Goal: Task Accomplishment & Management: Use online tool/utility

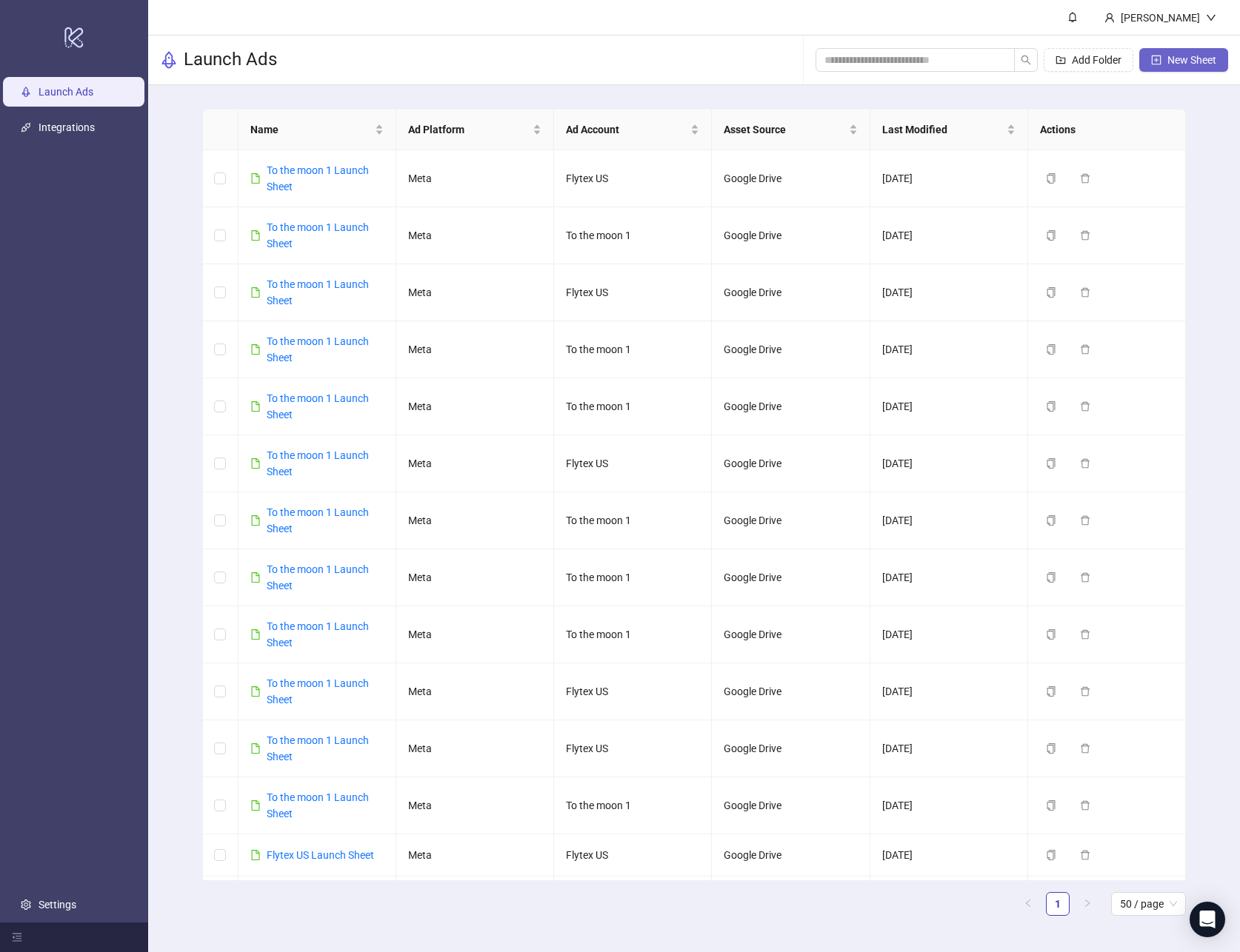
click at [1183, 65] on span "New Sheet" at bounding box center [1192, 59] width 49 height 12
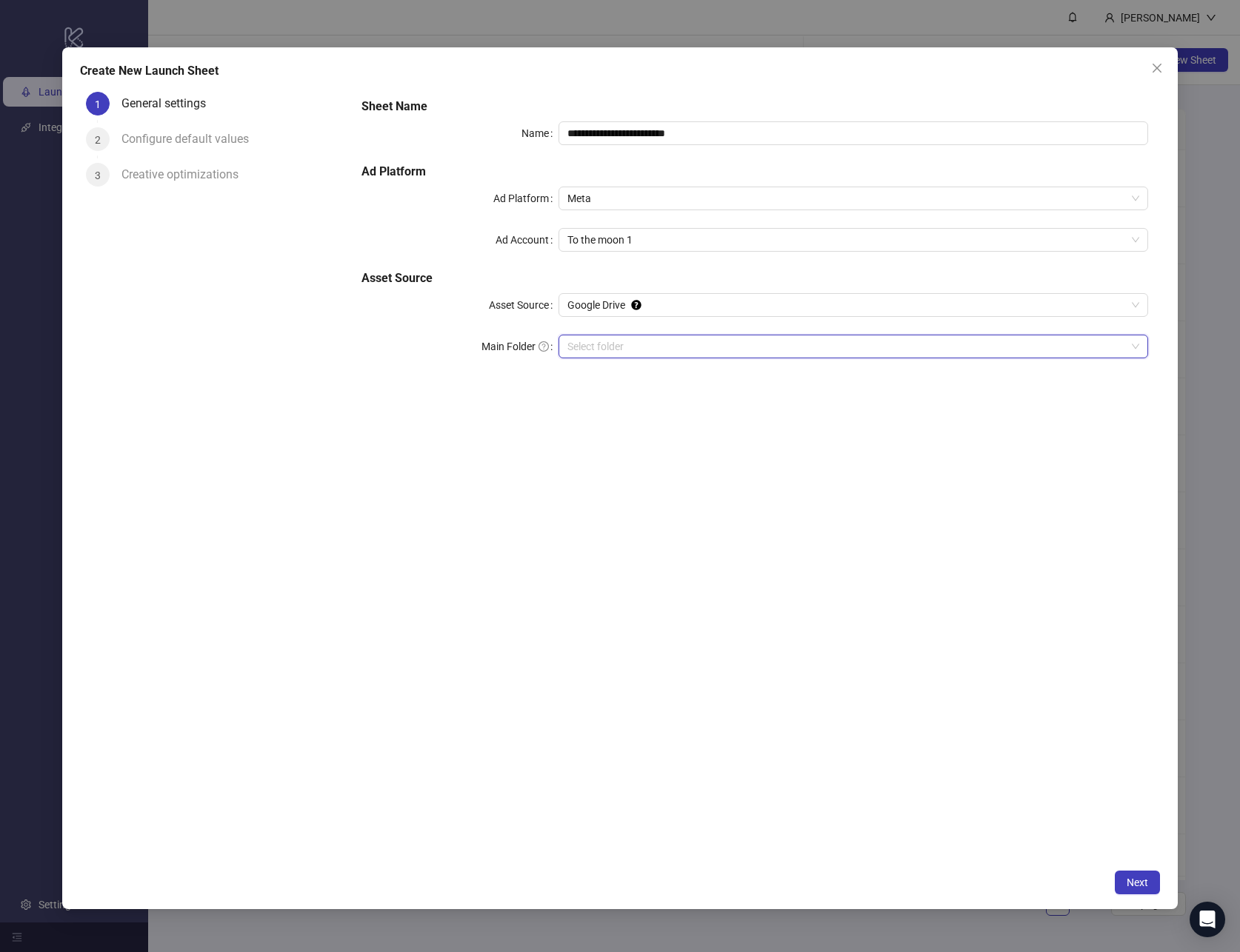
click at [694, 346] on input "Main Folder" at bounding box center [846, 346] width 559 height 22
click at [1135, 880] on span "Next" at bounding box center [1138, 883] width 21 height 12
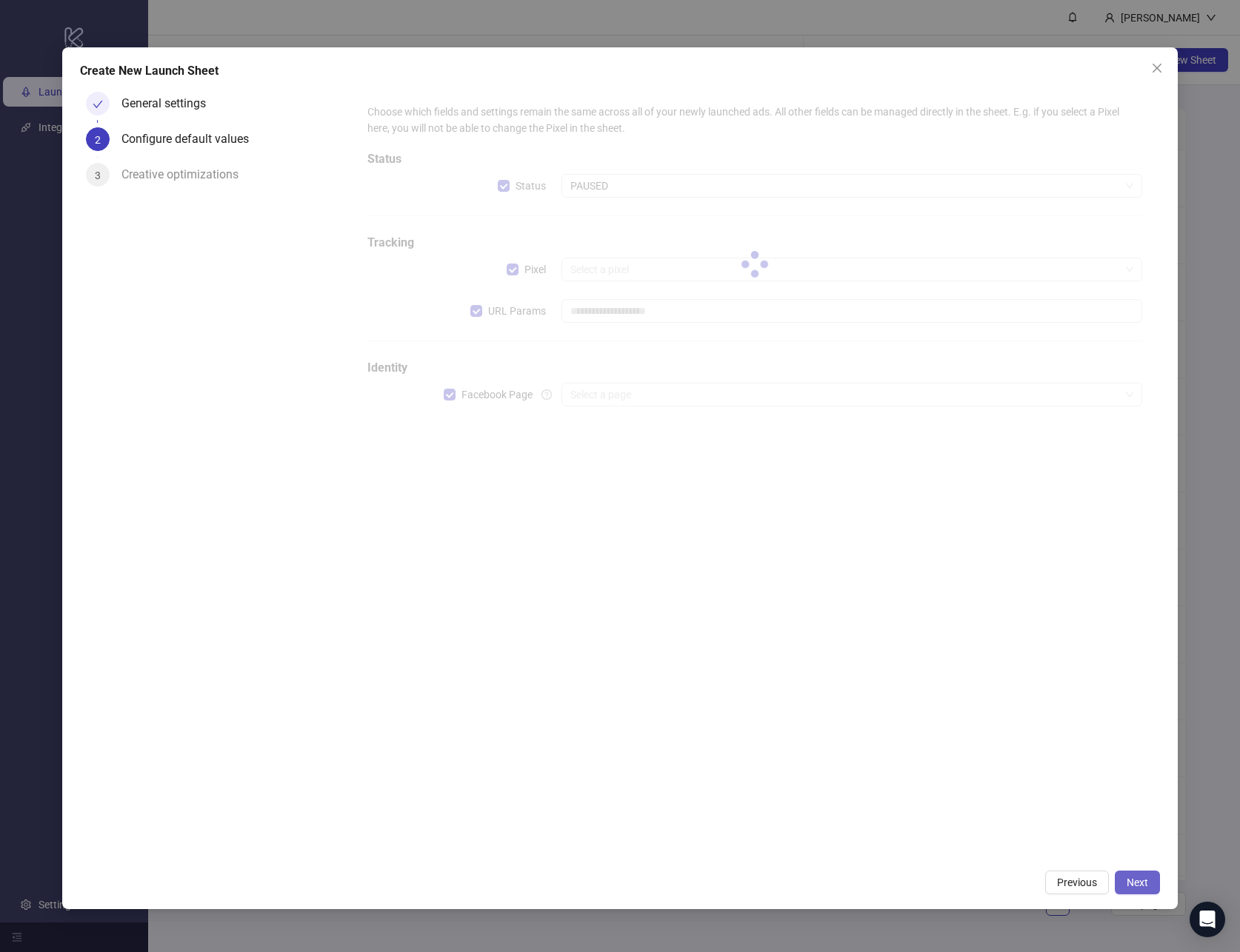
type input "**********"
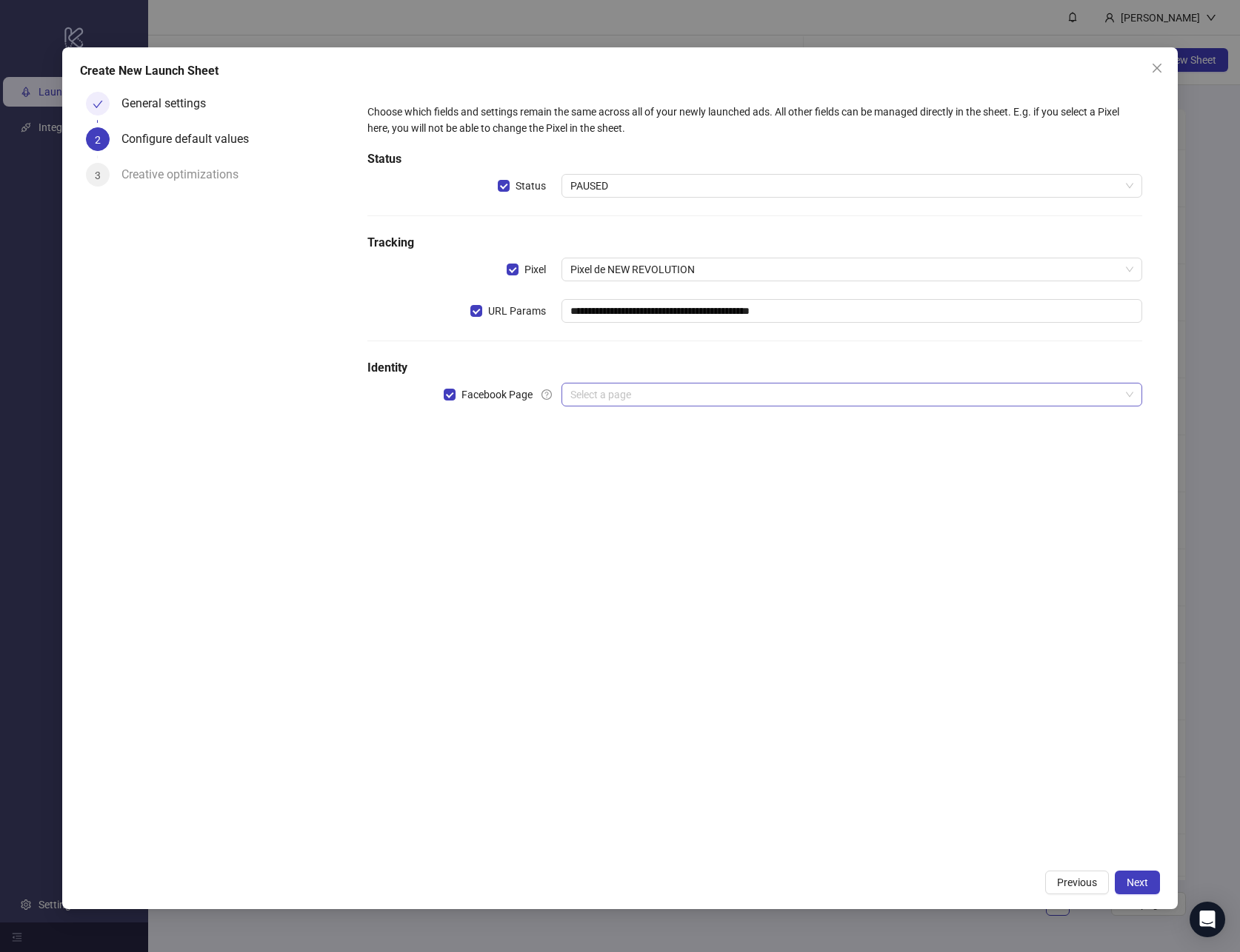
click at [648, 400] on input "search" at bounding box center [845, 394] width 550 height 22
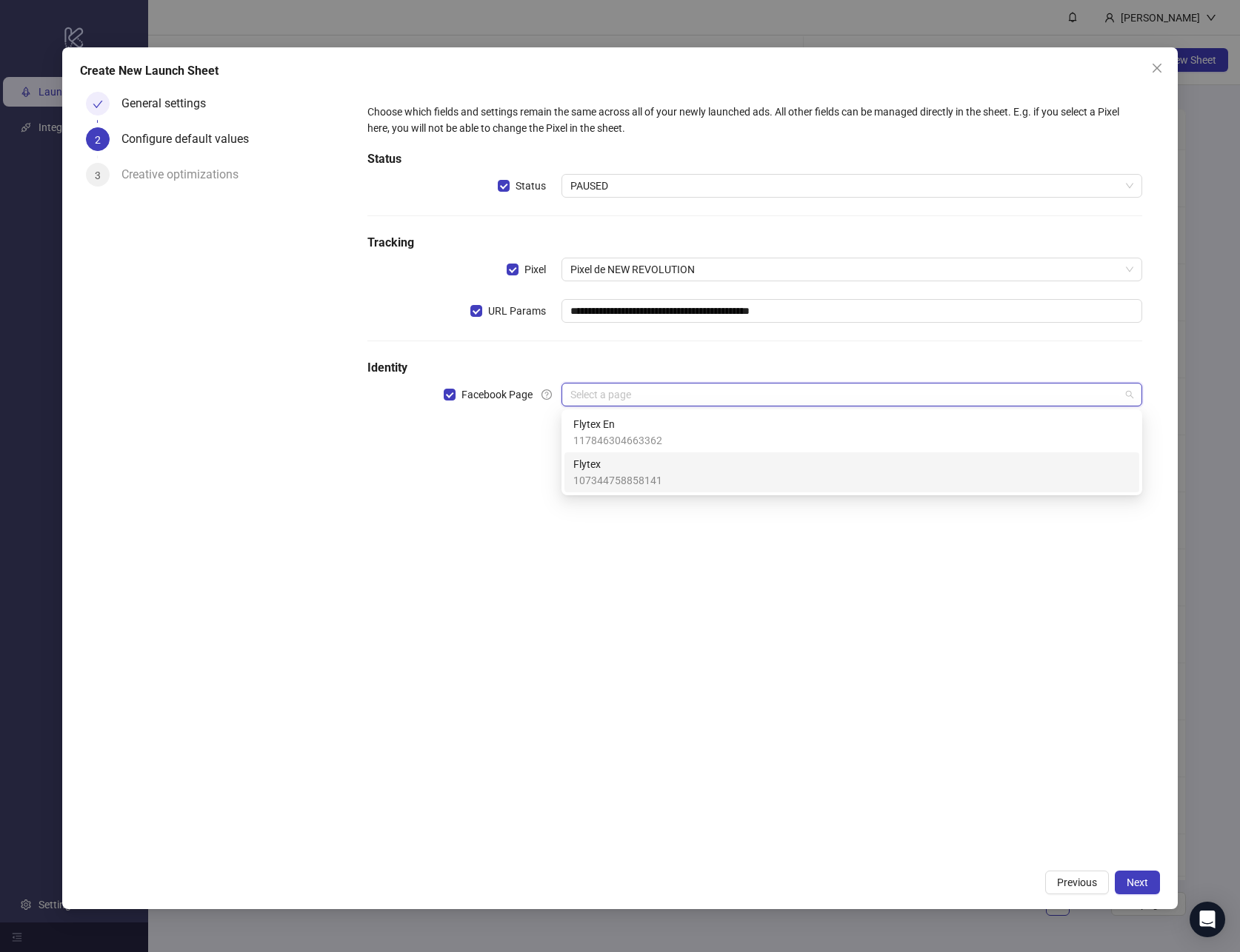
click at [615, 469] on span "Flytex" at bounding box center [617, 464] width 89 height 16
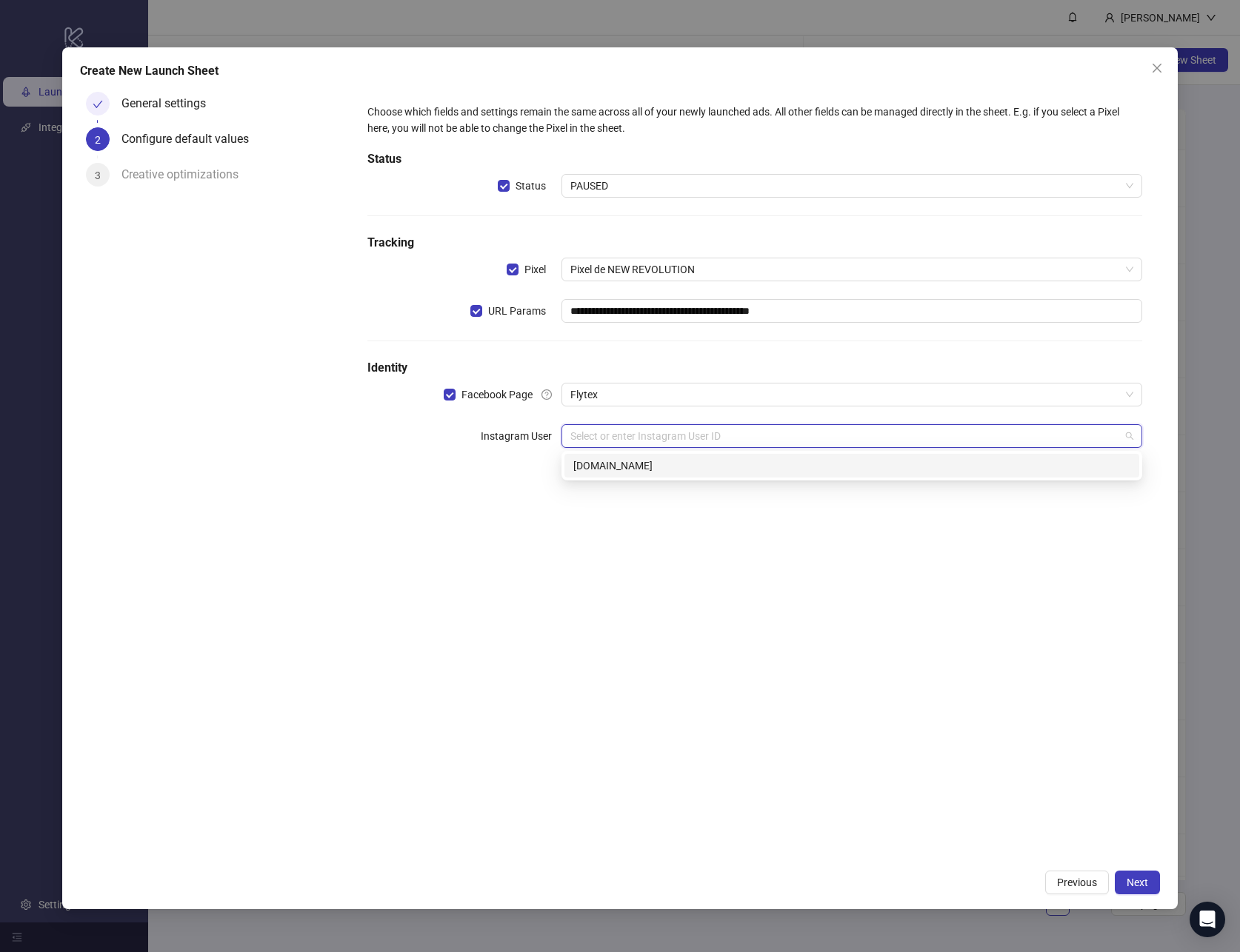
click at [644, 440] on input "search" at bounding box center [845, 436] width 550 height 22
click at [639, 459] on div "[DOMAIN_NAME]" at bounding box center [851, 466] width 557 height 16
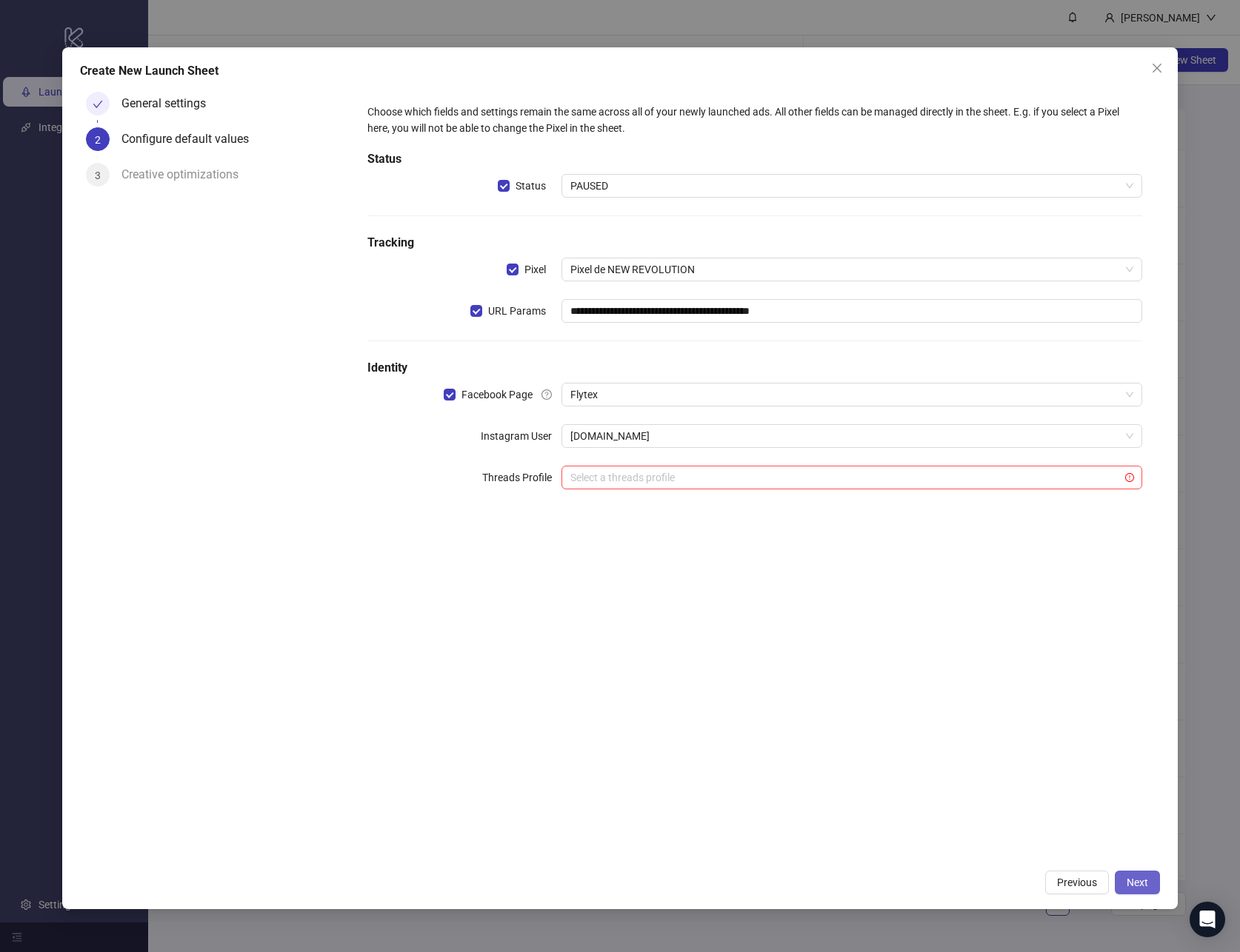
click at [1142, 880] on span "Next" at bounding box center [1138, 883] width 21 height 12
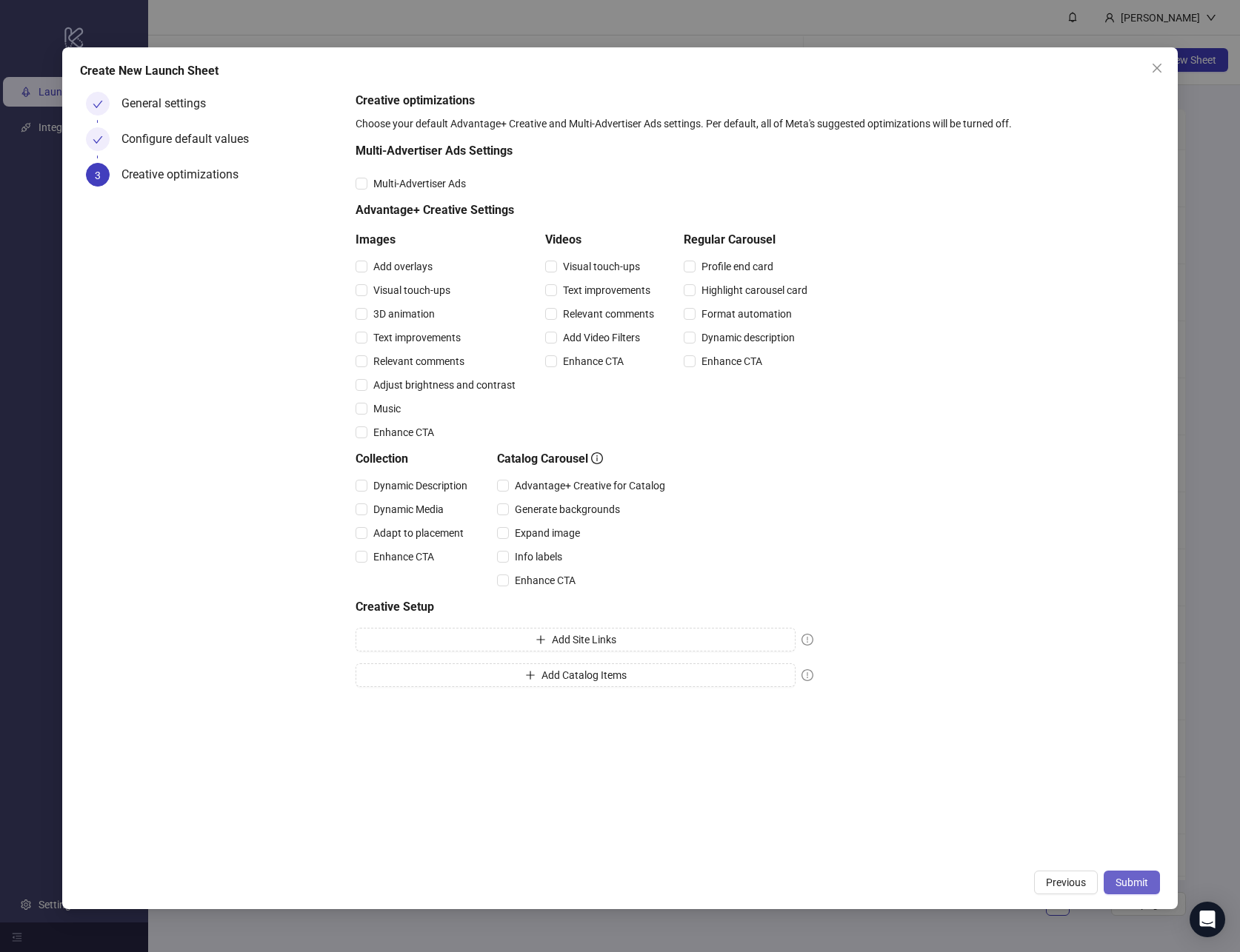
click at [1138, 879] on span "Submit" at bounding box center [1132, 883] width 33 height 12
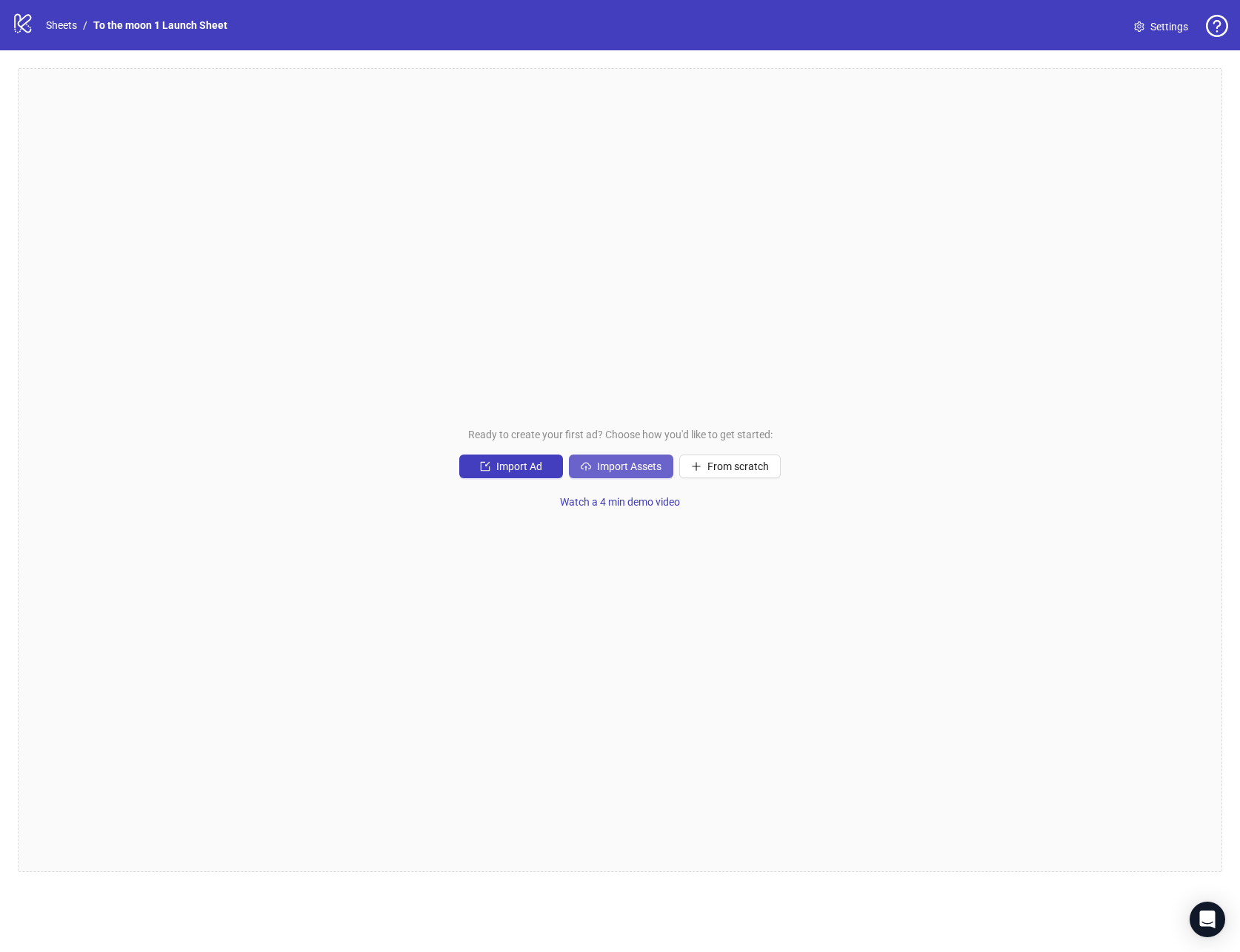
click at [597, 475] on button "Import Assets" at bounding box center [621, 466] width 104 height 24
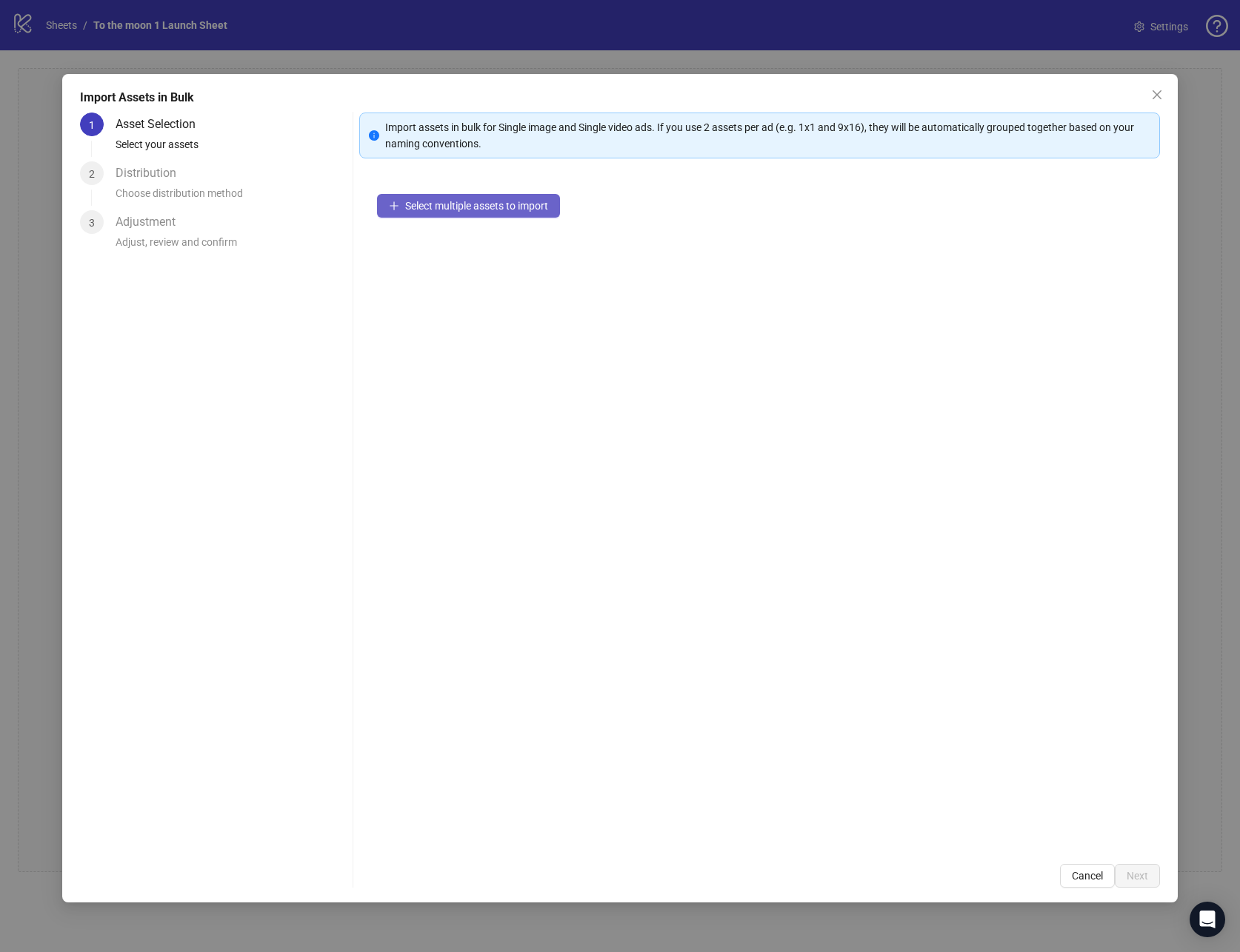
click at [482, 211] on span "Select multiple assets to import" at bounding box center [476, 206] width 143 height 12
click at [1135, 884] on button "Next" at bounding box center [1138, 876] width 46 height 24
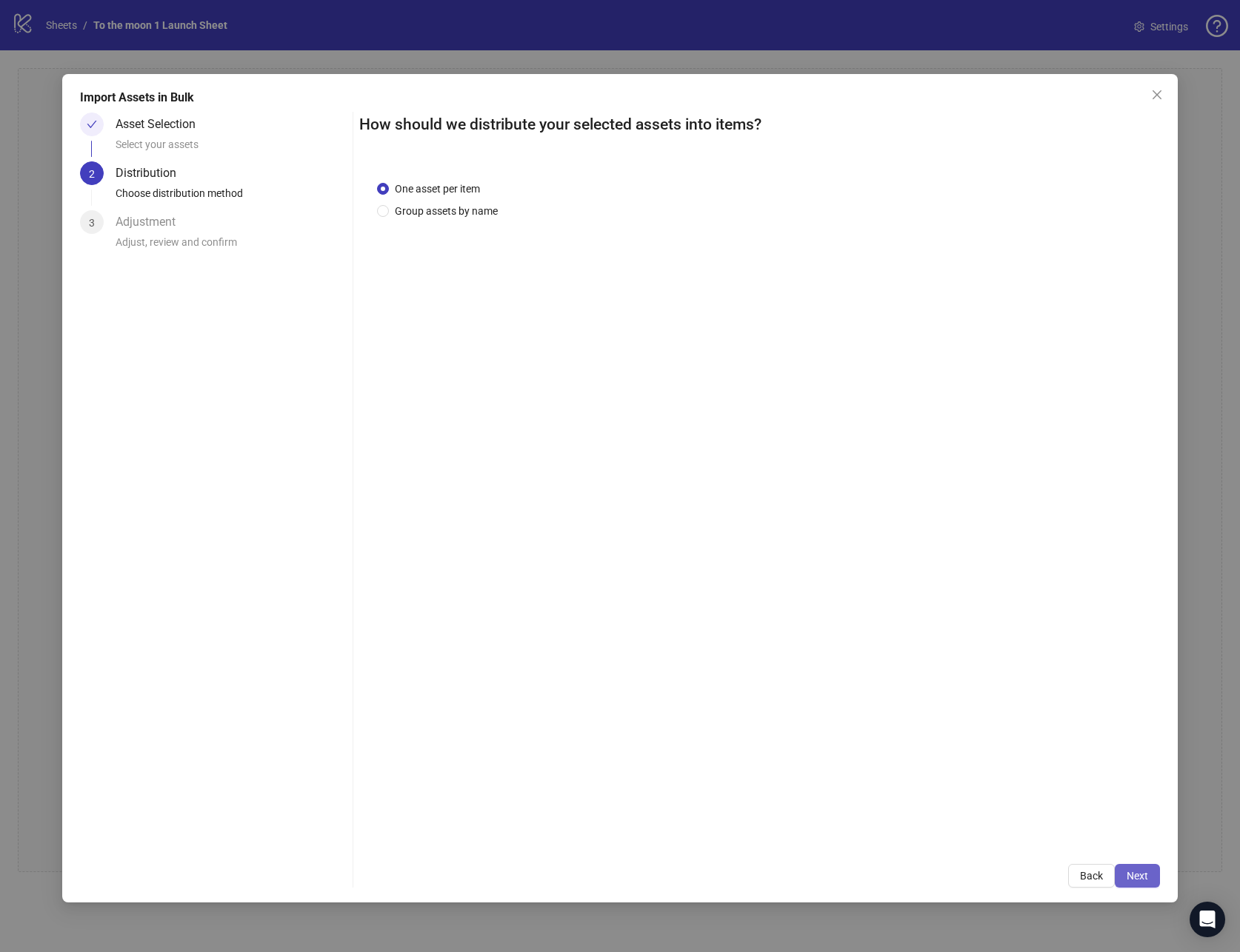
click at [1138, 876] on span "Next" at bounding box center [1138, 876] width 21 height 12
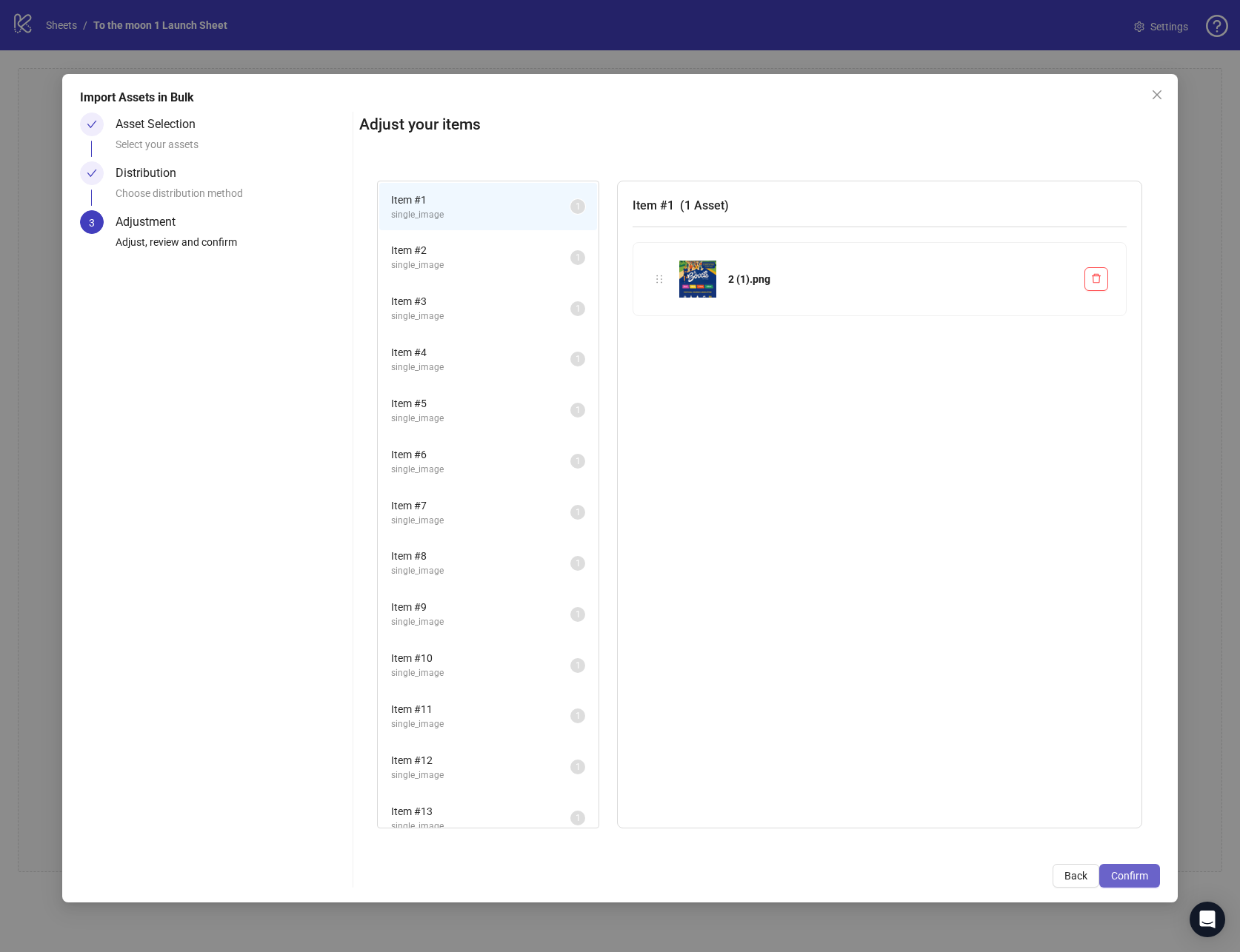
click at [1127, 871] on span "Confirm" at bounding box center [1129, 876] width 37 height 12
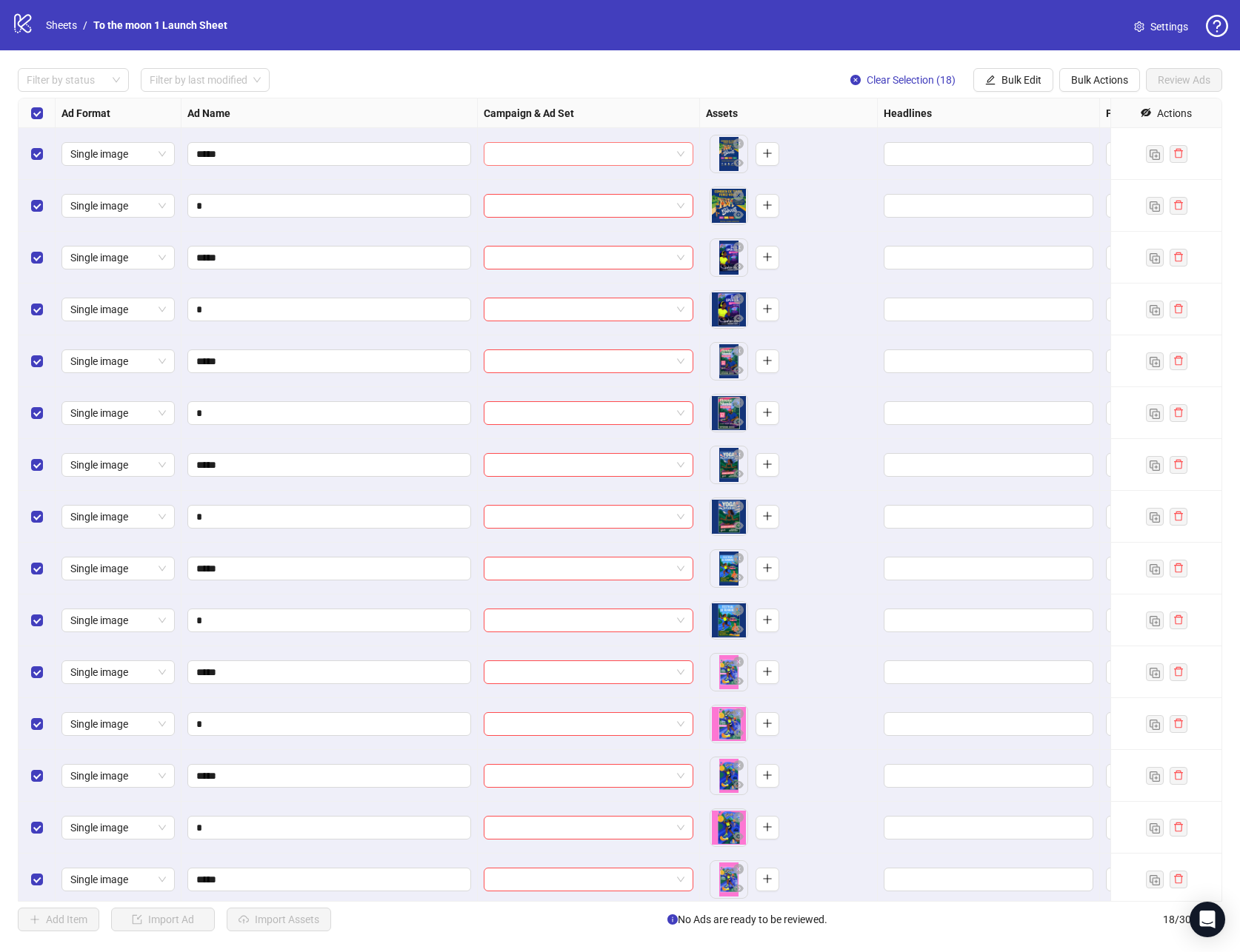
click at [595, 154] on input "search" at bounding box center [582, 154] width 179 height 22
click at [539, 153] on input "******" at bounding box center [582, 154] width 179 height 22
type input "*"
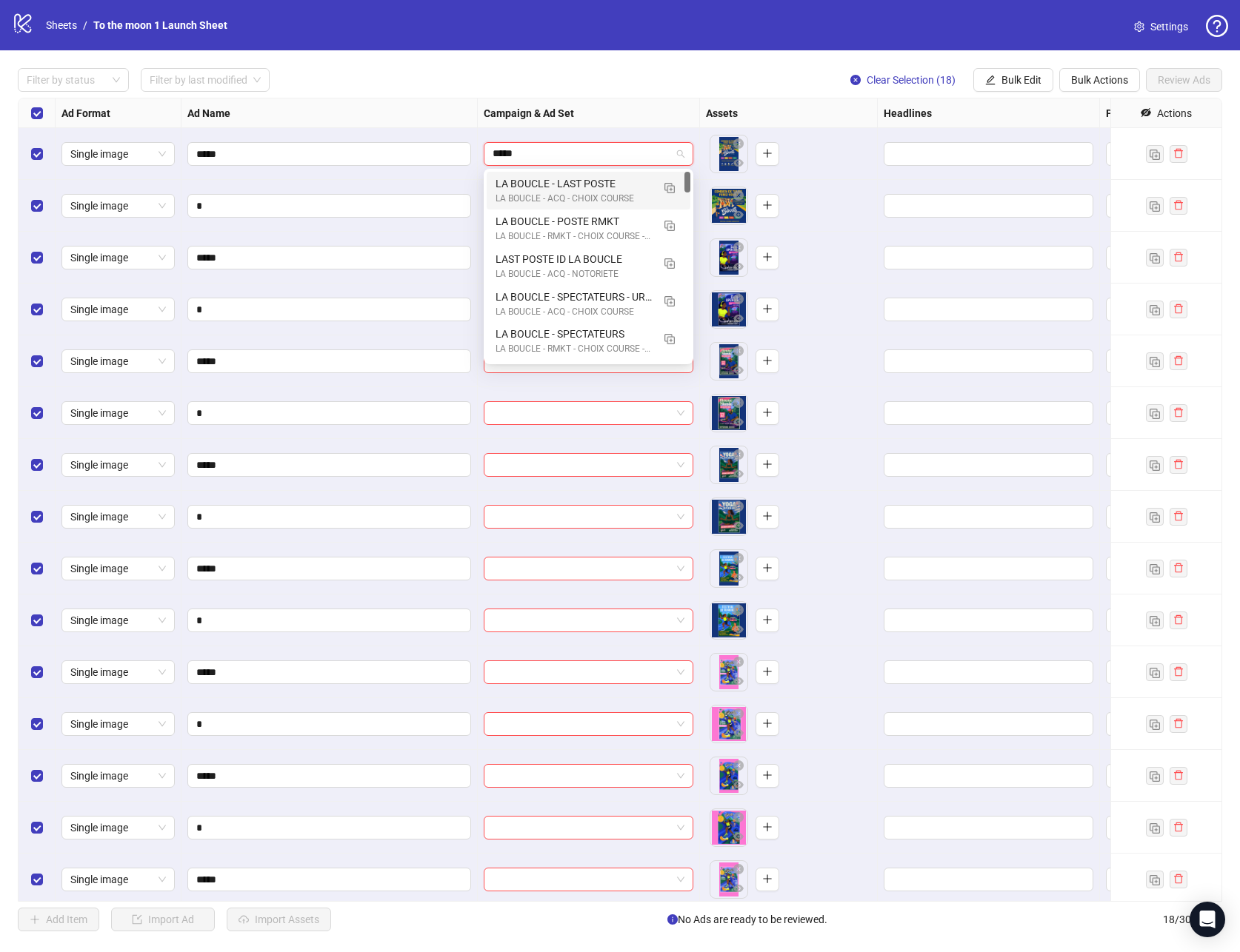
type input "******"
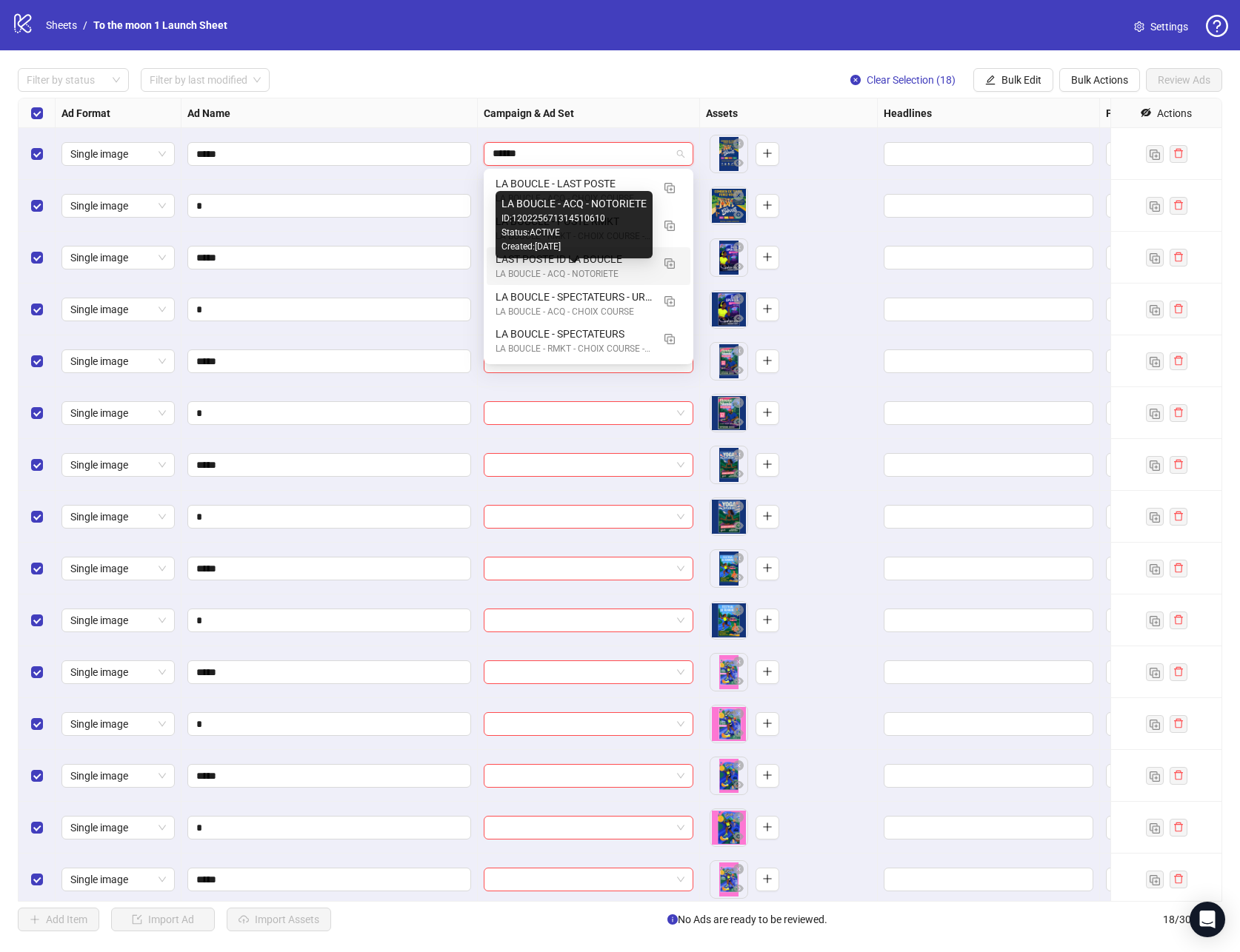
click at [546, 267] on div "LA BOUCLE - ACQ - NOTORIETE" at bounding box center [573, 274] width 156 height 14
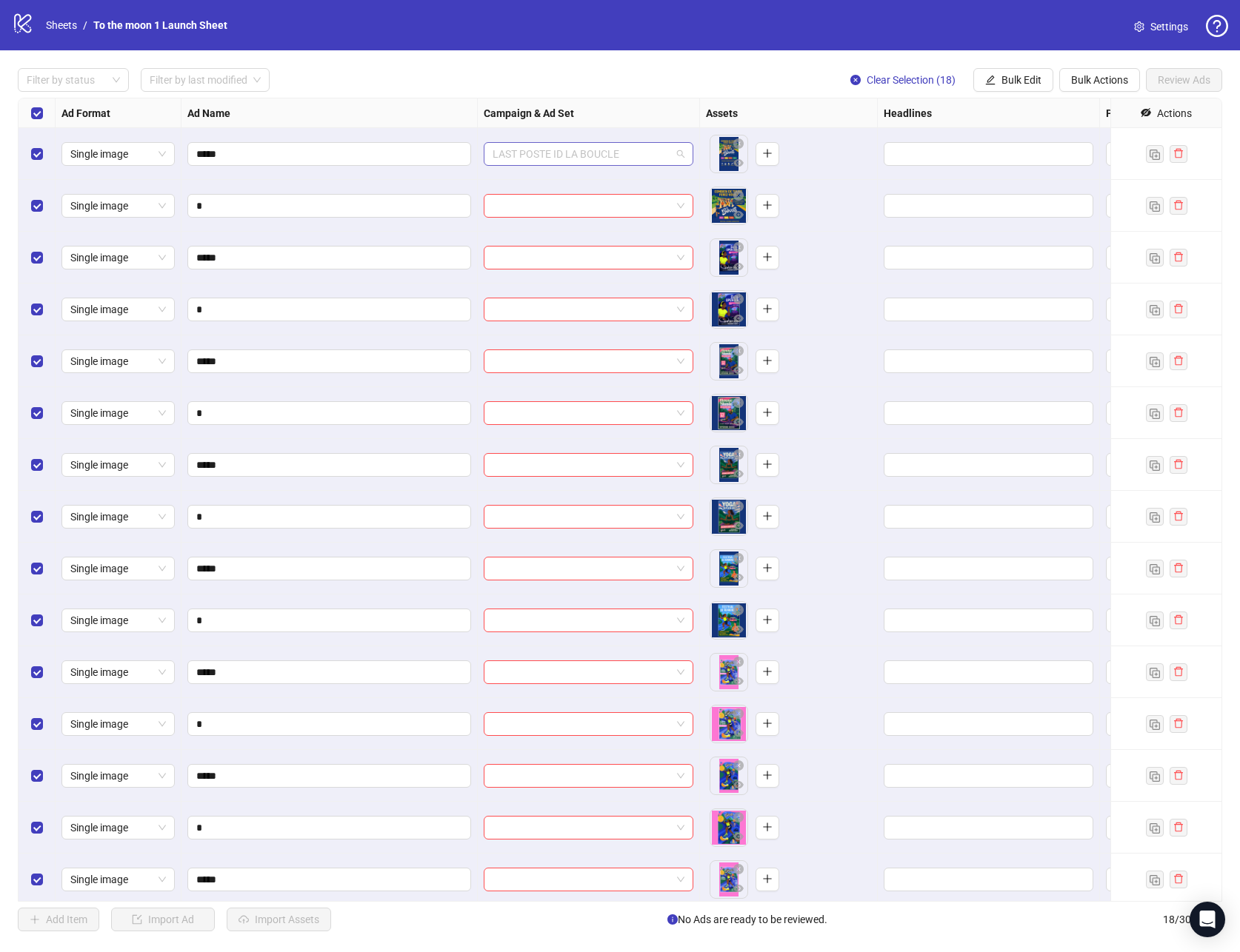
click at [650, 158] on span "LAST POSTE ID LA BOUCLE" at bounding box center [589, 154] width 192 height 22
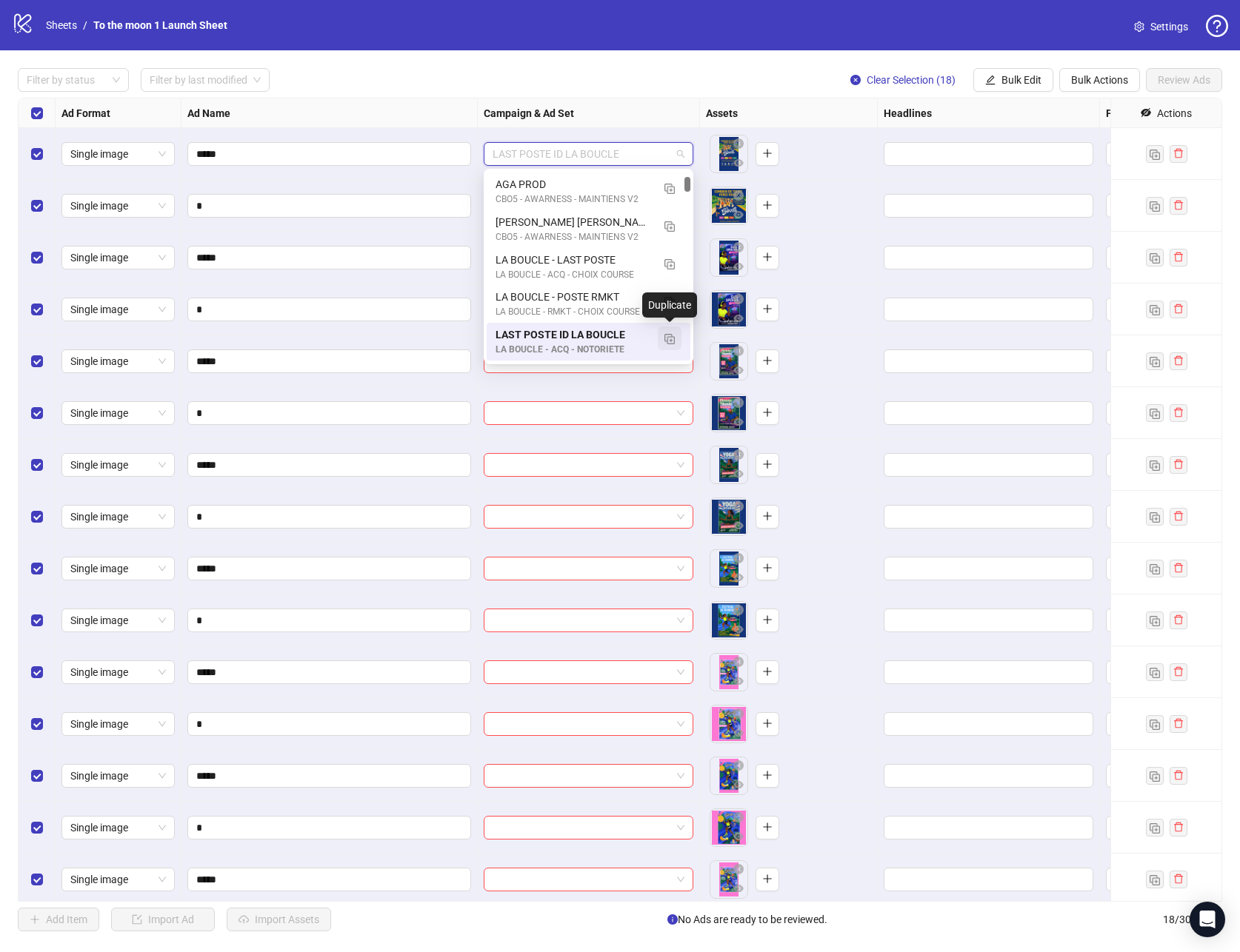
click at [670, 338] on img "button" at bounding box center [669, 339] width 11 height 11
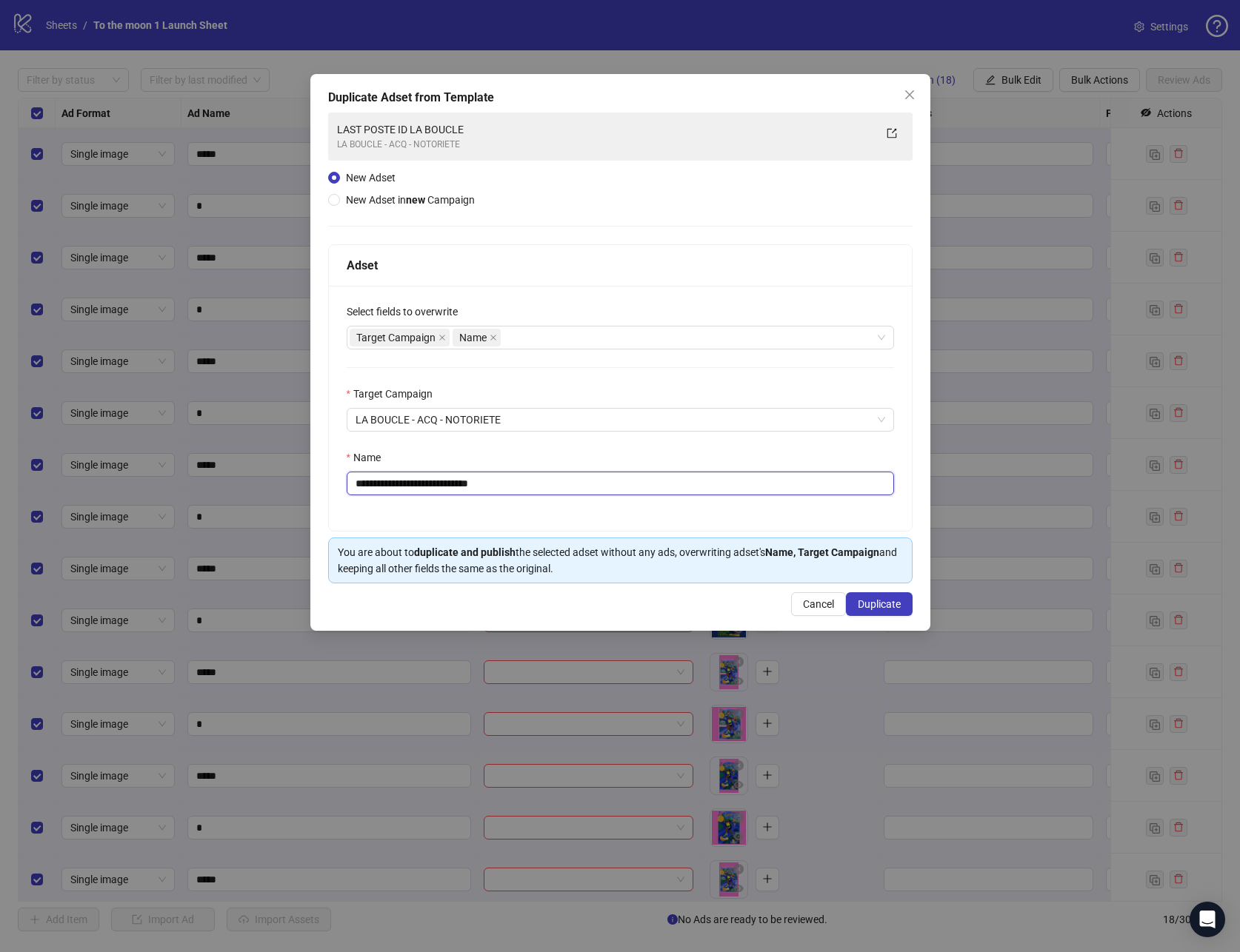
click at [444, 484] on input "**********" at bounding box center [620, 483] width 547 height 24
type input "**********"
click at [887, 601] on span "Duplicate" at bounding box center [879, 604] width 43 height 12
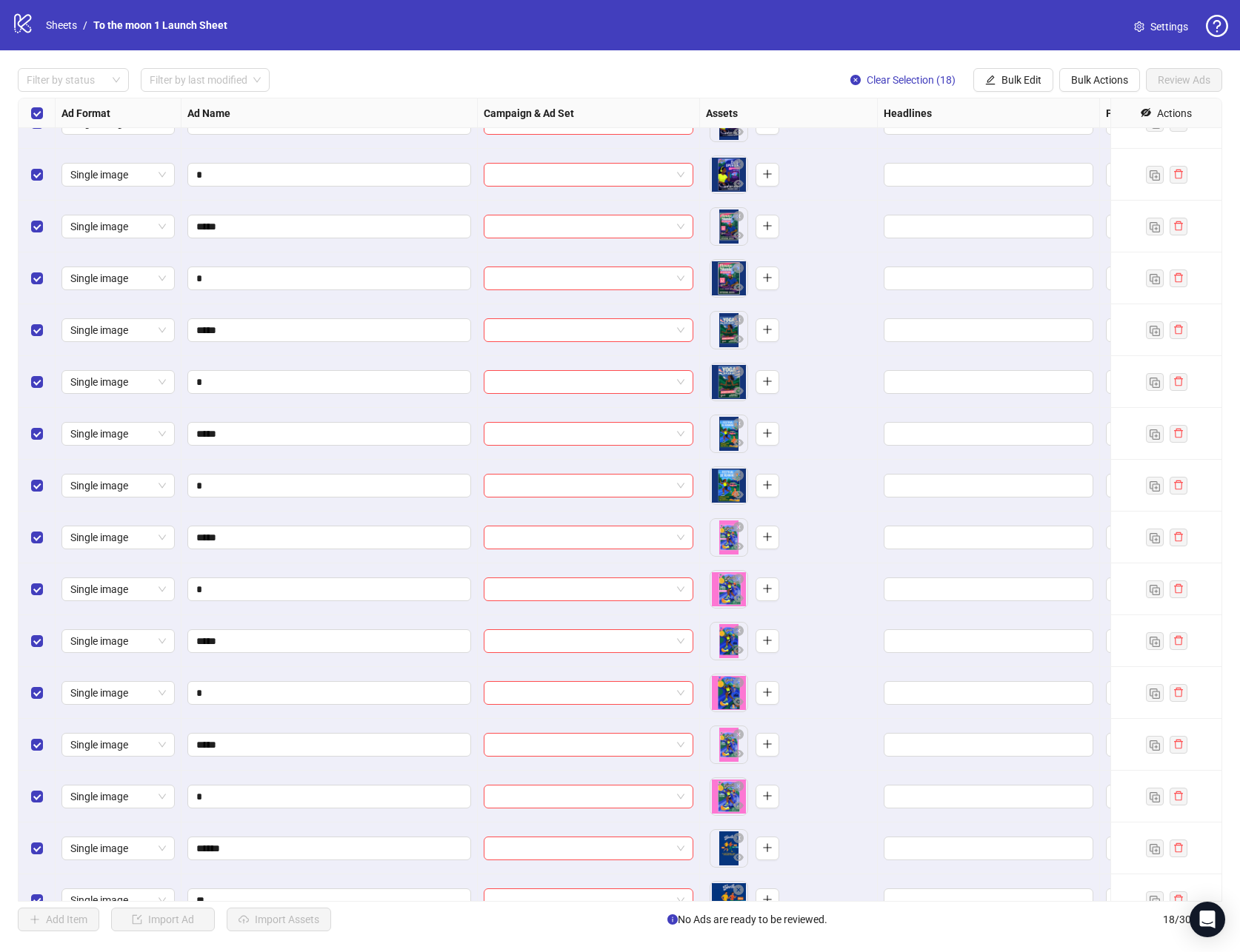
scroll to position [0, 0]
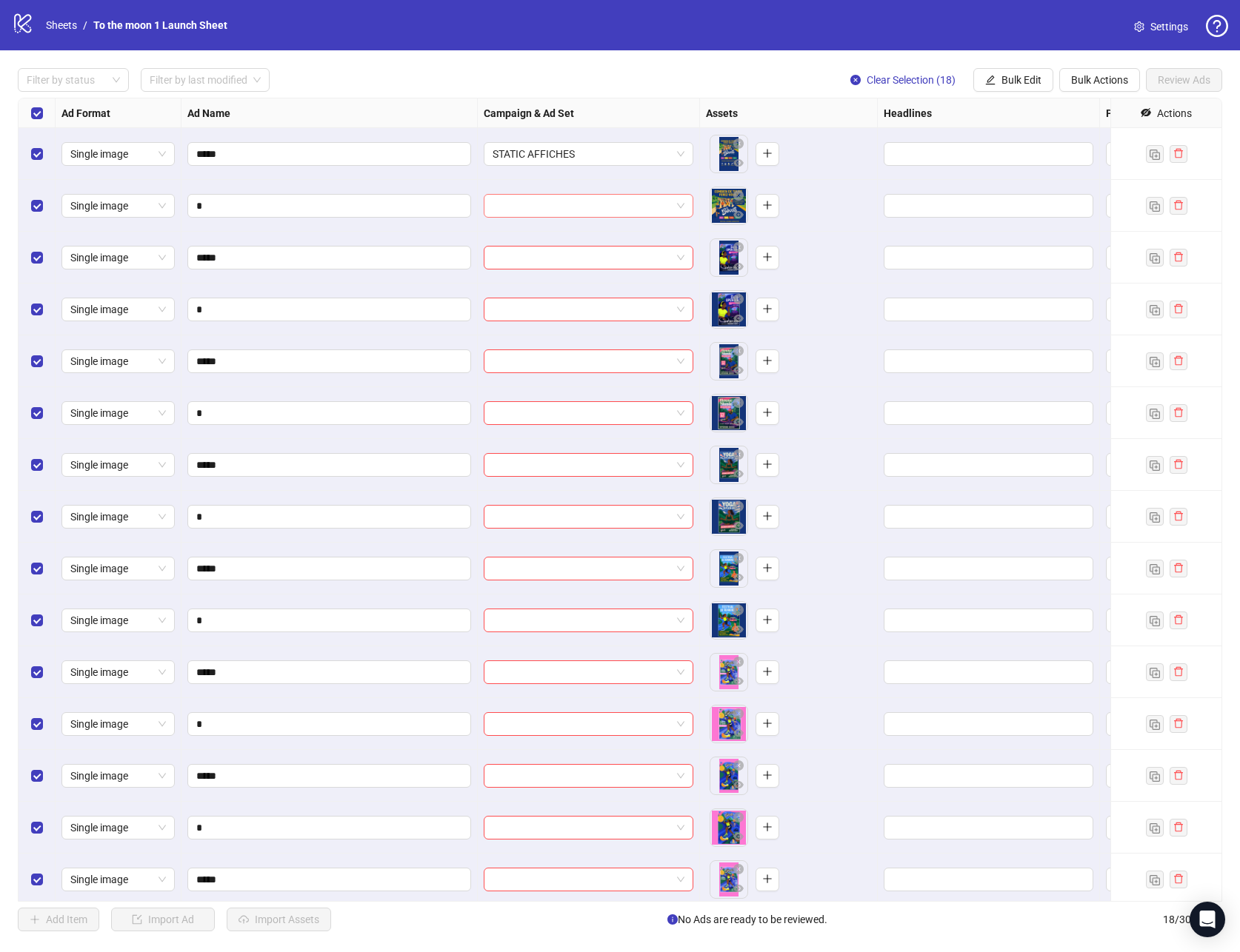
click at [592, 200] on input "search" at bounding box center [582, 206] width 179 height 22
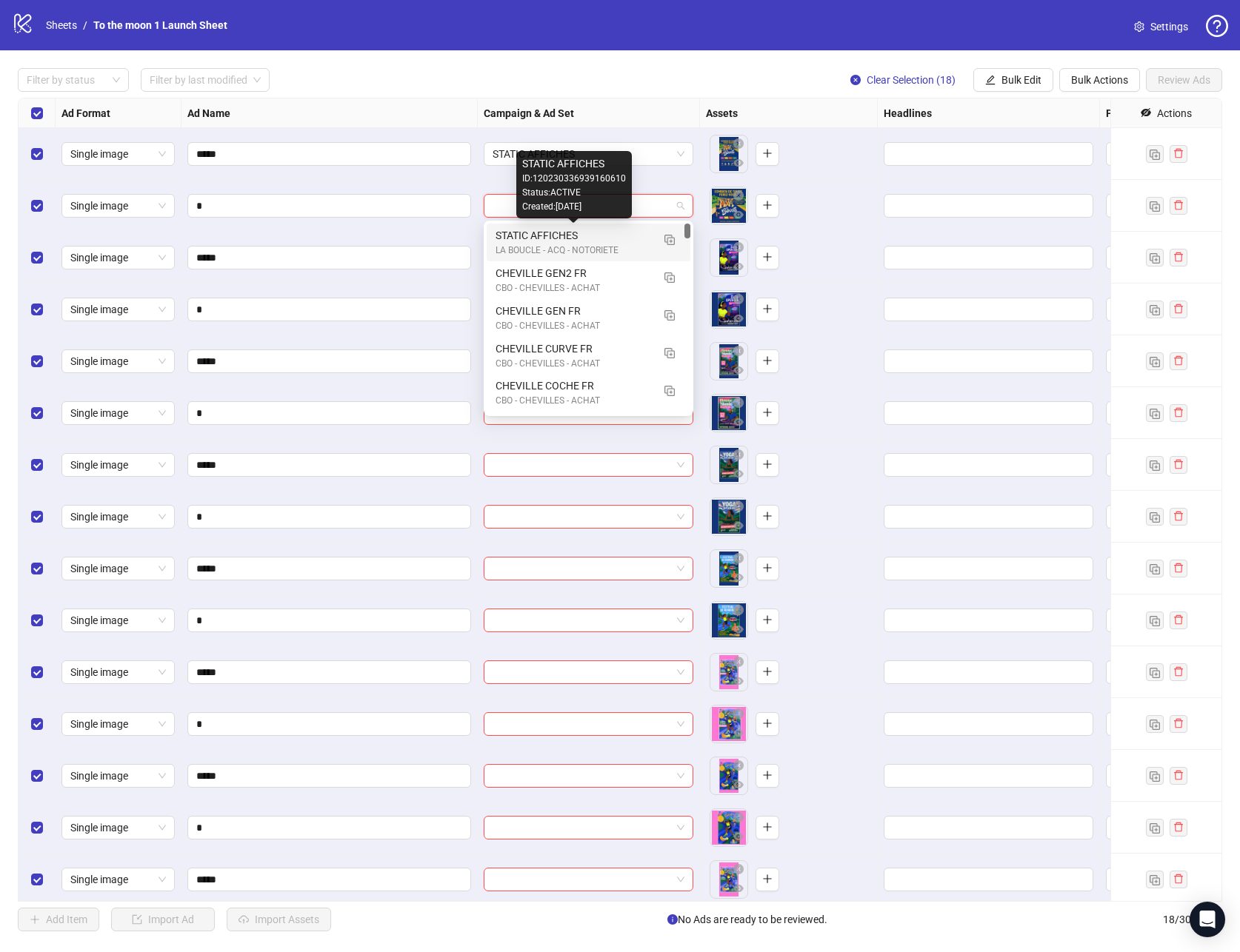
click at [567, 237] on div "STATIC AFFICHES" at bounding box center [573, 236] width 156 height 16
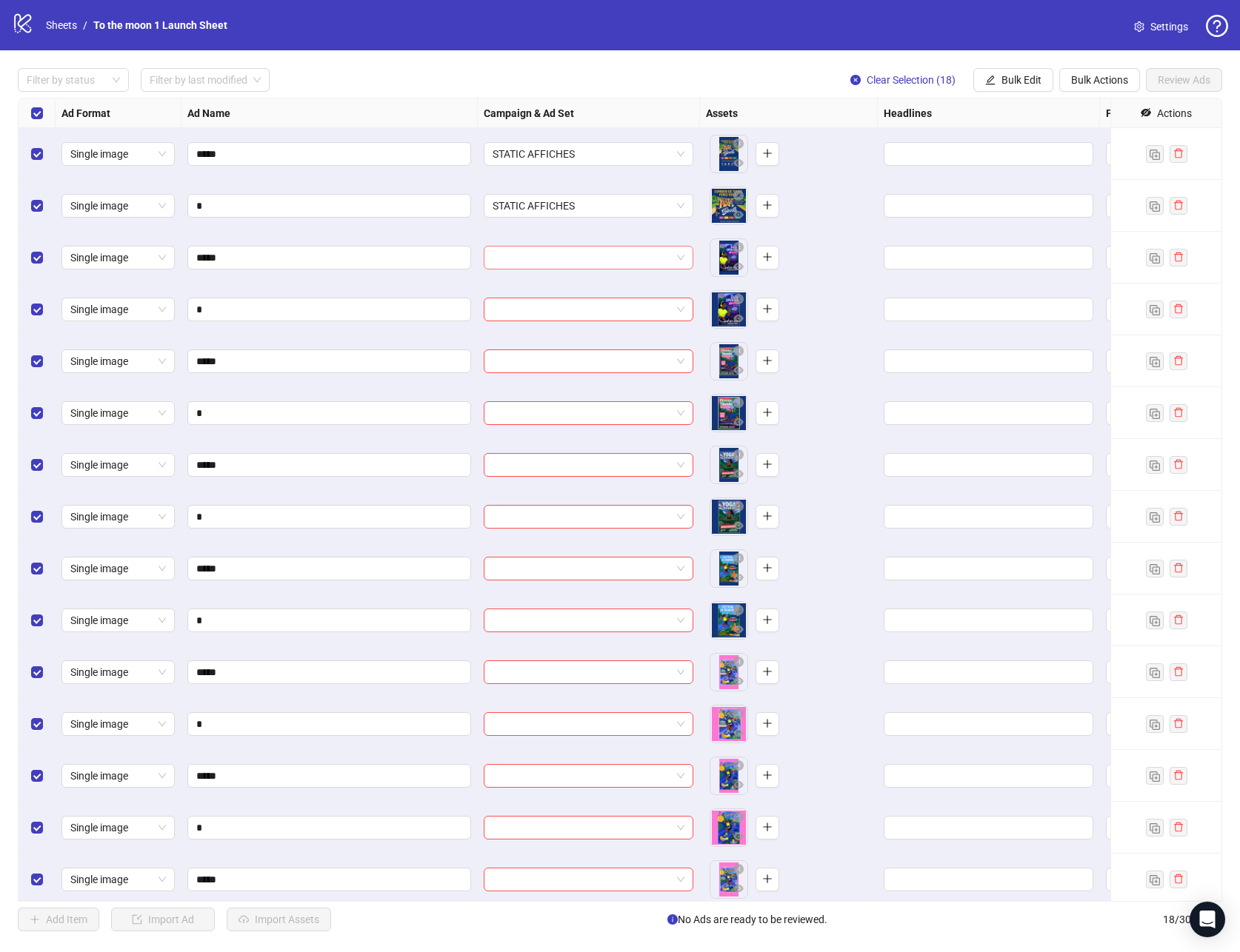
click at [565, 256] on input "search" at bounding box center [582, 257] width 179 height 22
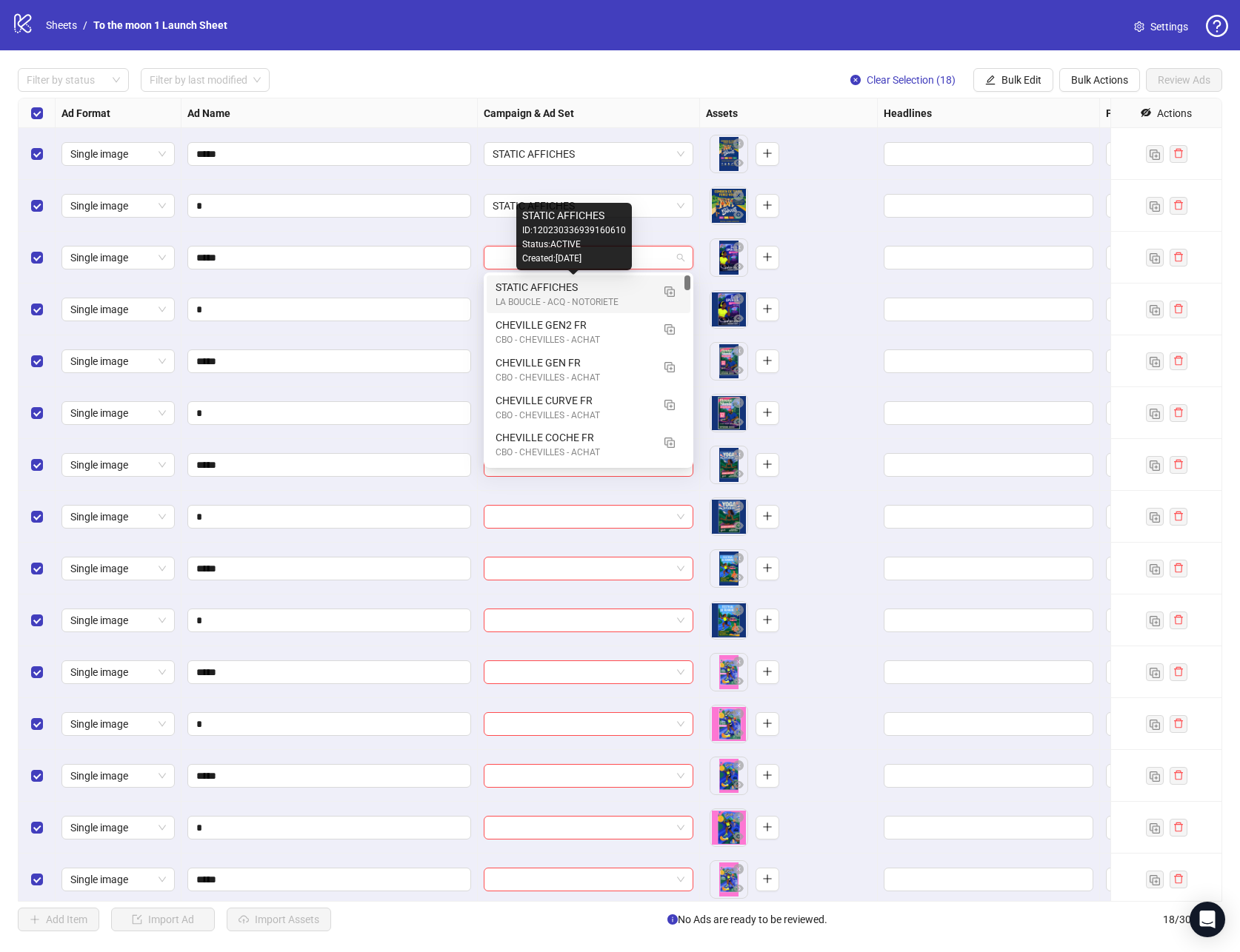
click at [563, 293] on div "STATIC AFFICHES" at bounding box center [573, 287] width 156 height 16
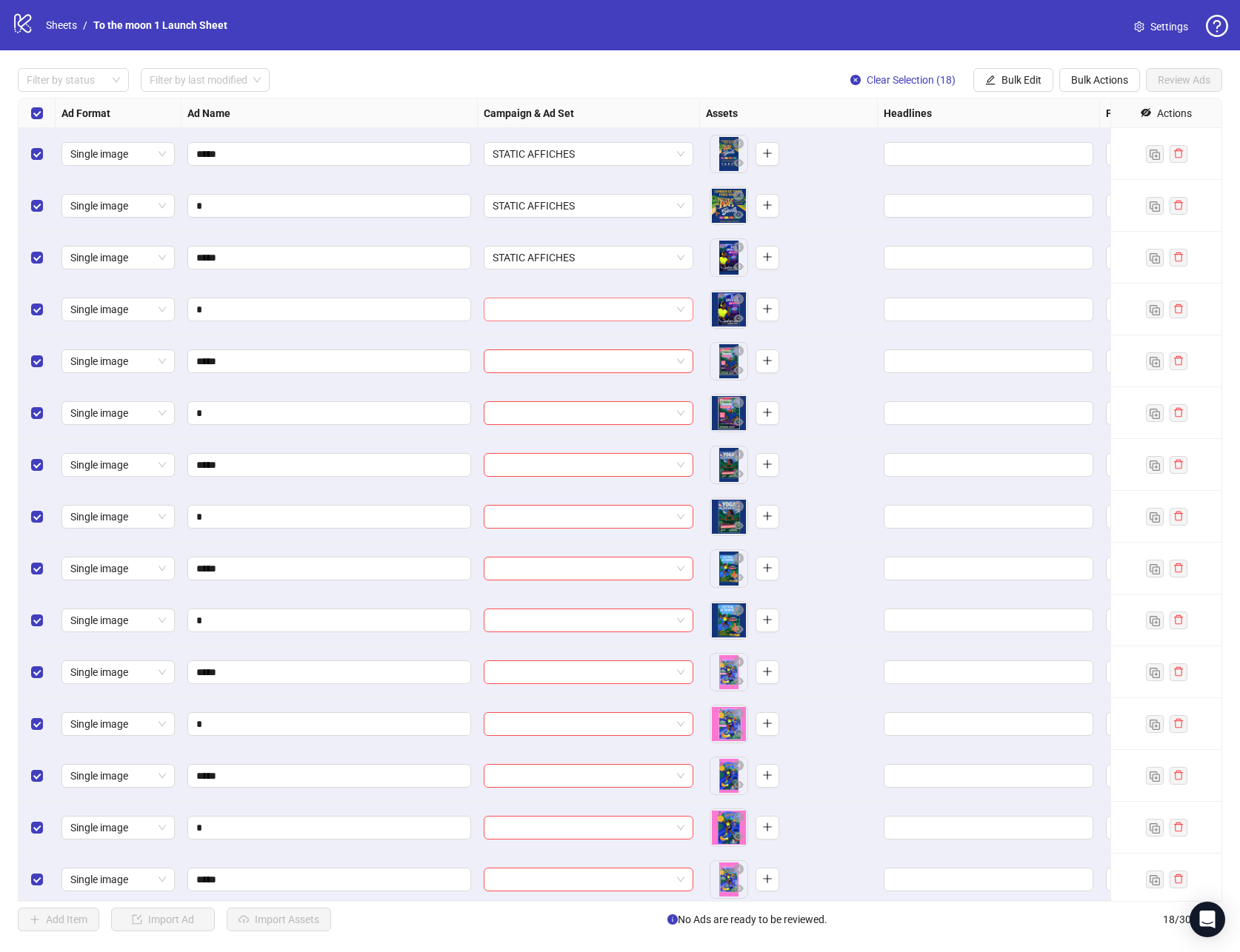
click at [562, 312] on input "search" at bounding box center [582, 309] width 179 height 22
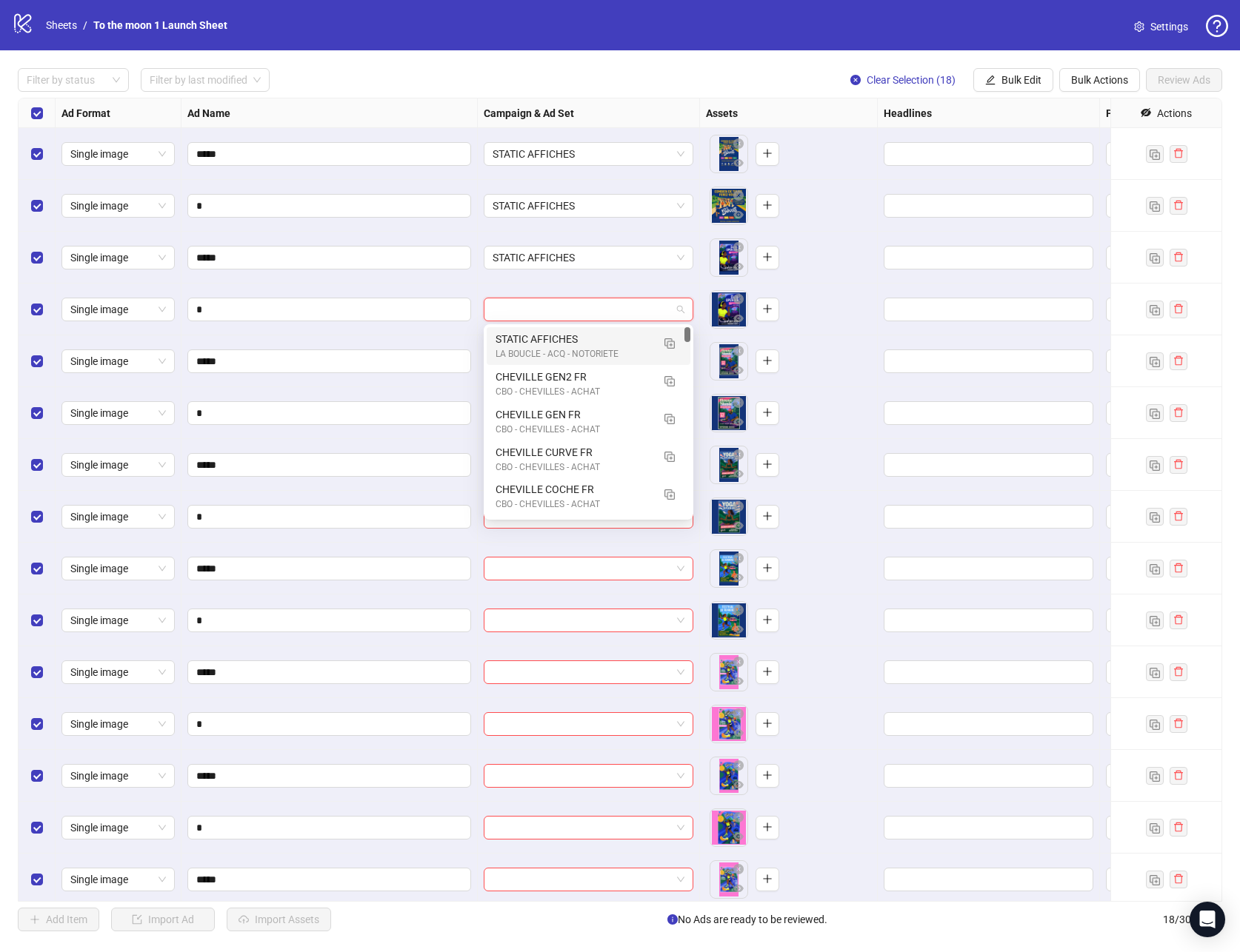
click at [552, 341] on div "STATIC AFFICHES" at bounding box center [573, 339] width 156 height 16
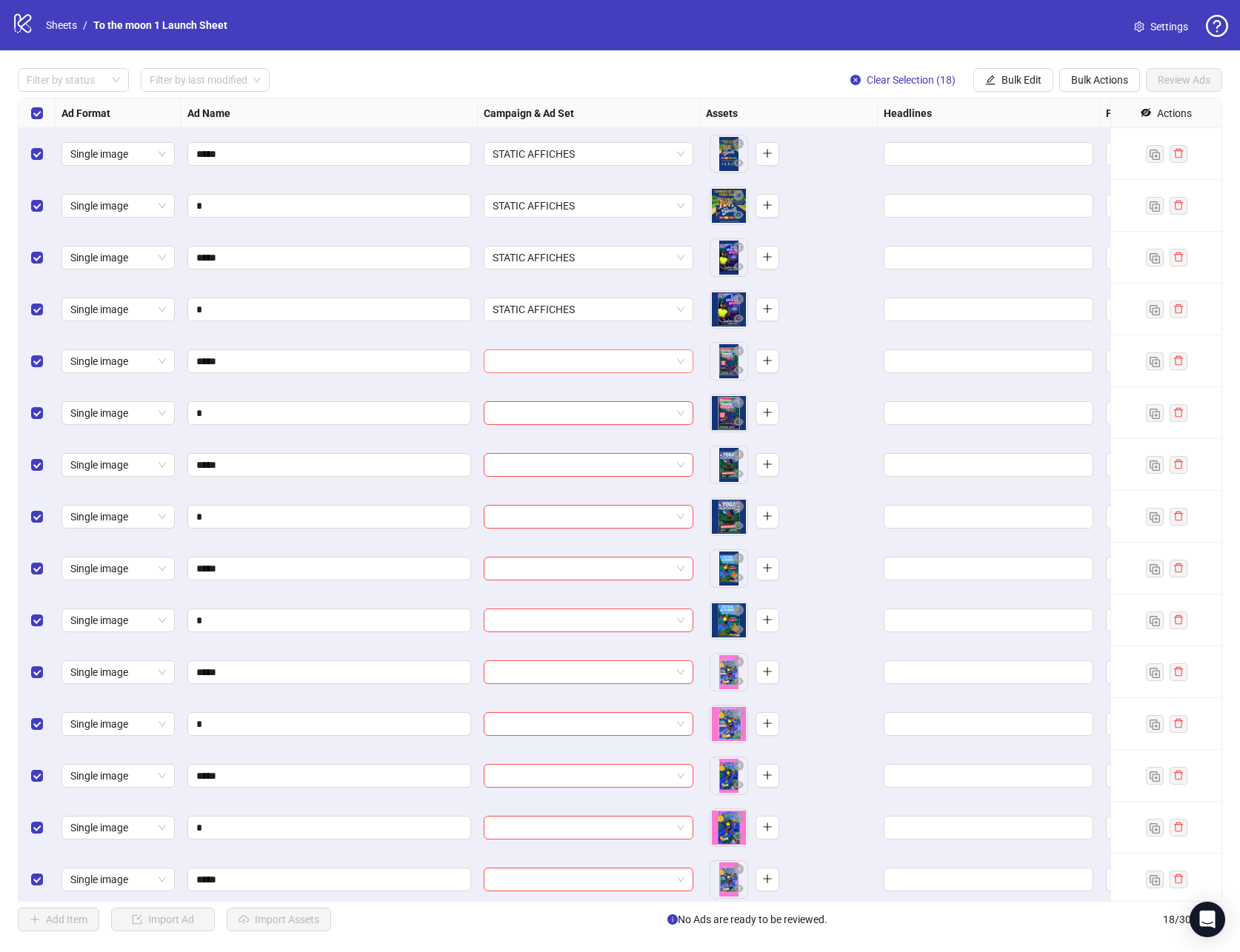
click at [550, 355] on input "search" at bounding box center [582, 361] width 179 height 22
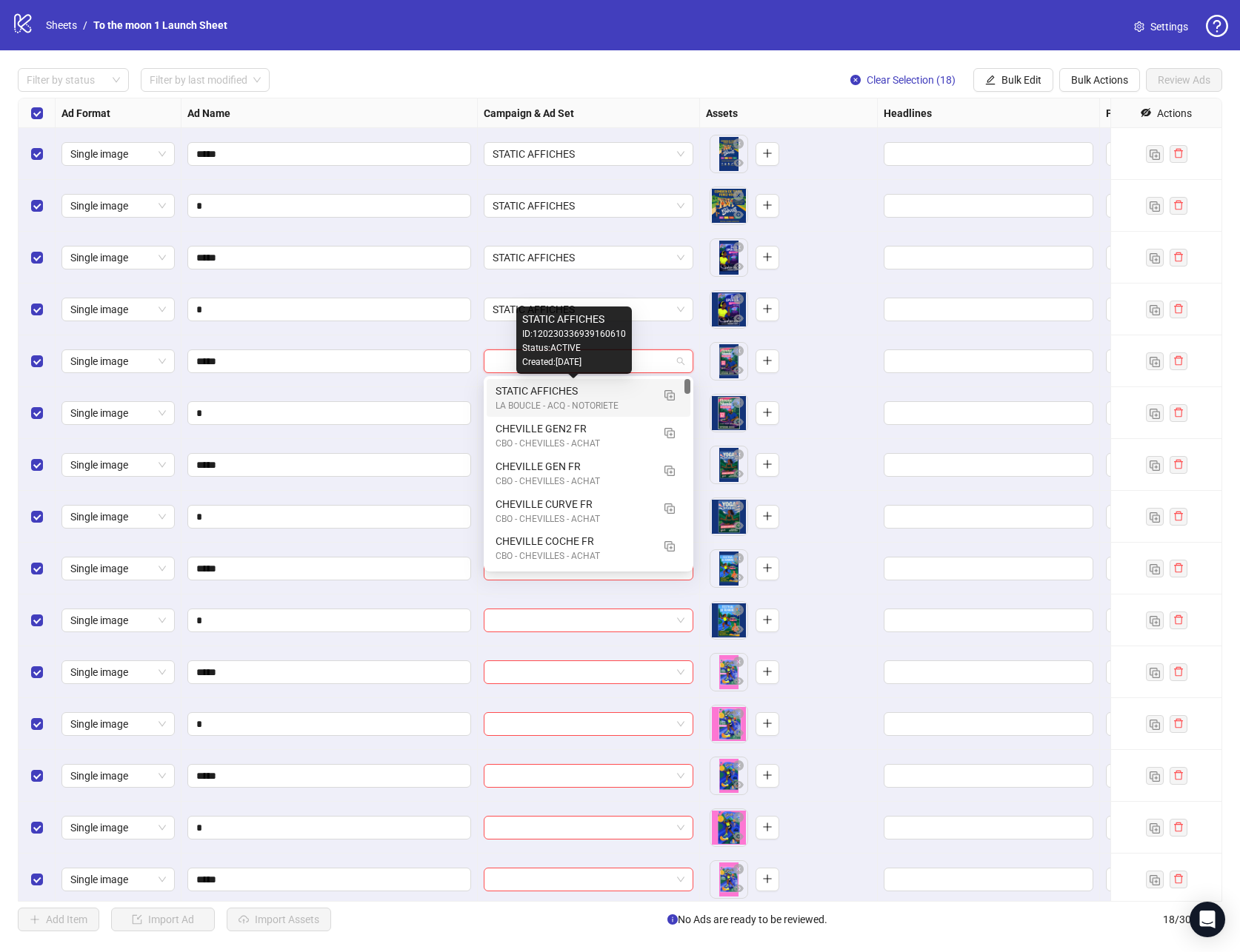
click at [550, 395] on div "STATIC AFFICHES" at bounding box center [573, 391] width 156 height 16
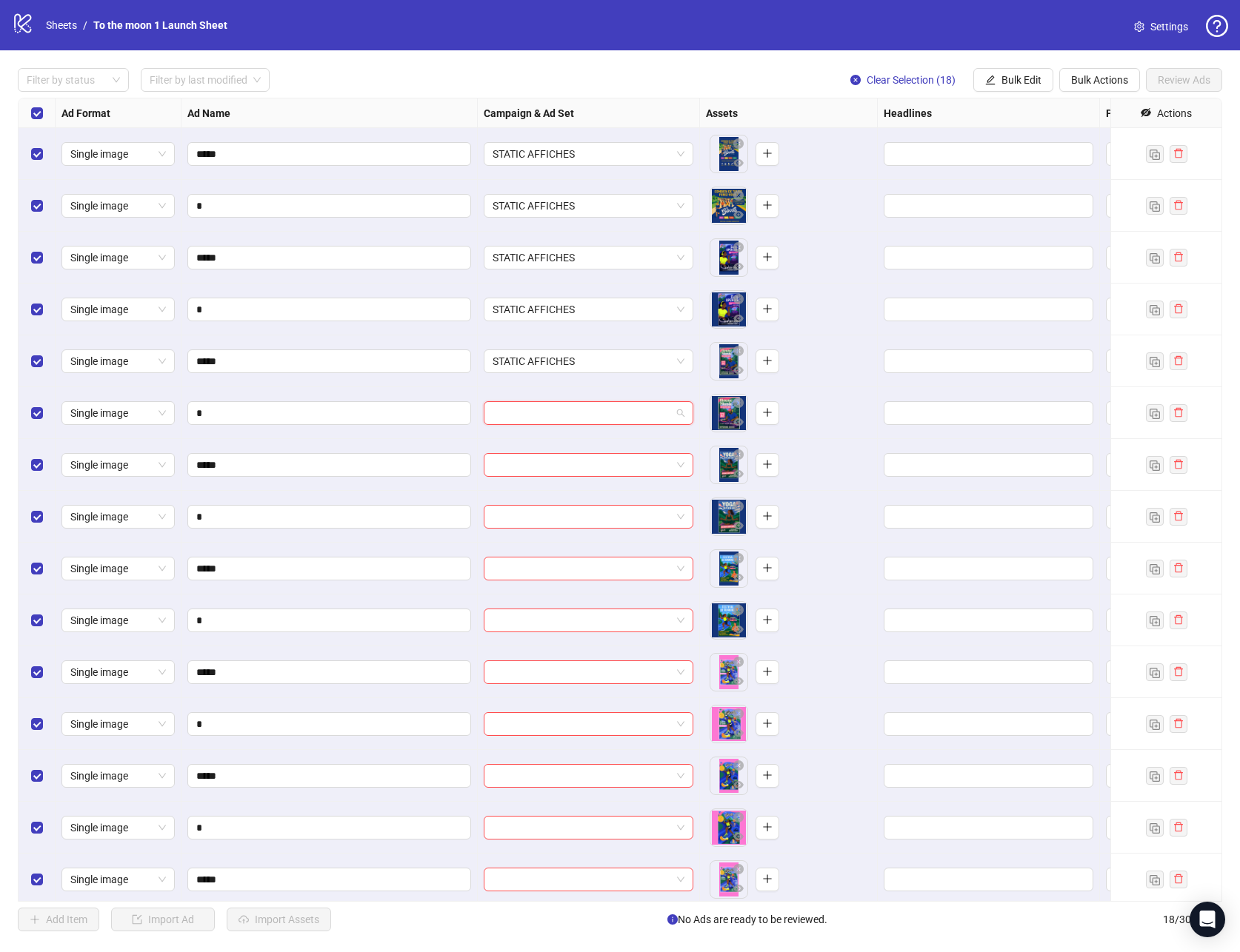
click at [550, 416] on input "search" at bounding box center [582, 413] width 179 height 22
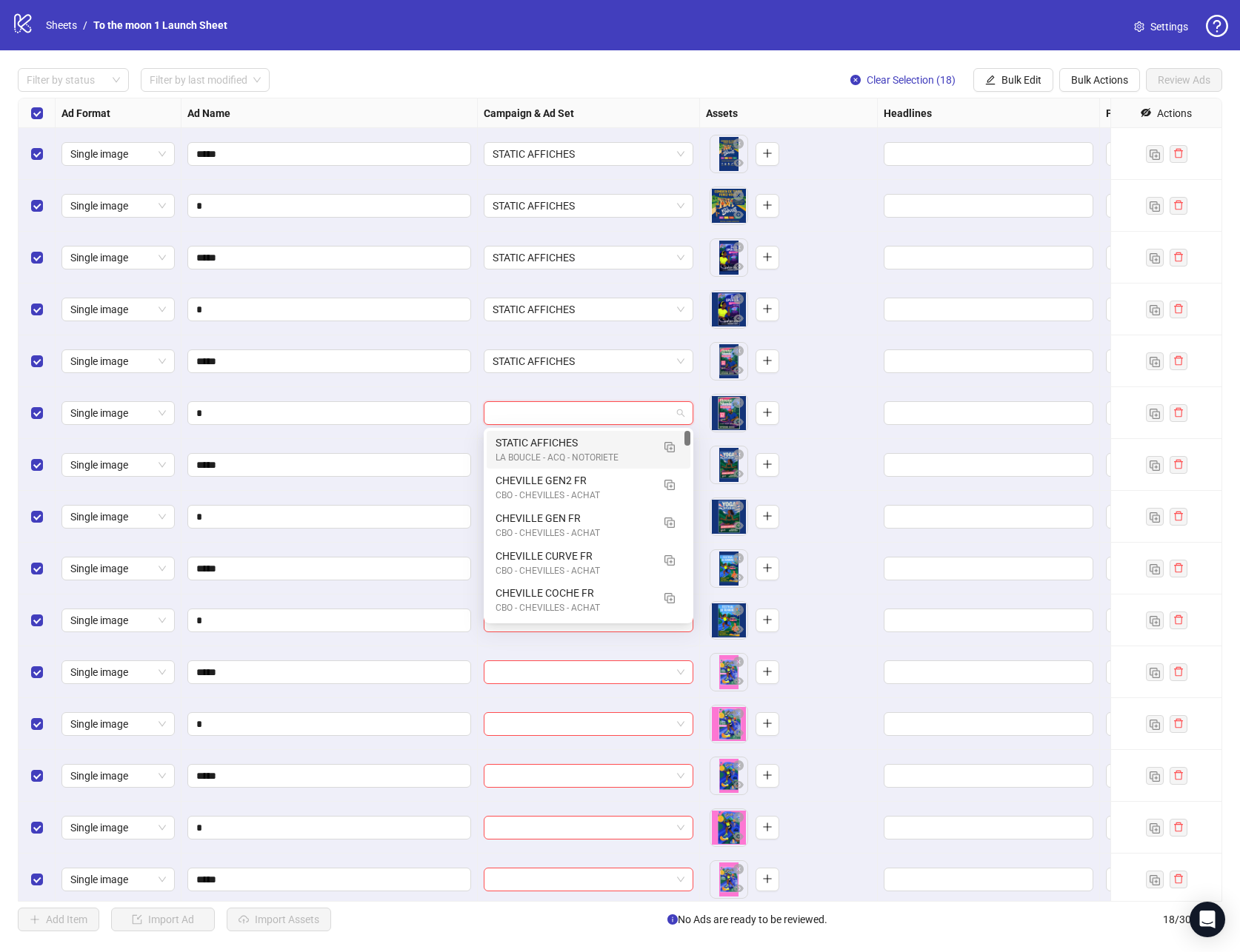
click at [548, 454] on div "LA BOUCLE - ACQ - NOTORIETE" at bounding box center [573, 458] width 156 height 14
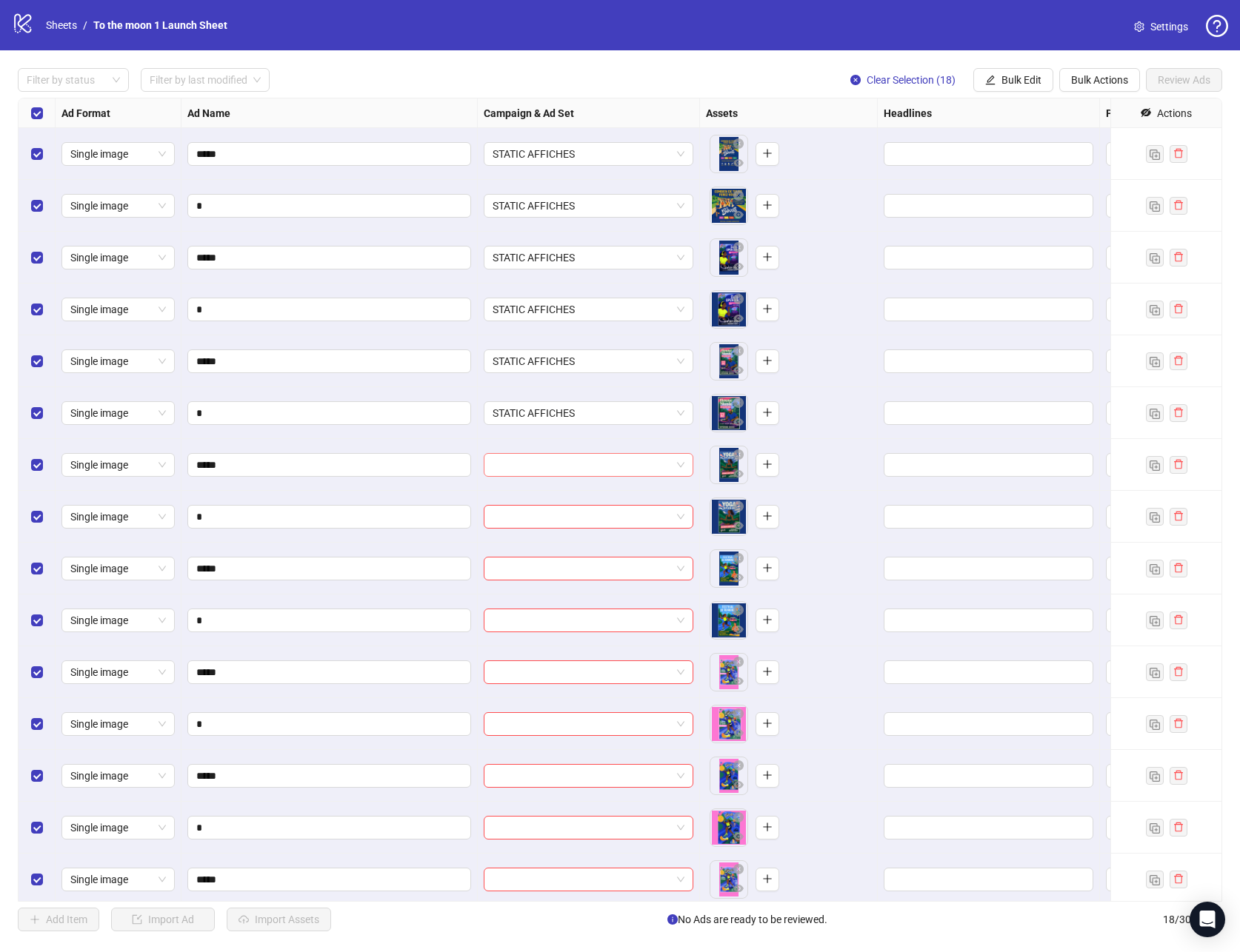
click at [546, 469] on input "search" at bounding box center [582, 464] width 179 height 22
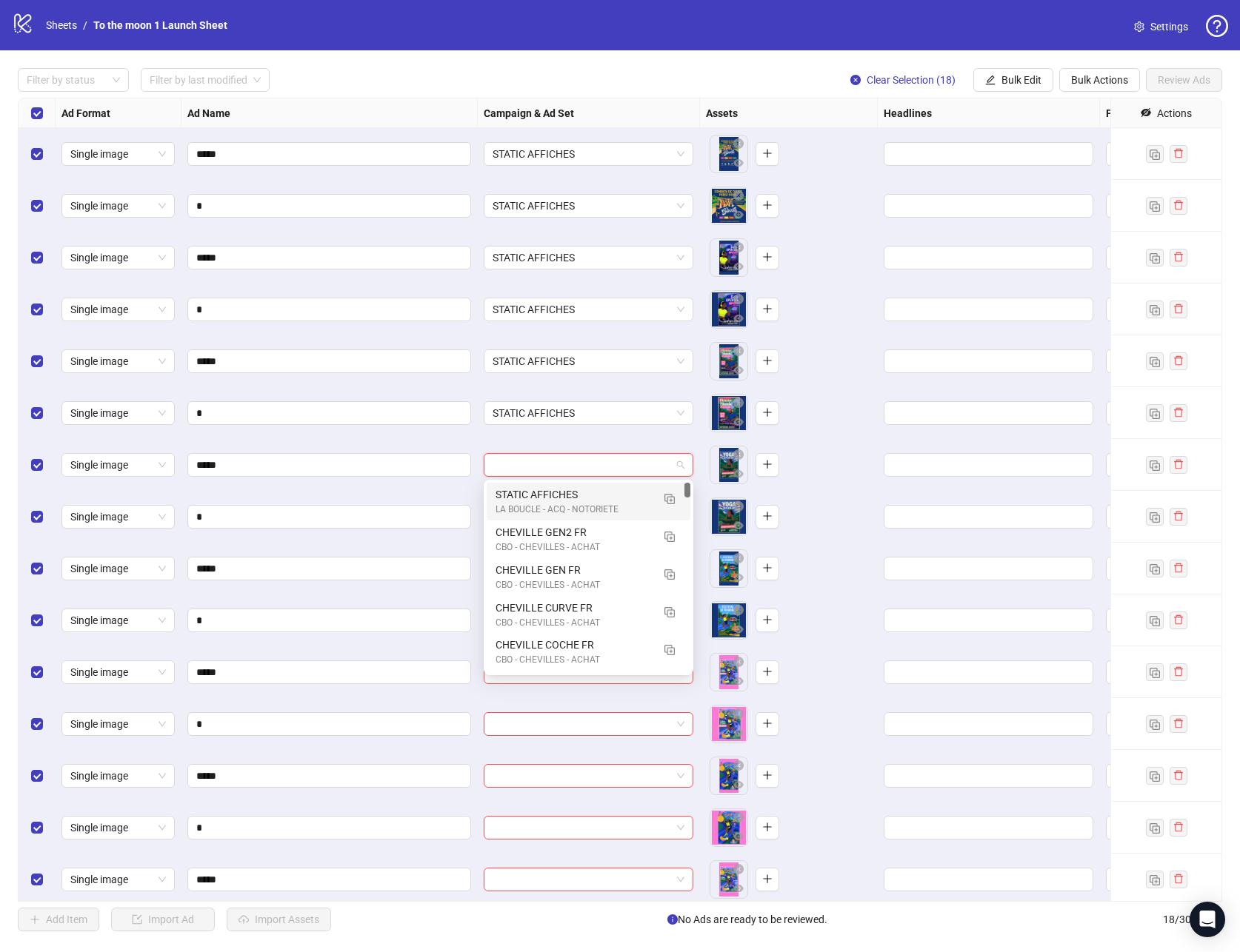
click at [546, 498] on div "STATIC AFFICHES" at bounding box center [573, 494] width 156 height 16
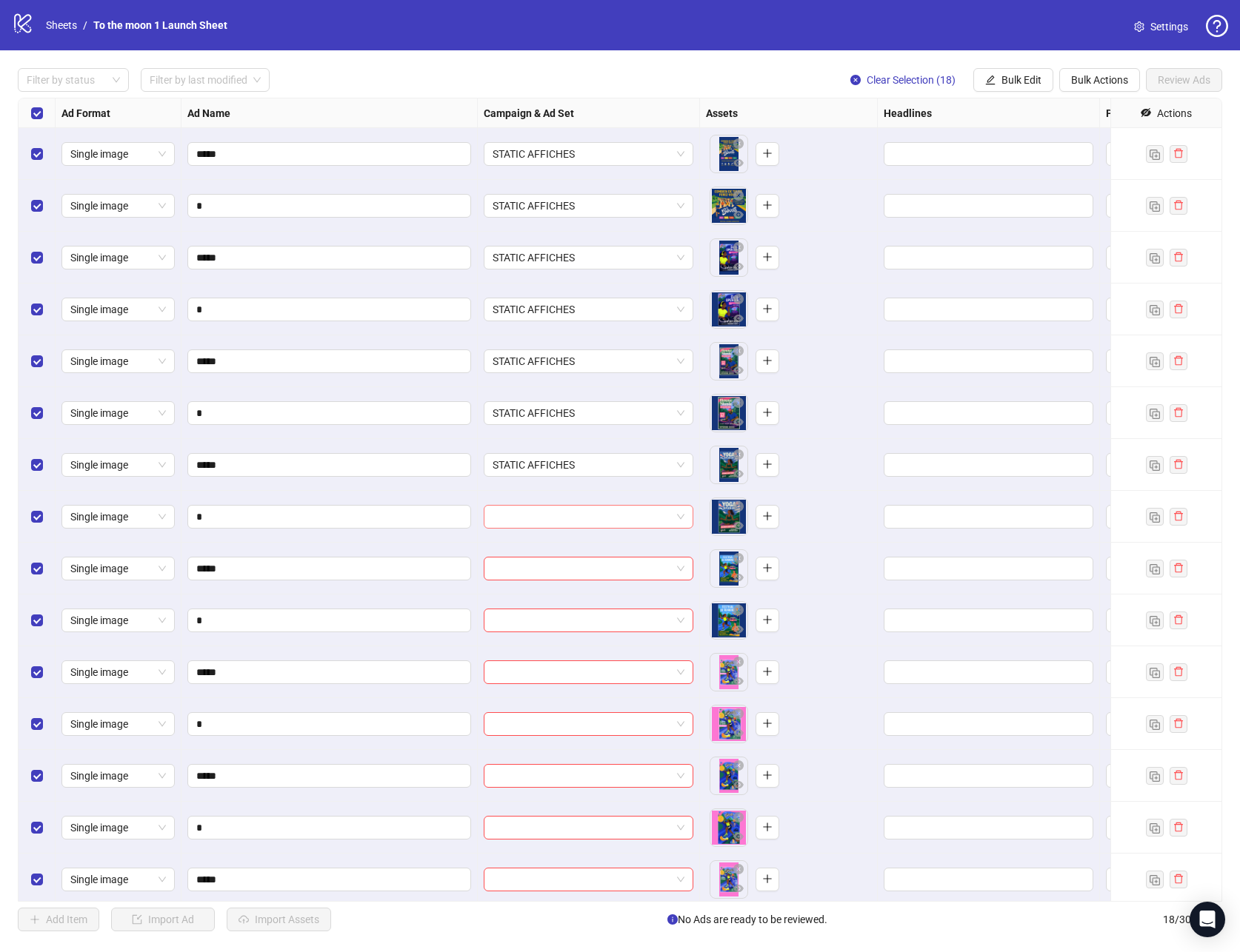
click at [546, 519] on input "search" at bounding box center [582, 516] width 179 height 22
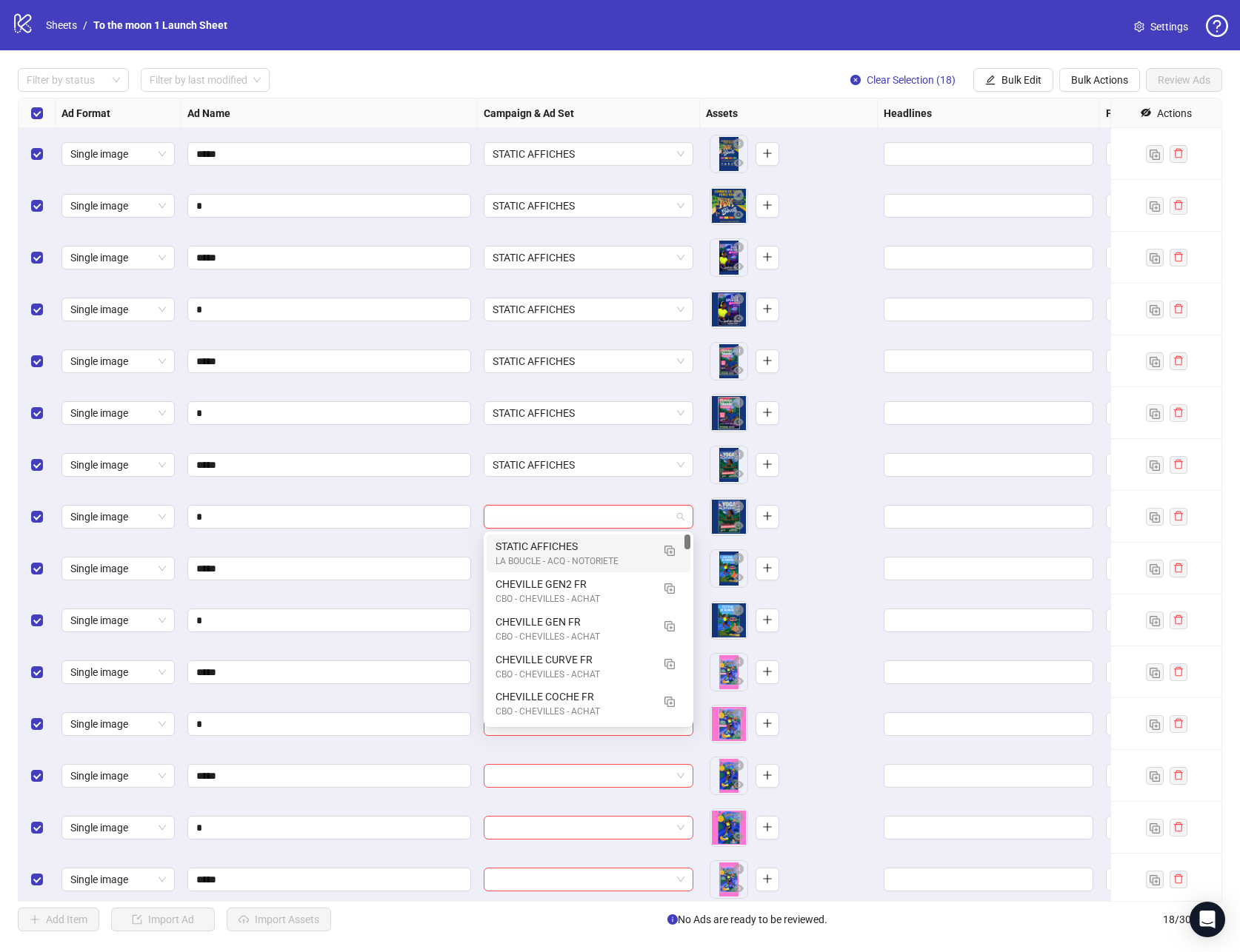
click at [545, 554] on div "LA BOUCLE - ACQ - NOTORIETE" at bounding box center [573, 561] width 156 height 14
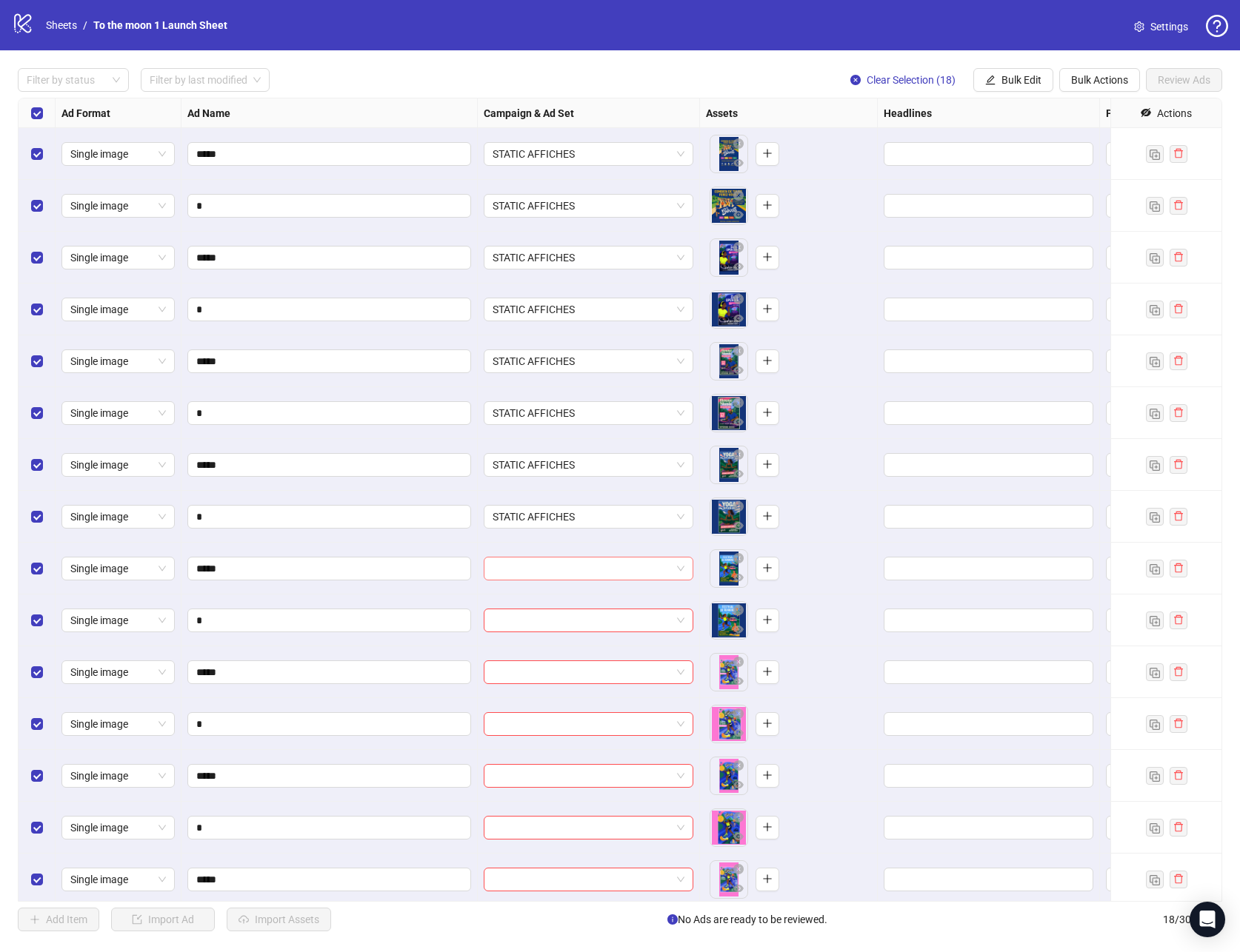
click at [545, 569] on input "search" at bounding box center [582, 568] width 179 height 22
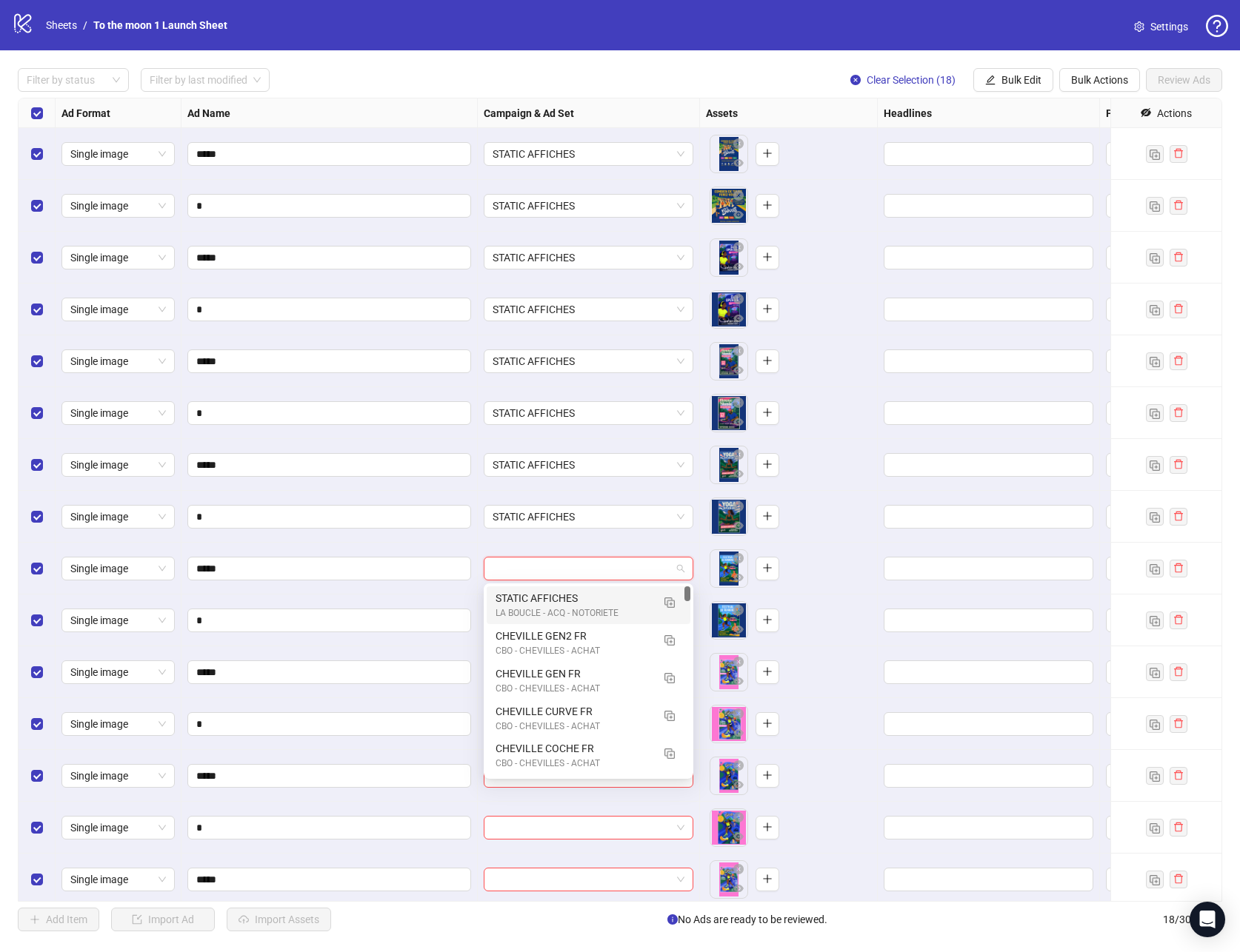
click at [545, 596] on div "STATIC AFFICHES" at bounding box center [573, 598] width 156 height 16
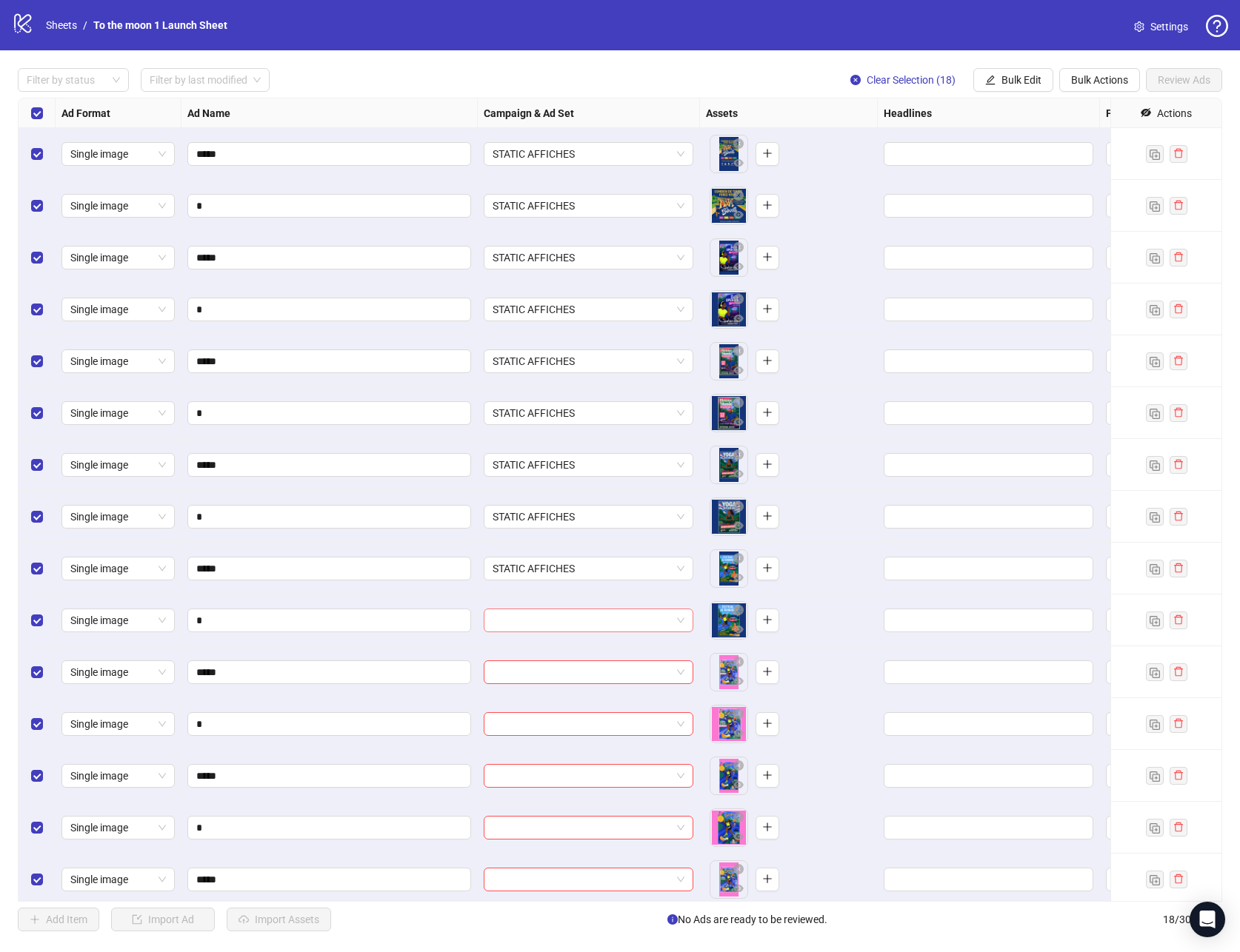
click at [545, 630] on input "search" at bounding box center [582, 620] width 179 height 22
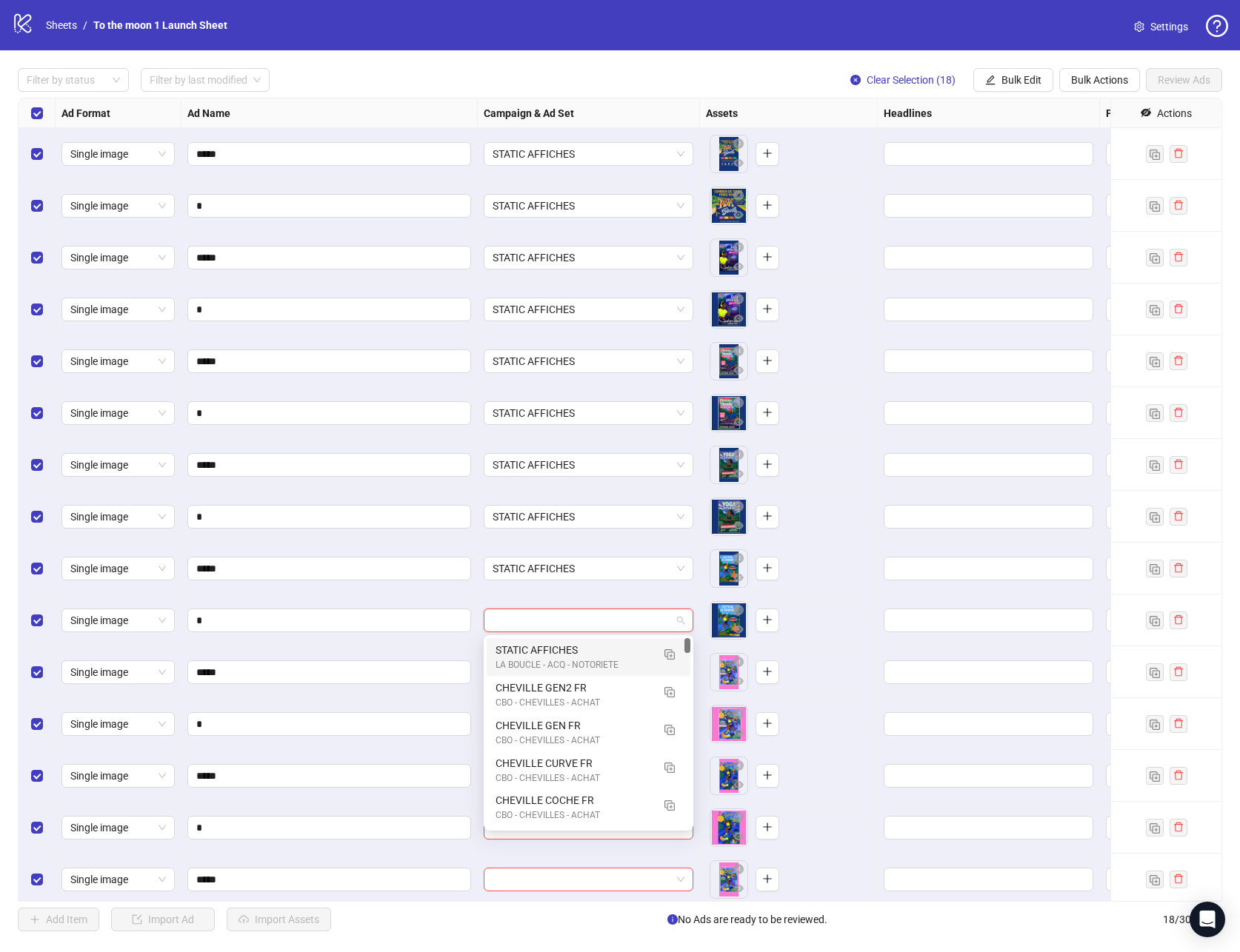
click at [545, 654] on div "STATIC AFFICHES" at bounding box center [573, 650] width 156 height 16
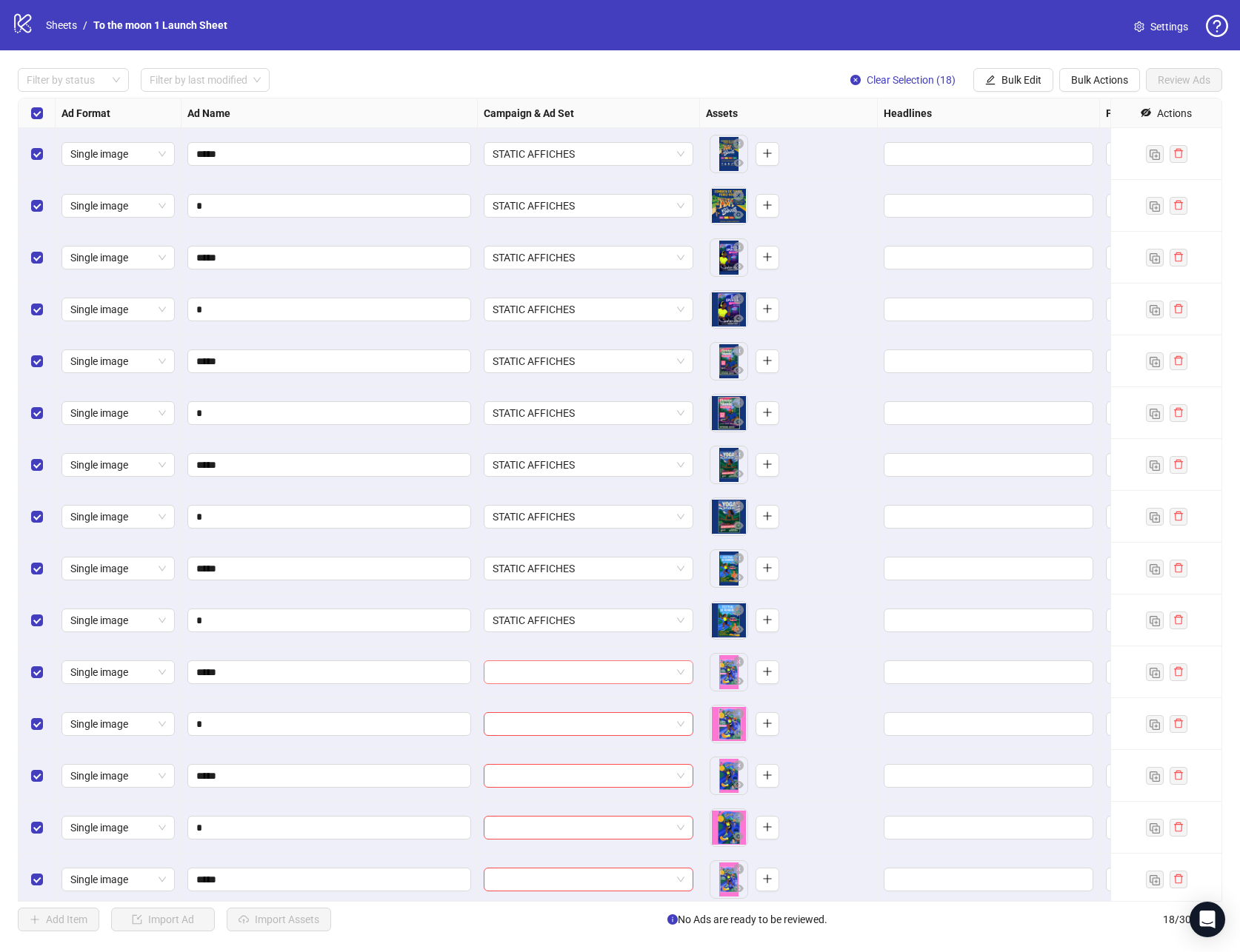
click at [545, 672] on input "search" at bounding box center [582, 672] width 179 height 22
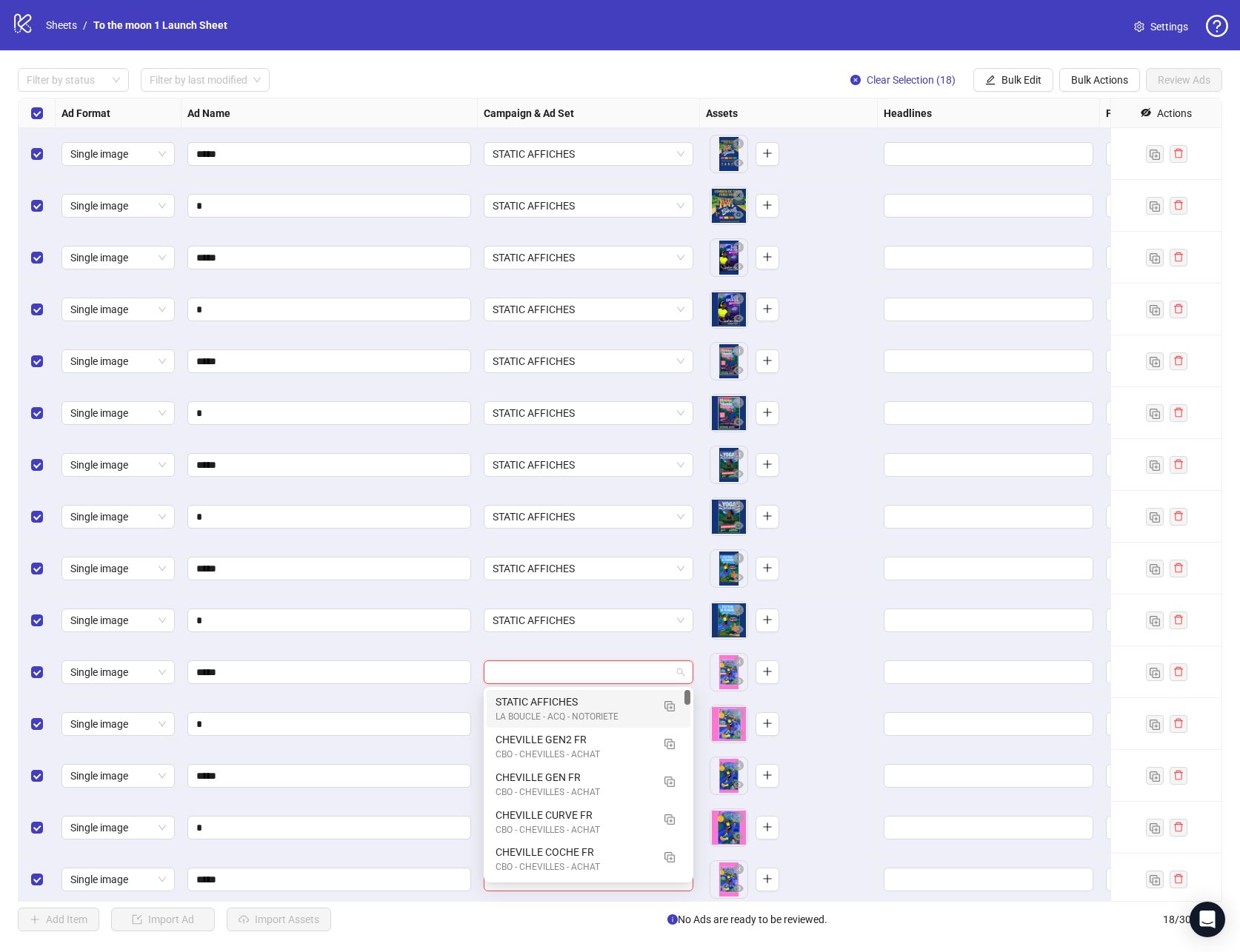
click at [545, 702] on div "STATIC AFFICHES" at bounding box center [573, 702] width 156 height 16
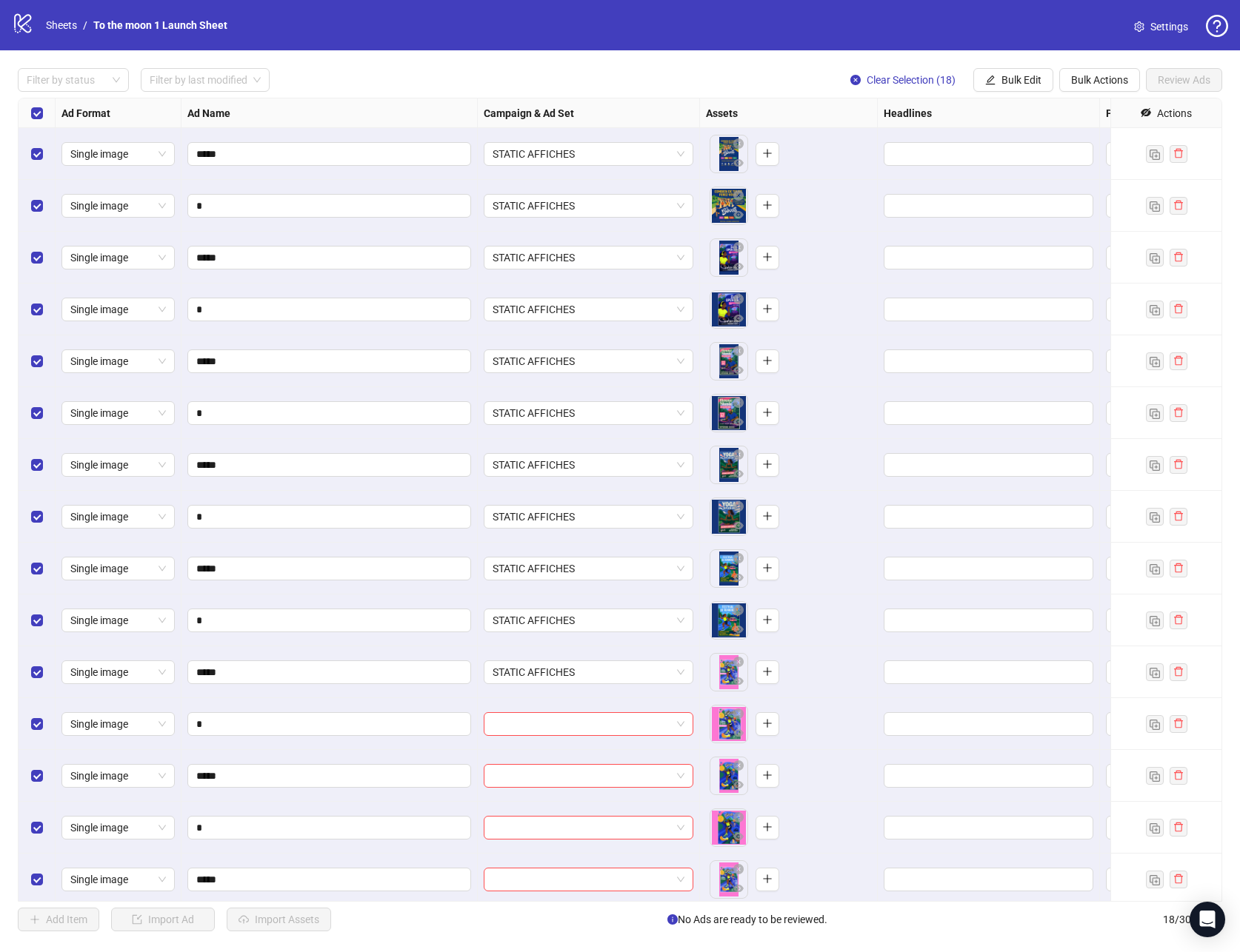
scroll to position [160, 0]
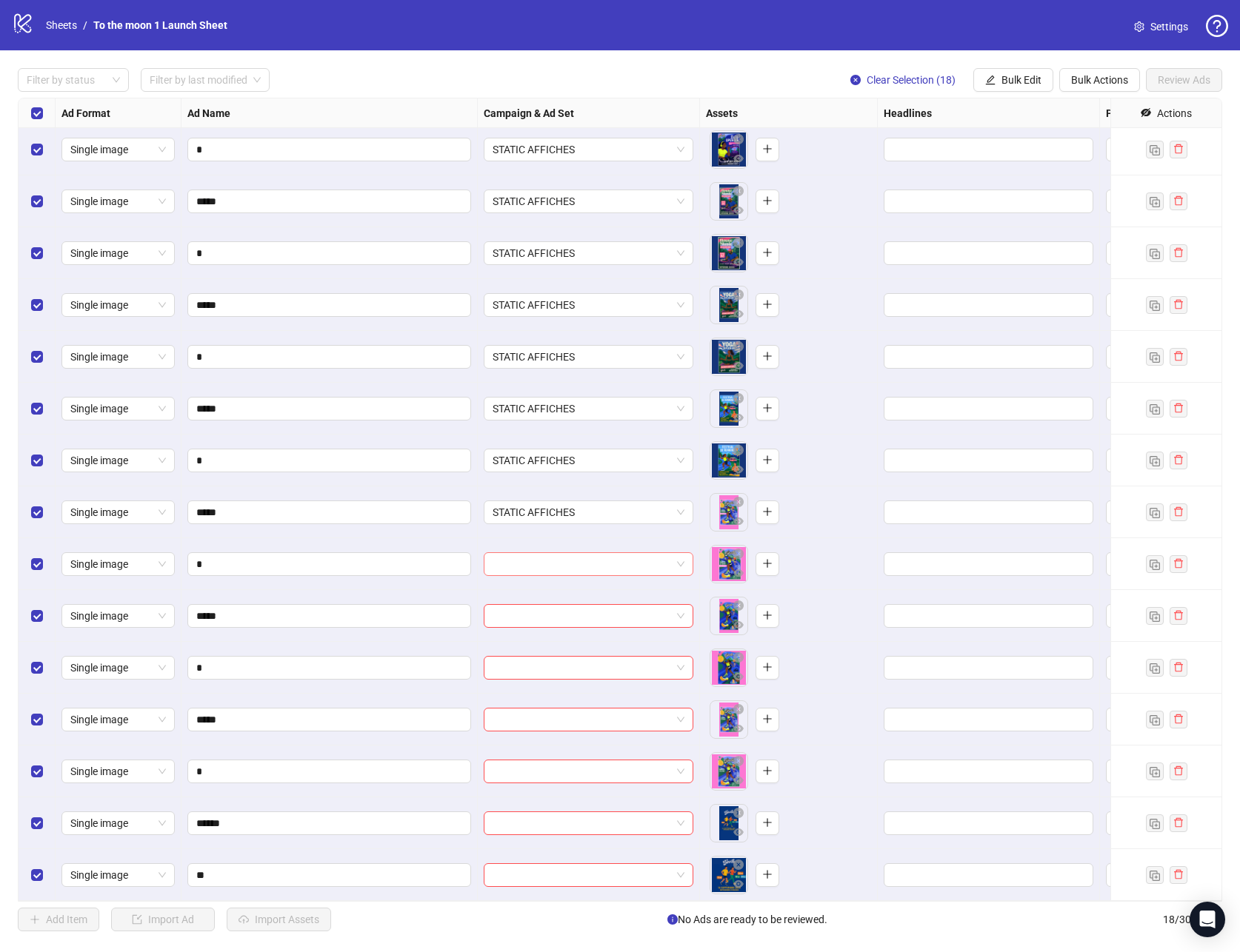
click at [562, 570] on input "search" at bounding box center [582, 563] width 179 height 22
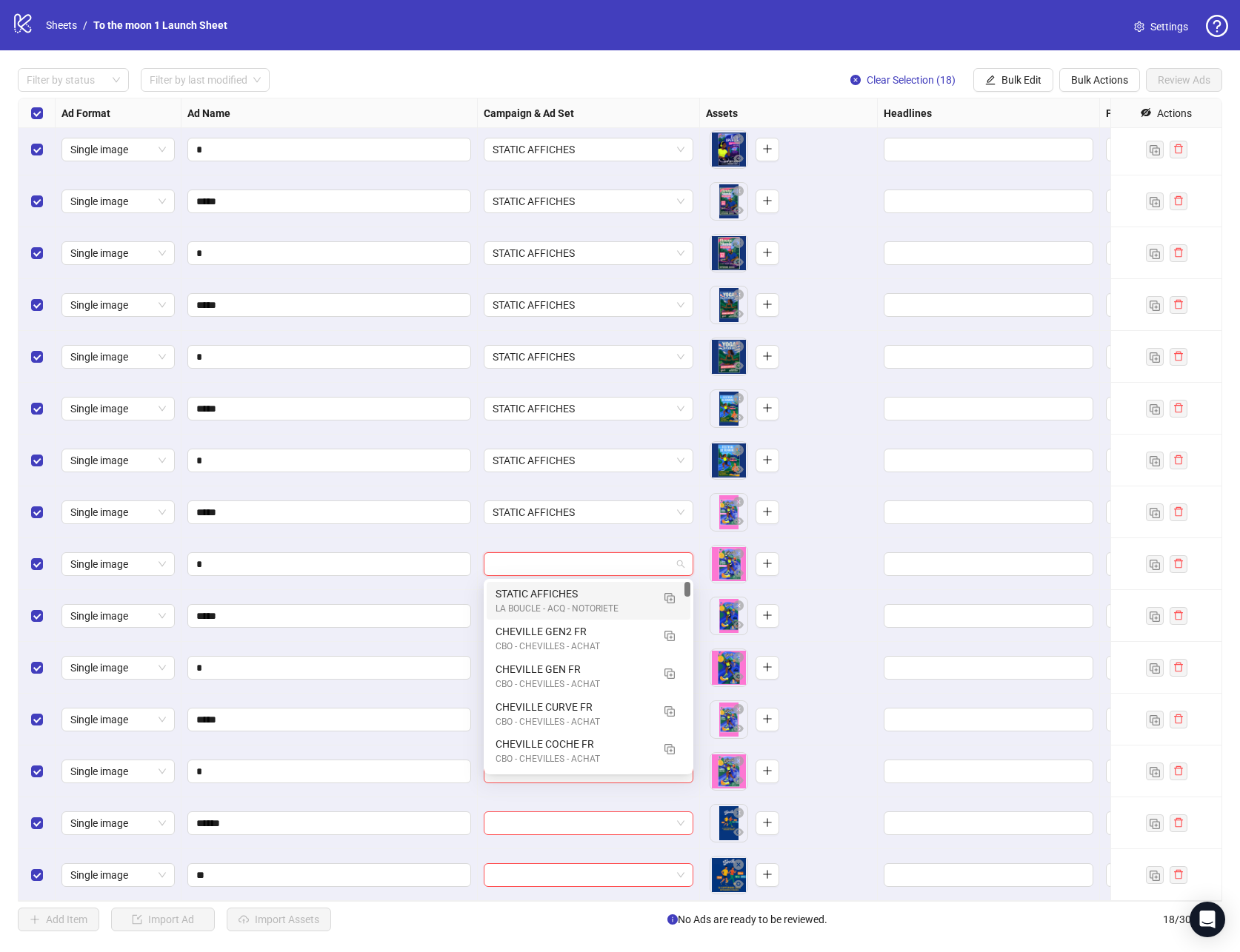
click at [558, 610] on div "LA BOUCLE - ACQ - NOTORIETE" at bounding box center [573, 609] width 156 height 14
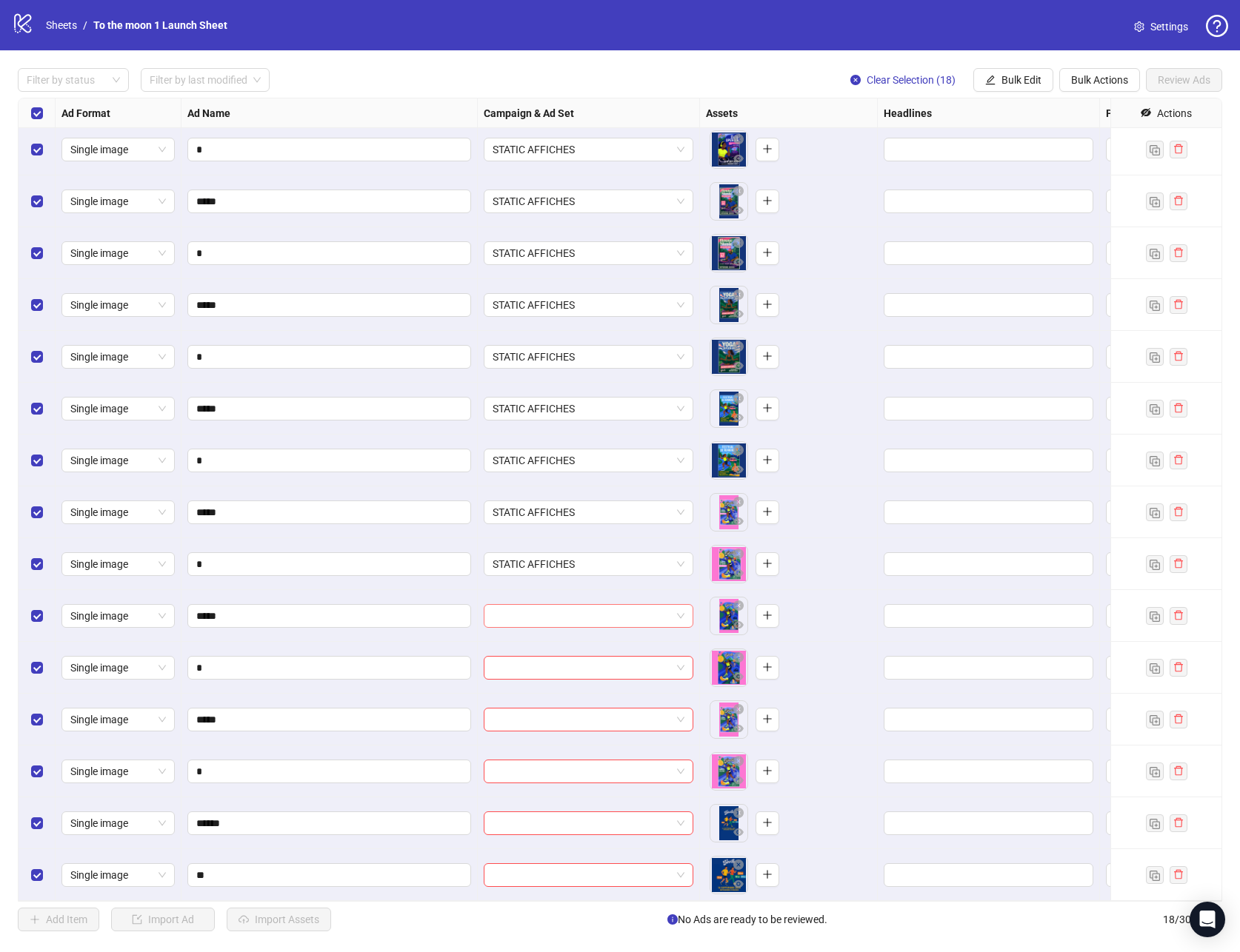
click at [558, 623] on input "search" at bounding box center [582, 615] width 179 height 22
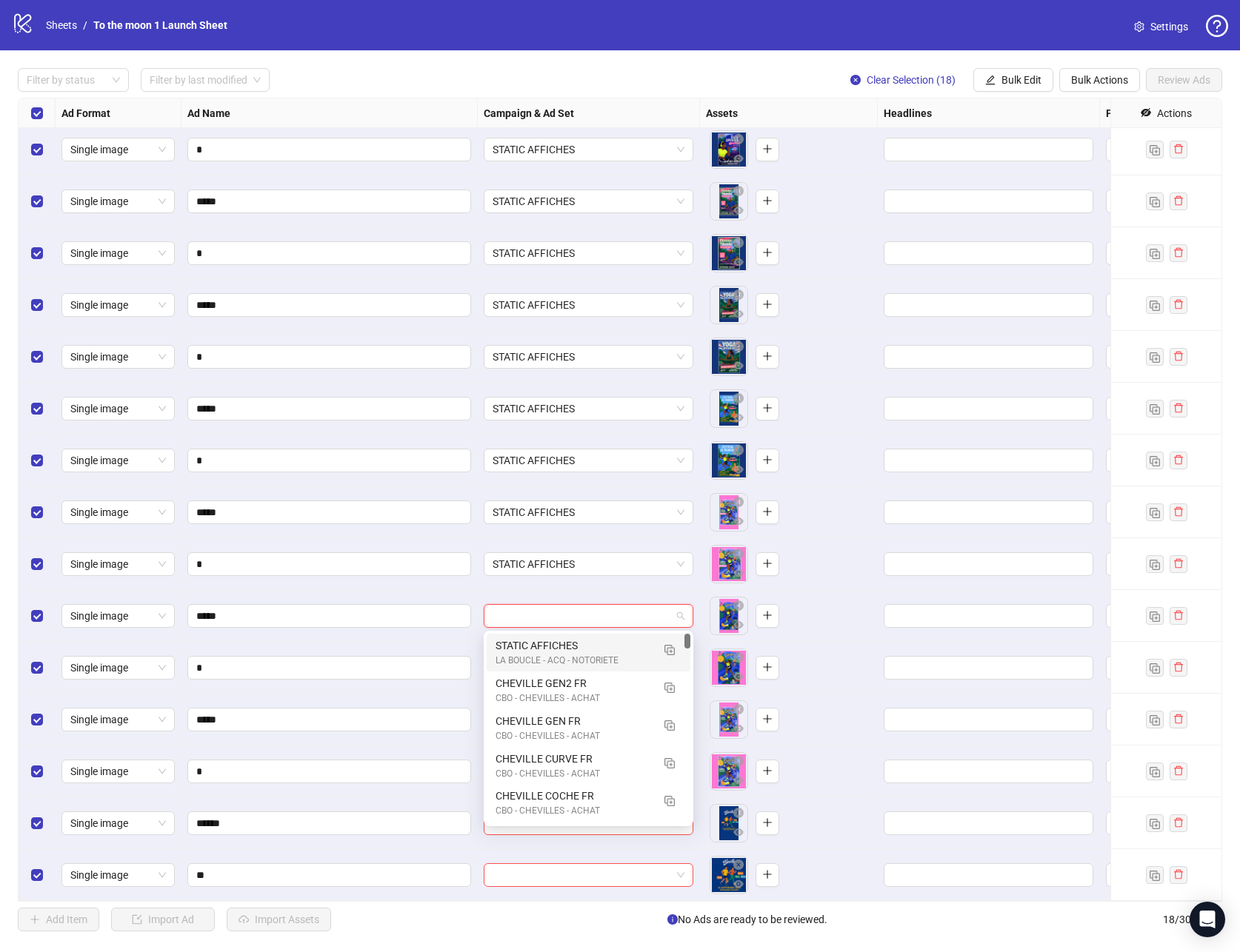
click at [558, 654] on div "LA BOUCLE - ACQ - NOTORIETE" at bounding box center [573, 660] width 156 height 14
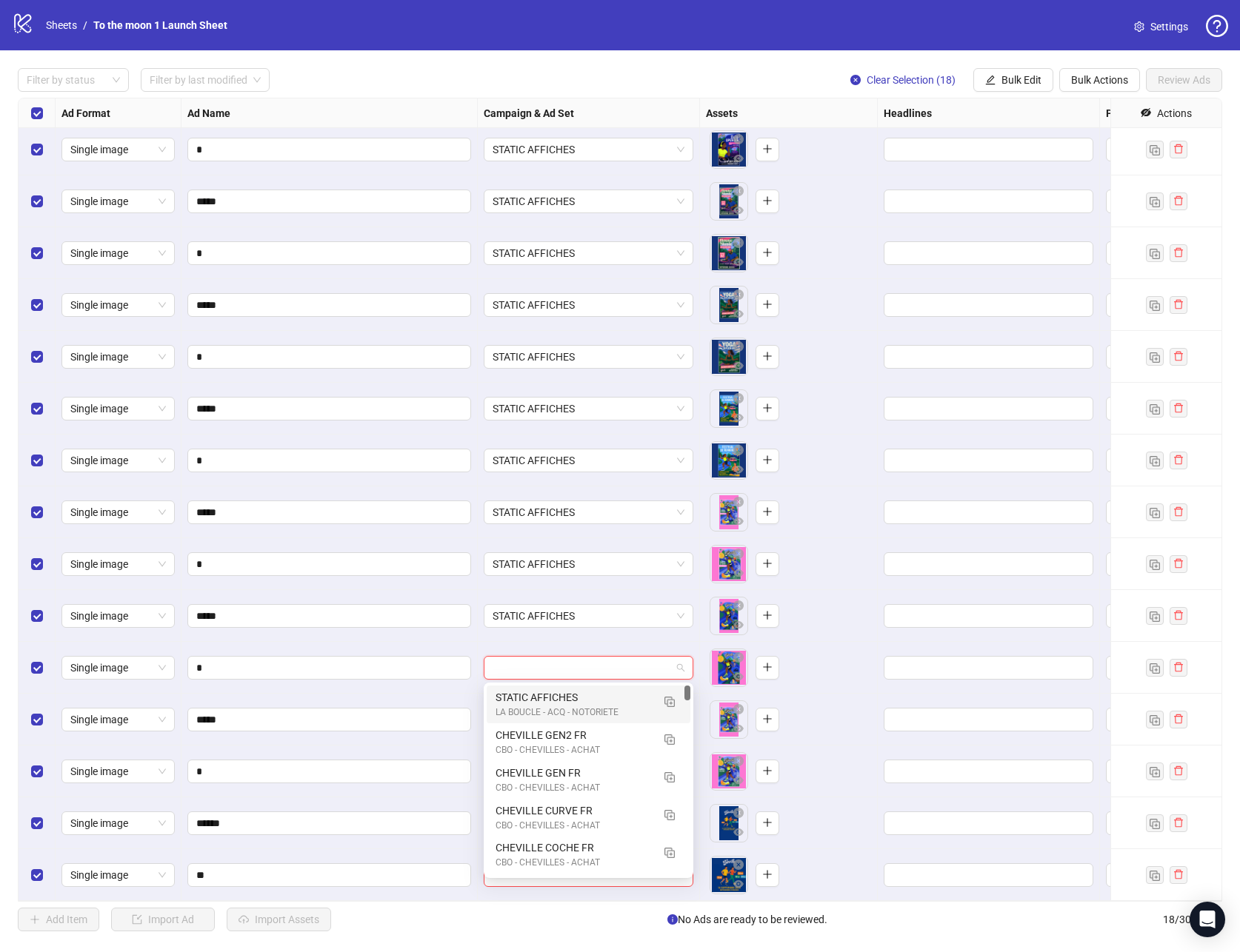
click at [558, 676] on input "search" at bounding box center [582, 667] width 179 height 22
click at [558, 695] on div "STATIC AFFICHES" at bounding box center [573, 698] width 156 height 16
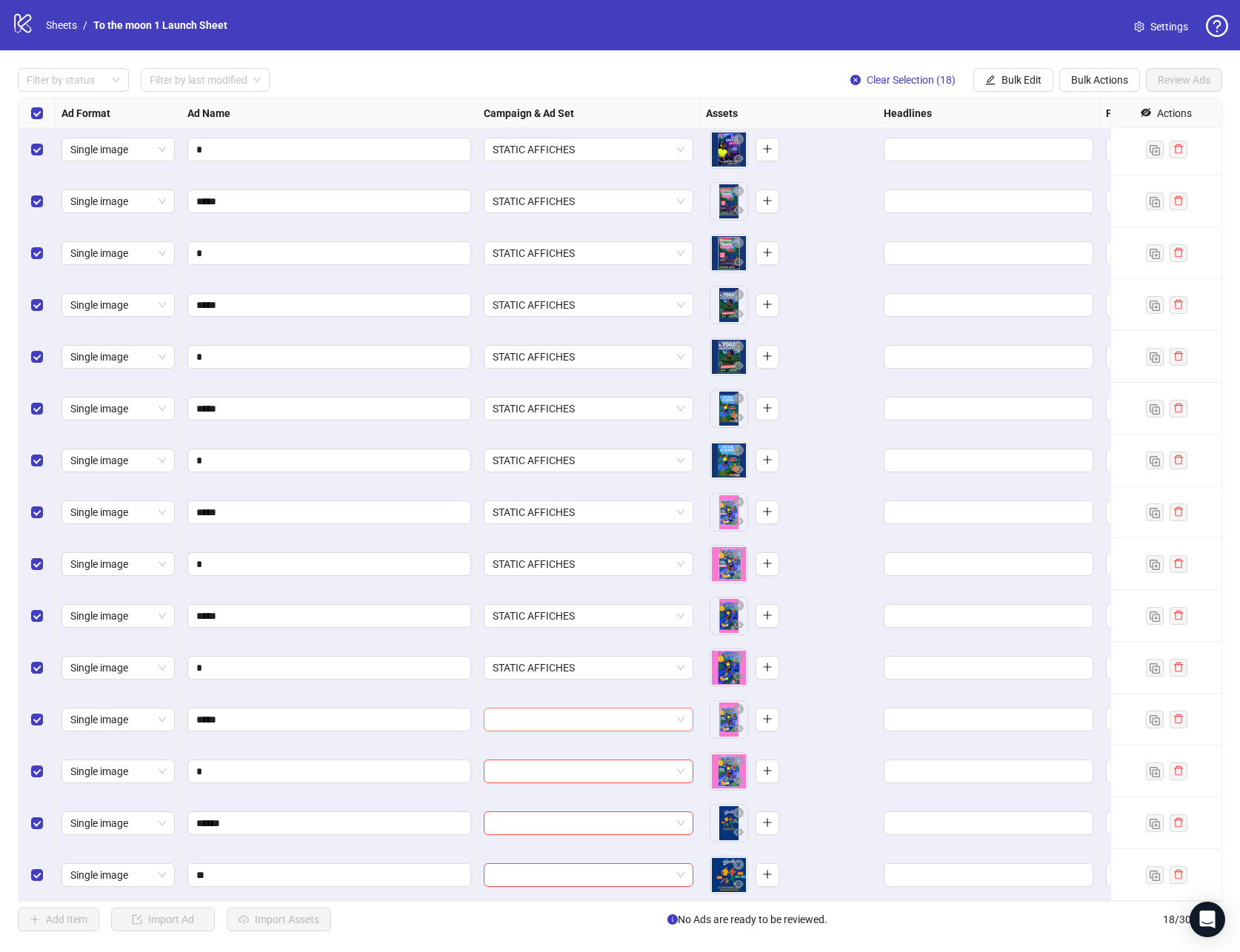
click at [558, 715] on input "search" at bounding box center [582, 719] width 179 height 22
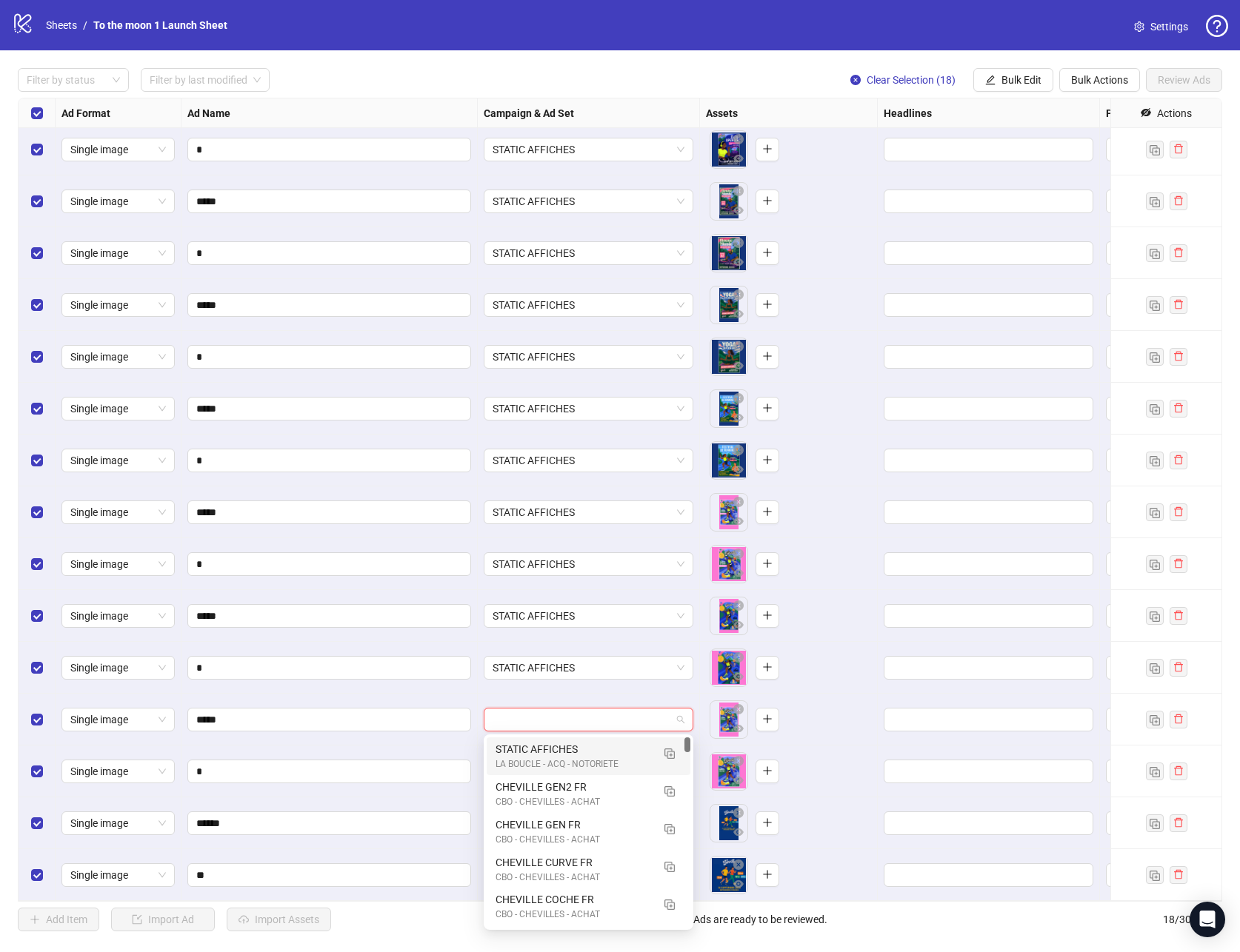
click at [557, 754] on div "STATIC AFFICHES" at bounding box center [573, 750] width 156 height 16
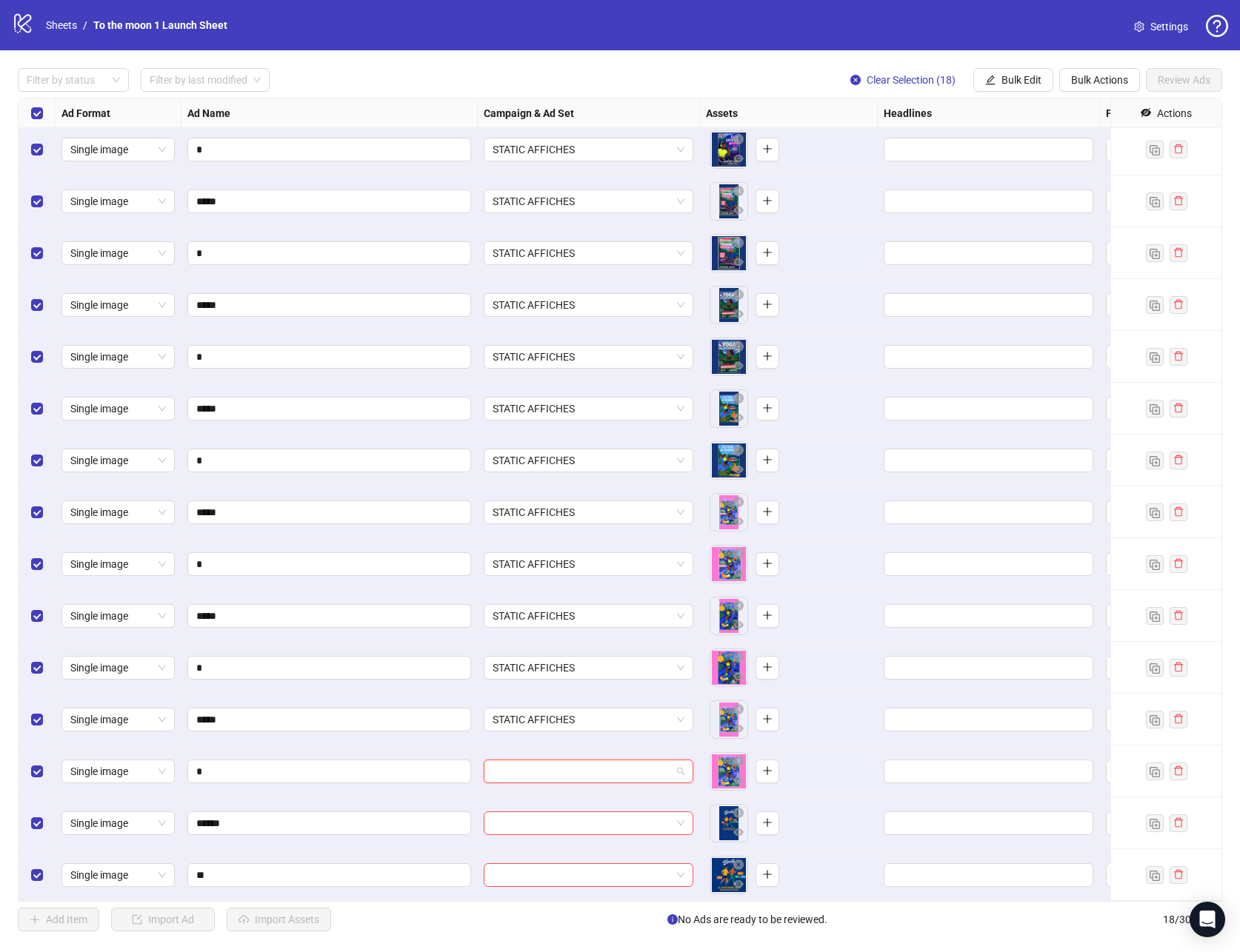
click at [557, 776] on input "search" at bounding box center [582, 772] width 179 height 22
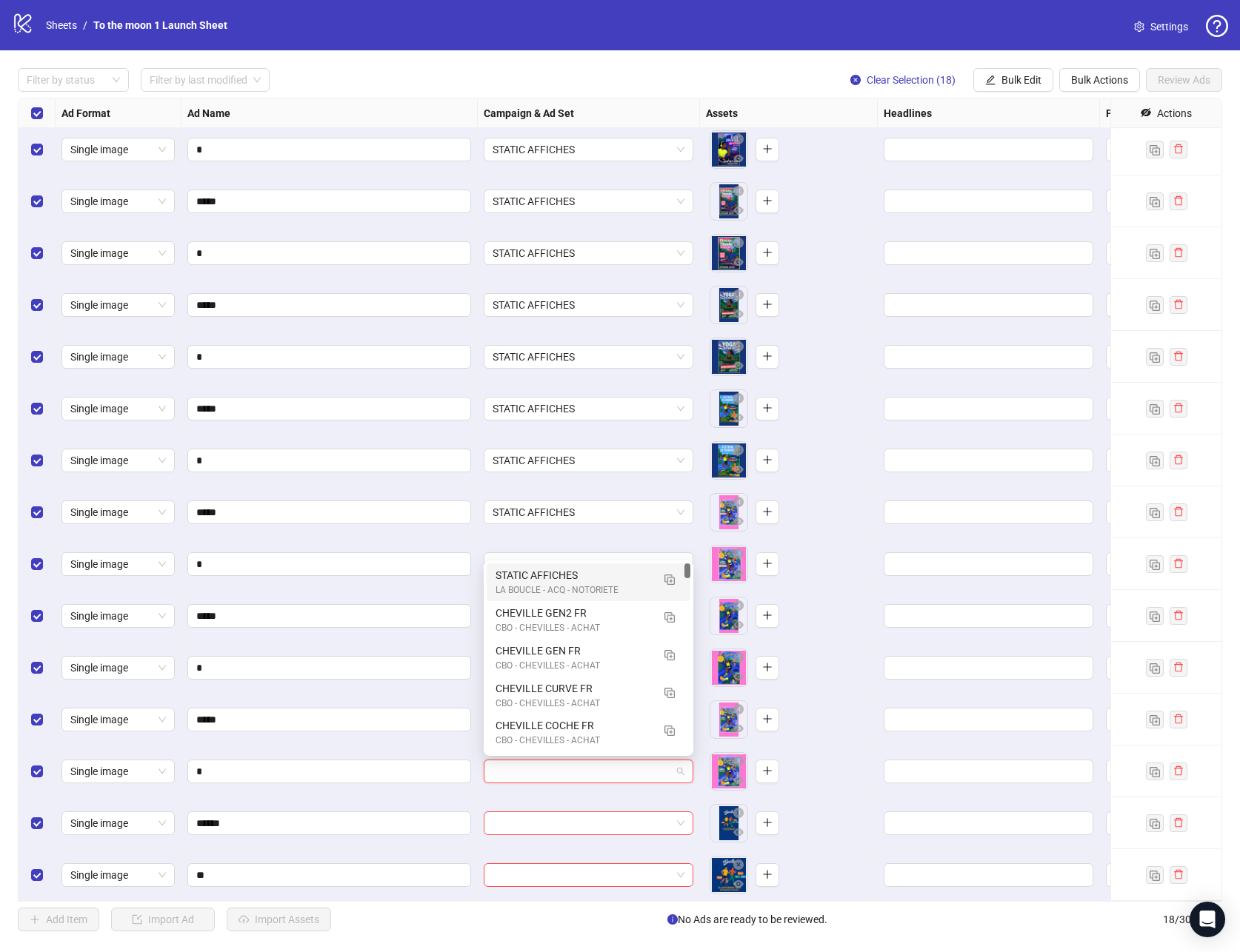
click at [580, 586] on div "LA BOUCLE - ACQ - NOTORIETE" at bounding box center [573, 590] width 156 height 14
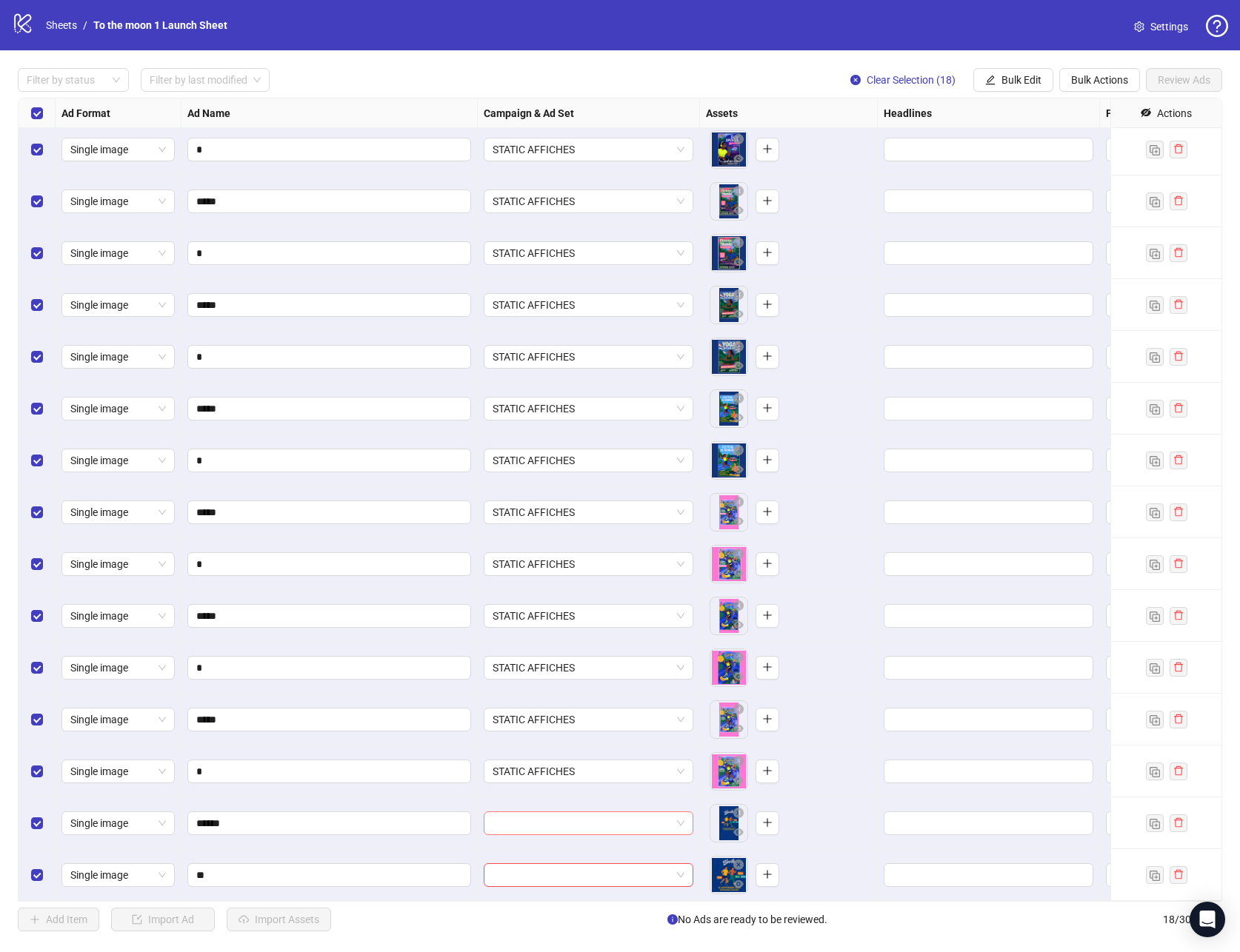
click at [534, 830] on input "search" at bounding box center [582, 823] width 179 height 22
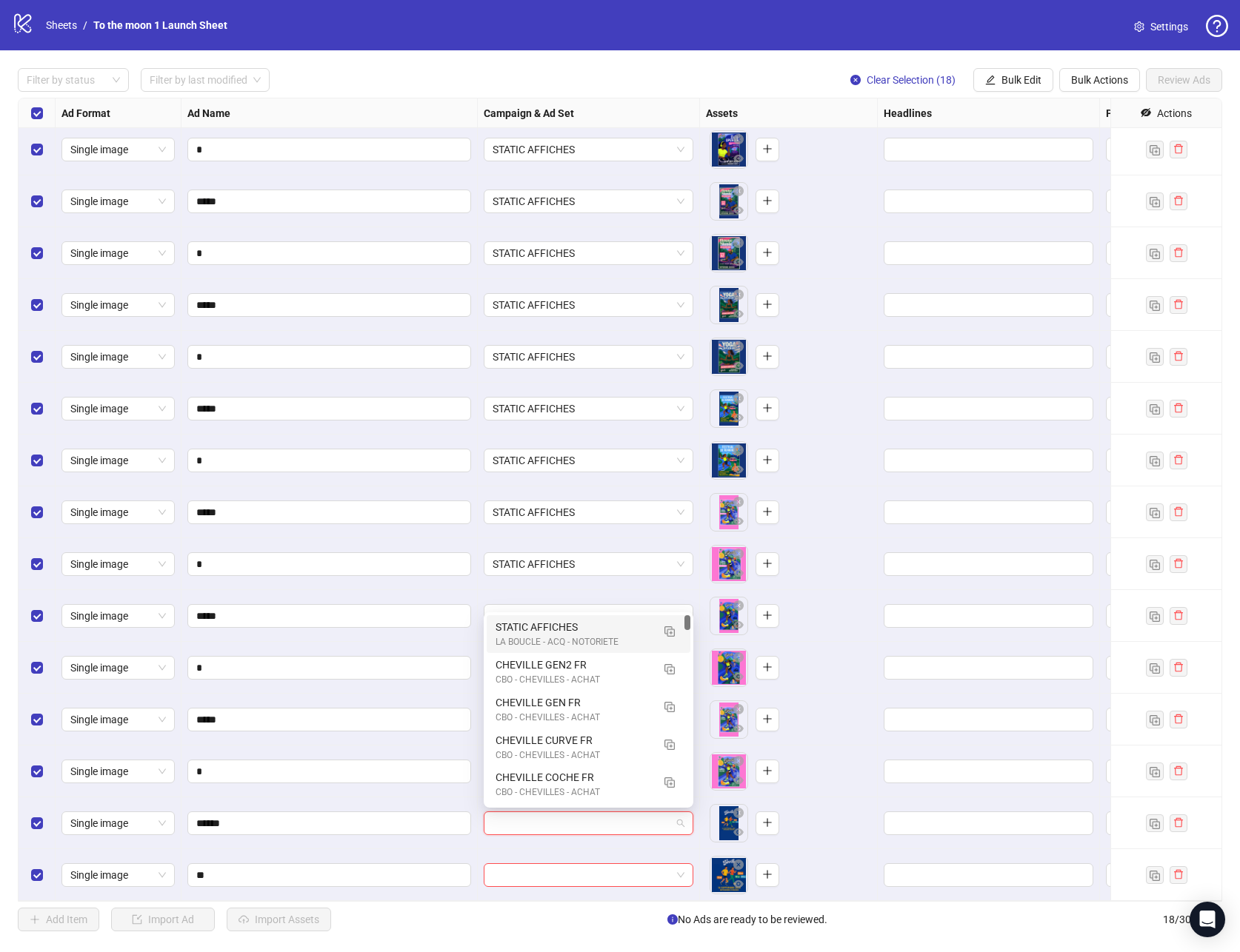
click at [540, 650] on div "STATIC AFFICHES LA BOUCLE - ACQ - NOTORIETE" at bounding box center [588, 634] width 204 height 37
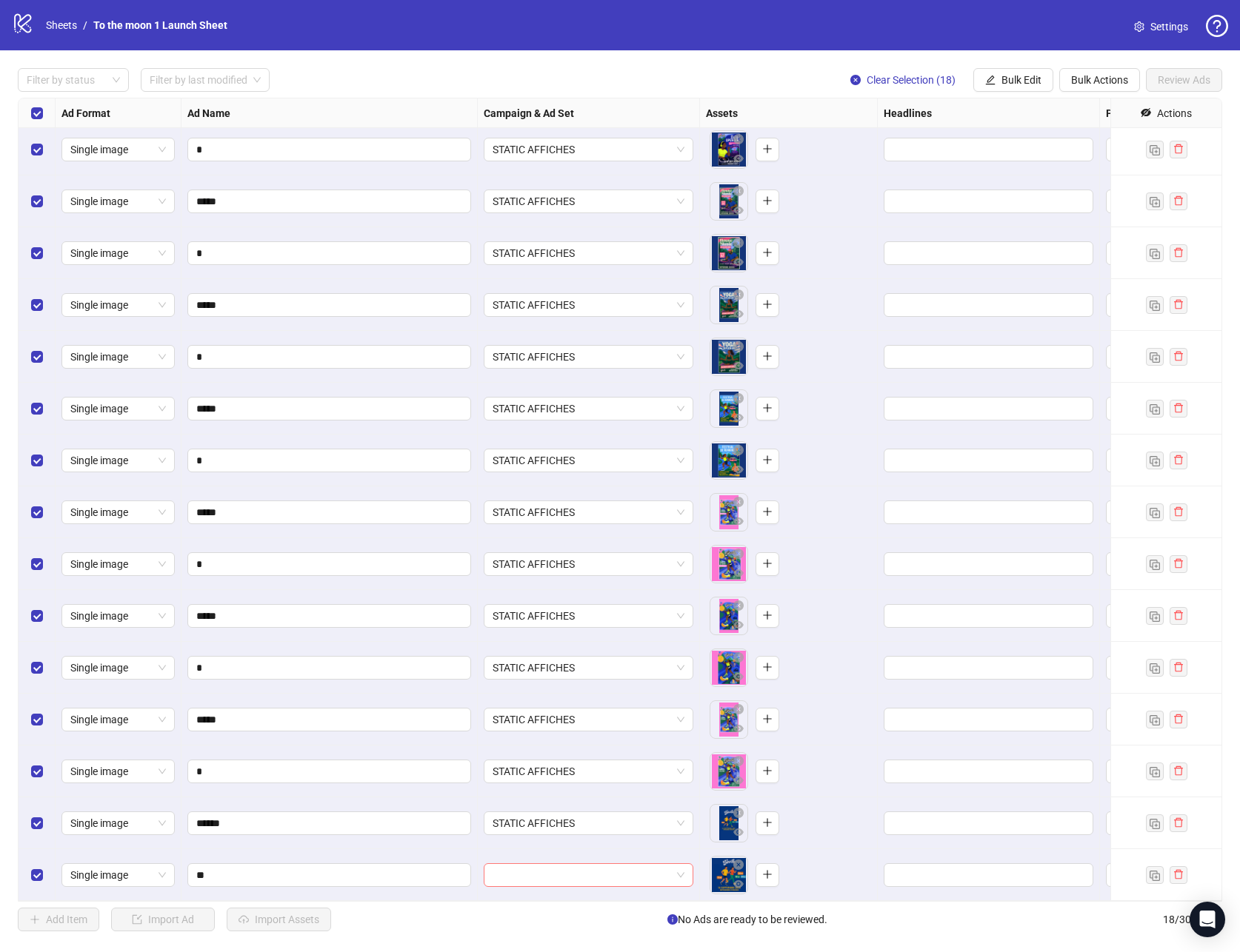
click at [536, 872] on input "search" at bounding box center [582, 875] width 179 height 22
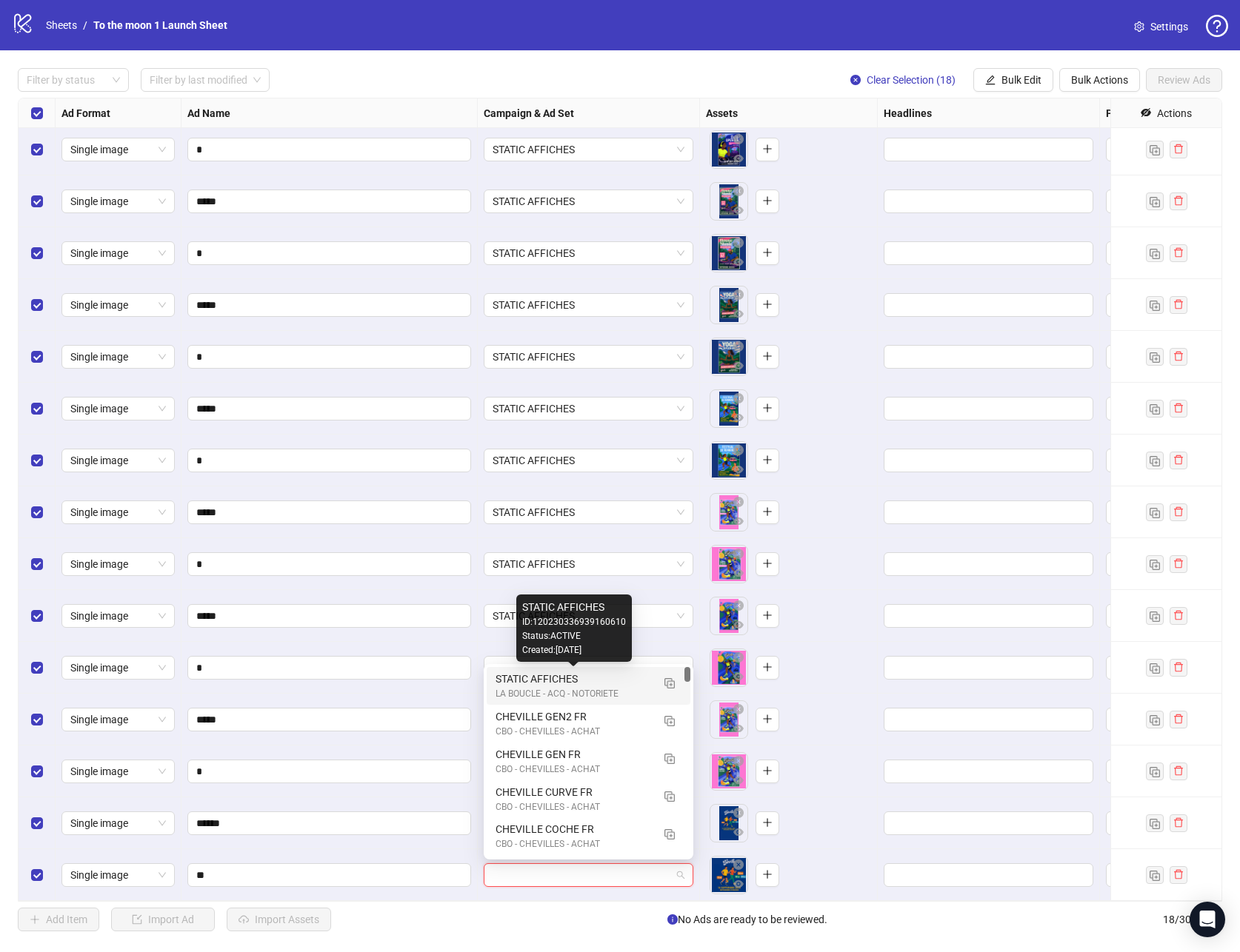
click at [520, 680] on div "STATIC AFFICHES" at bounding box center [573, 679] width 156 height 16
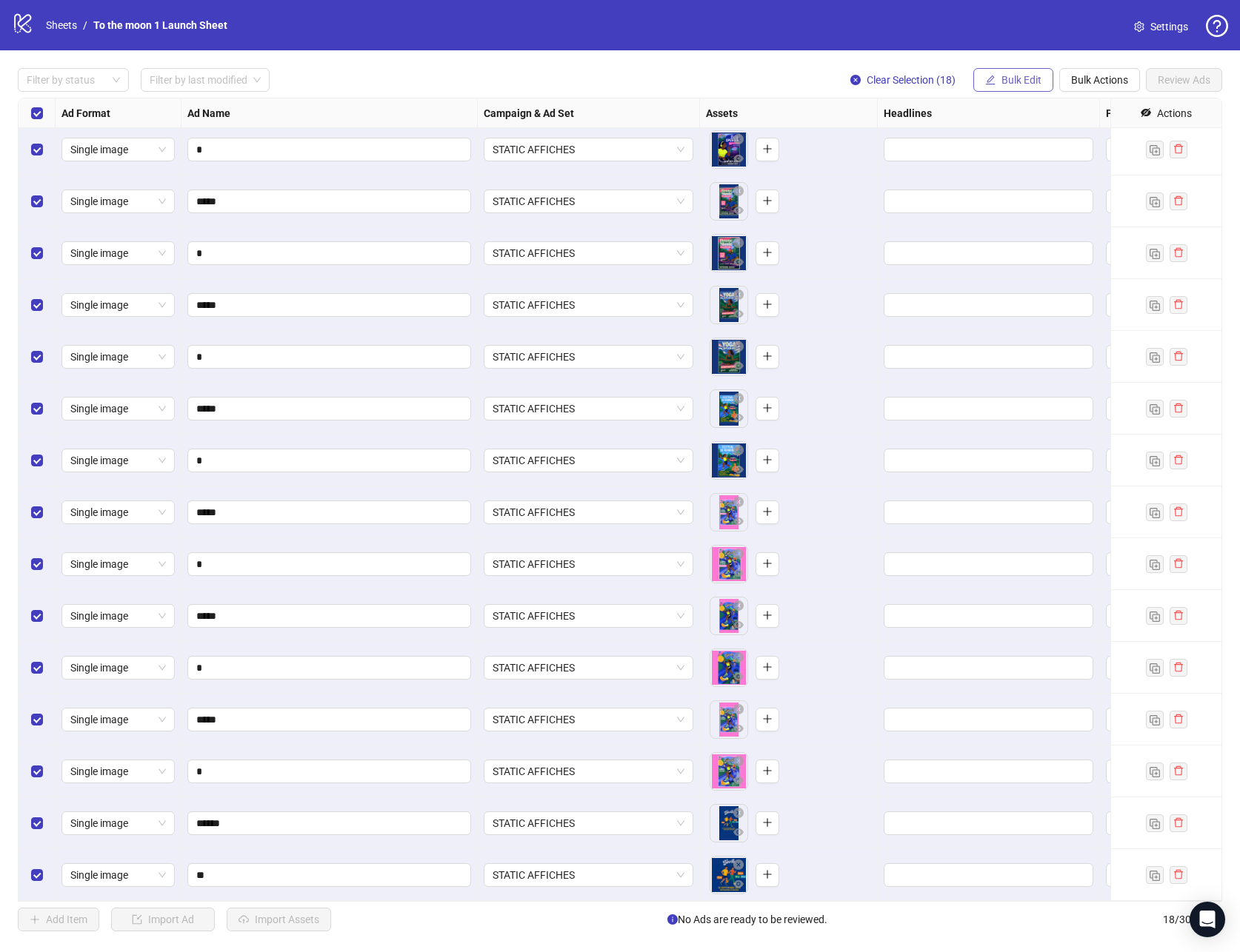
click at [1019, 85] on span "Bulk Edit" at bounding box center [1021, 80] width 40 height 12
click at [1008, 320] on span "Call to Action" at bounding box center [1028, 323] width 88 height 16
click at [988, 145] on input "search" at bounding box center [964, 143] width 191 height 22
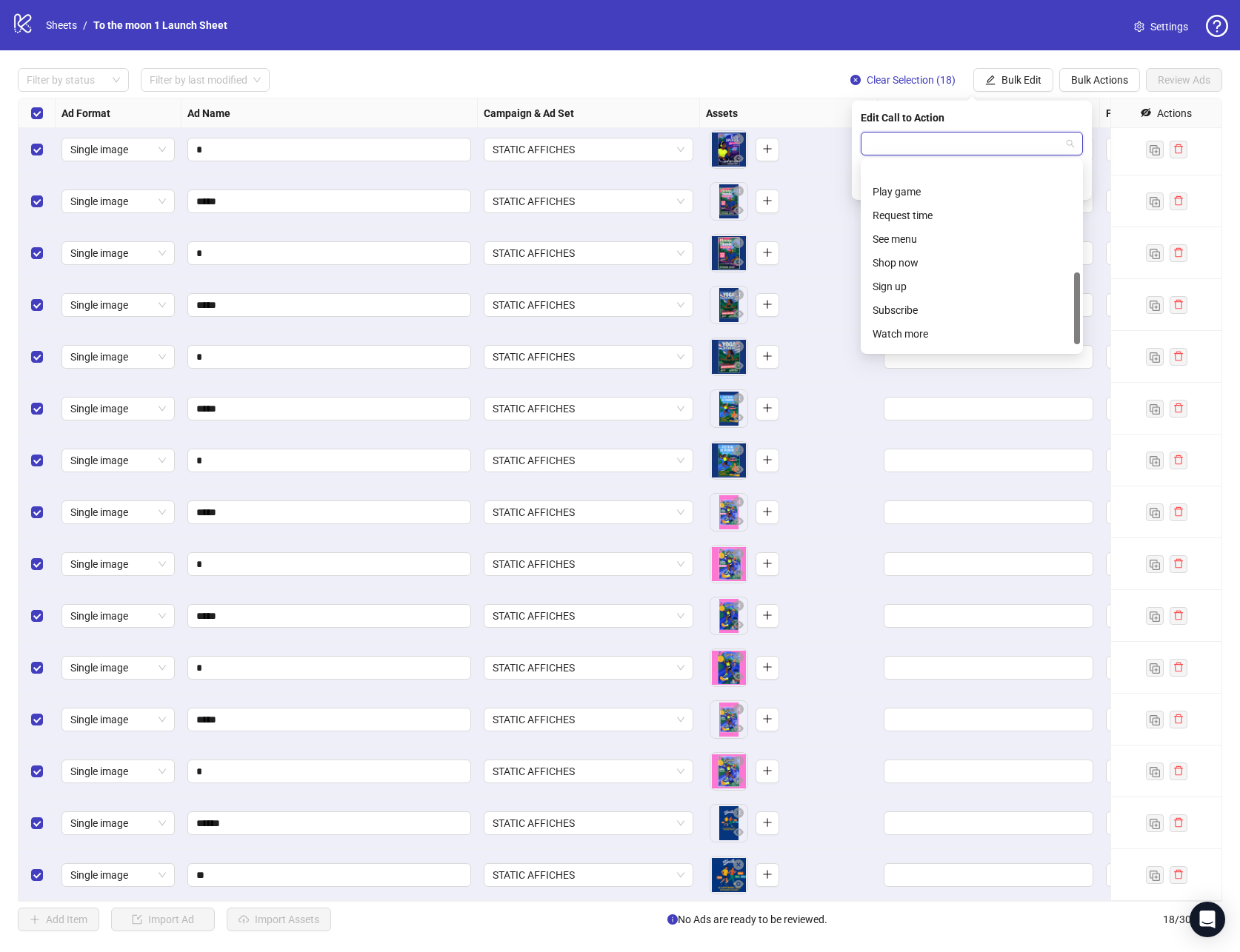
scroll to position [308, 0]
click at [912, 249] on div "Sign up" at bounding box center [972, 245] width 198 height 16
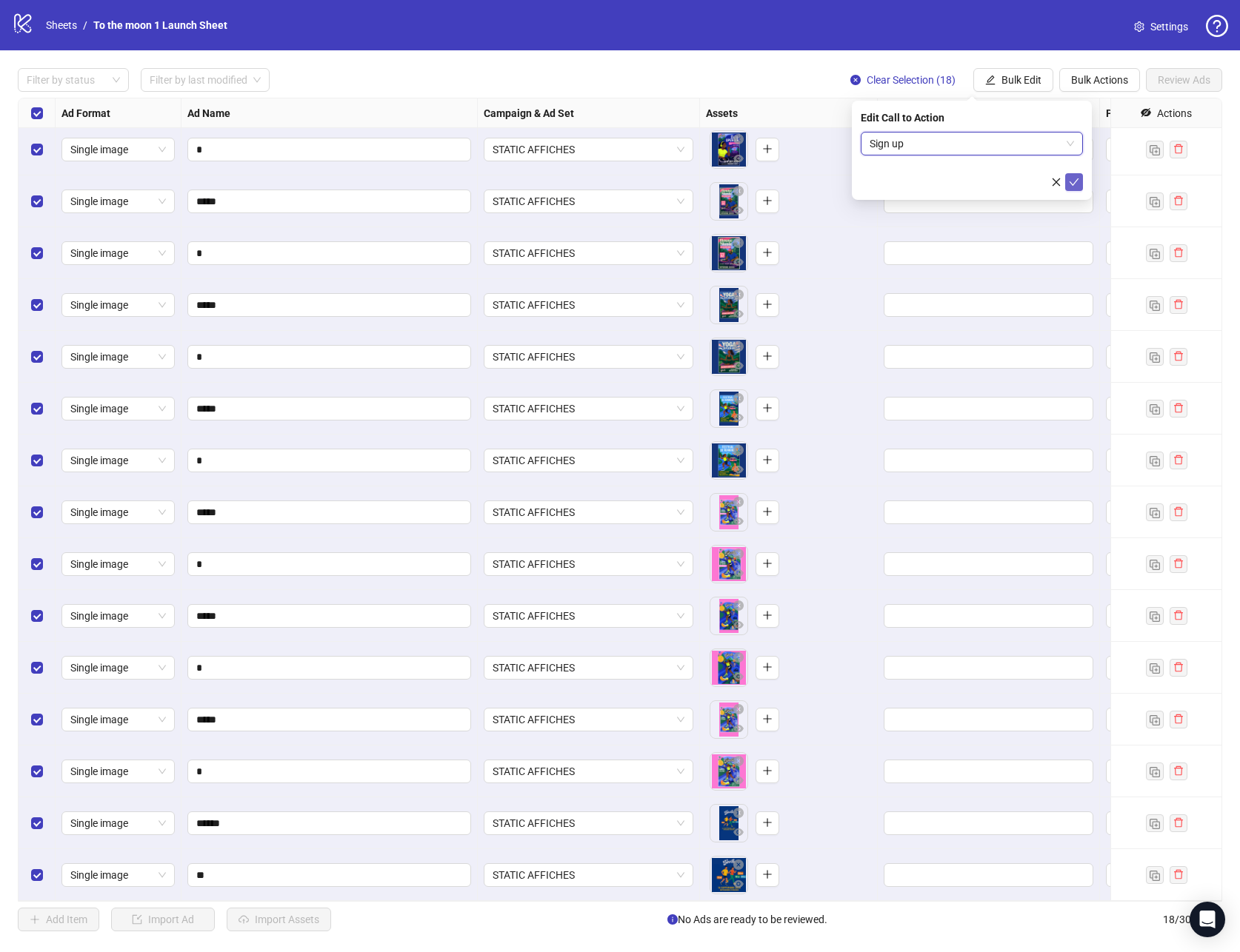
click at [1076, 185] on icon "check" at bounding box center [1074, 182] width 11 height 11
click at [1028, 74] on span "Bulk Edit" at bounding box center [1021, 80] width 40 height 12
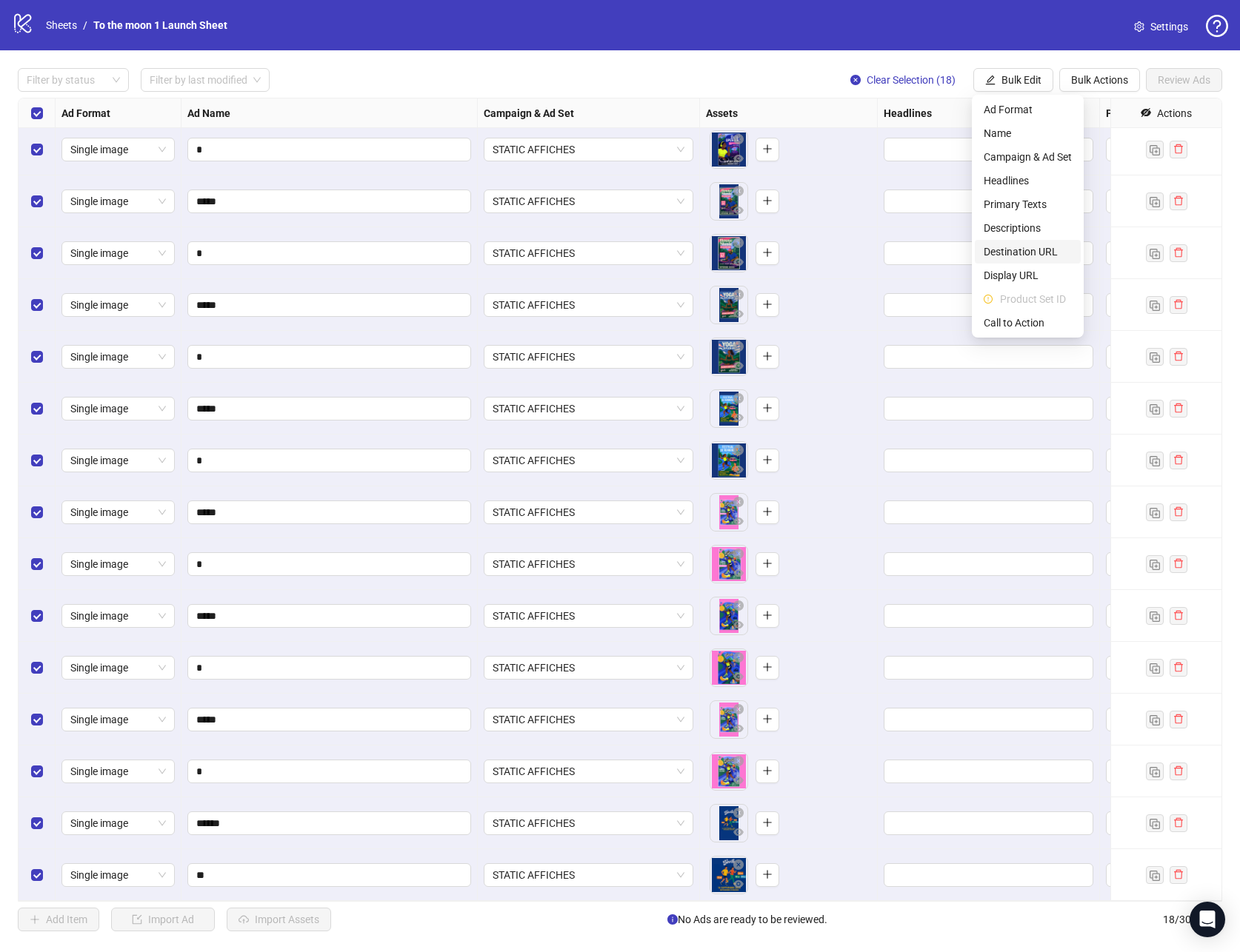
click at [1029, 244] on span "Destination URL" at bounding box center [1028, 252] width 88 height 16
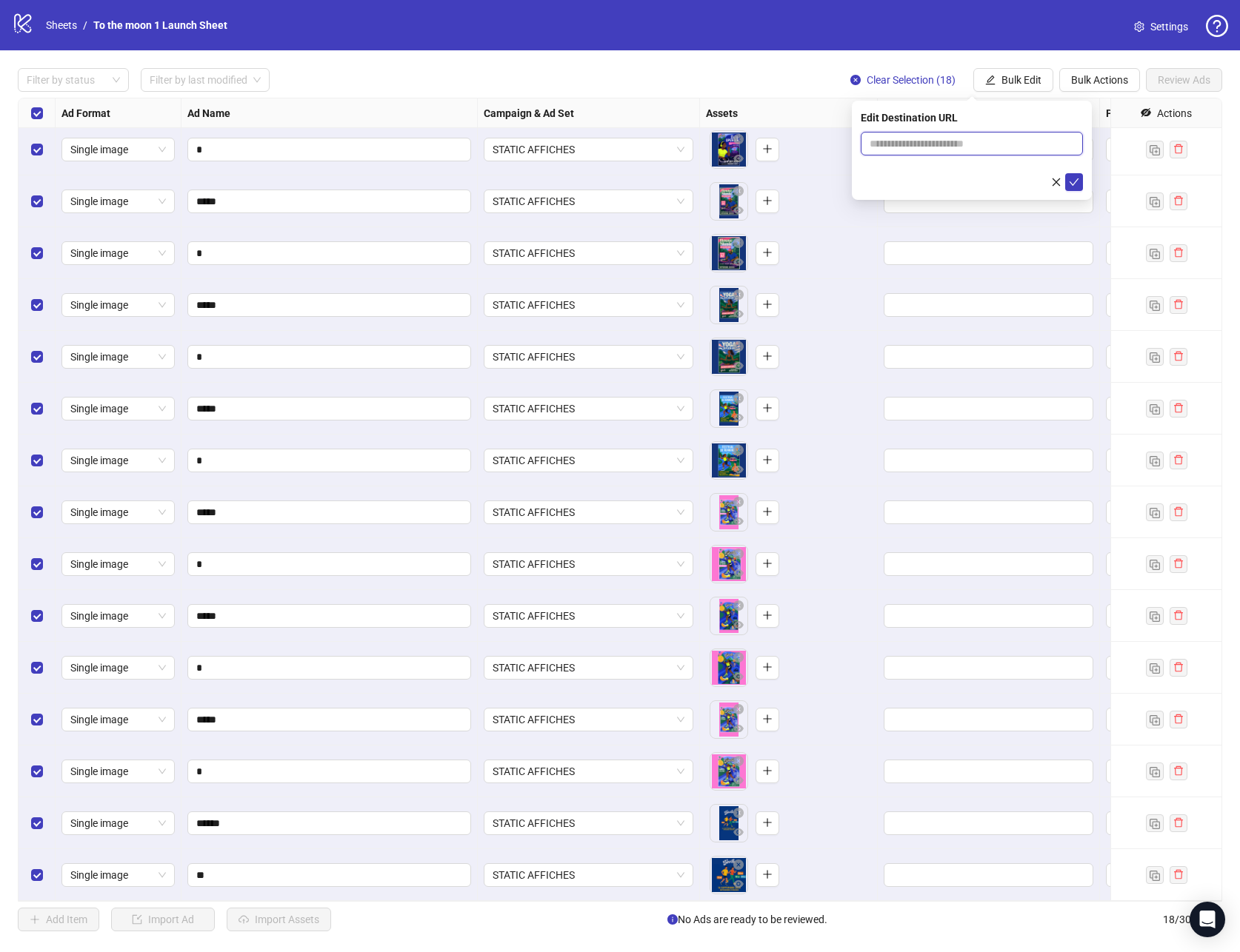
click at [969, 146] on input "text" at bounding box center [965, 144] width 193 height 16
paste input "**********"
type input "**********"
click at [1072, 182] on icon "check" at bounding box center [1074, 182] width 11 height 11
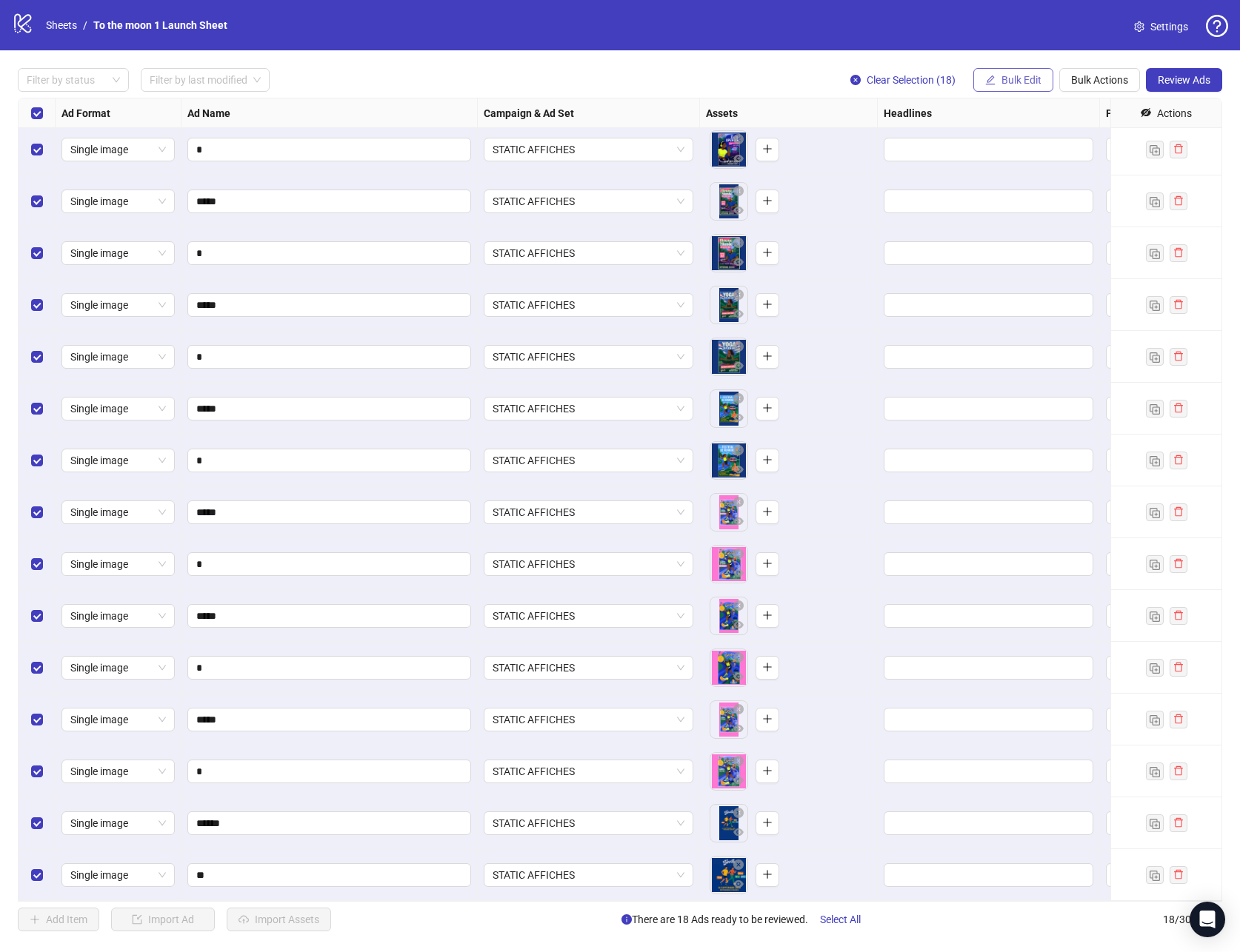
click at [1003, 78] on span "Bulk Edit" at bounding box center [1021, 80] width 40 height 12
click at [1009, 206] on span "Primary Texts" at bounding box center [1028, 204] width 88 height 16
click at [936, 154] on textarea at bounding box center [972, 151] width 222 height 40
paste textarea "**********"
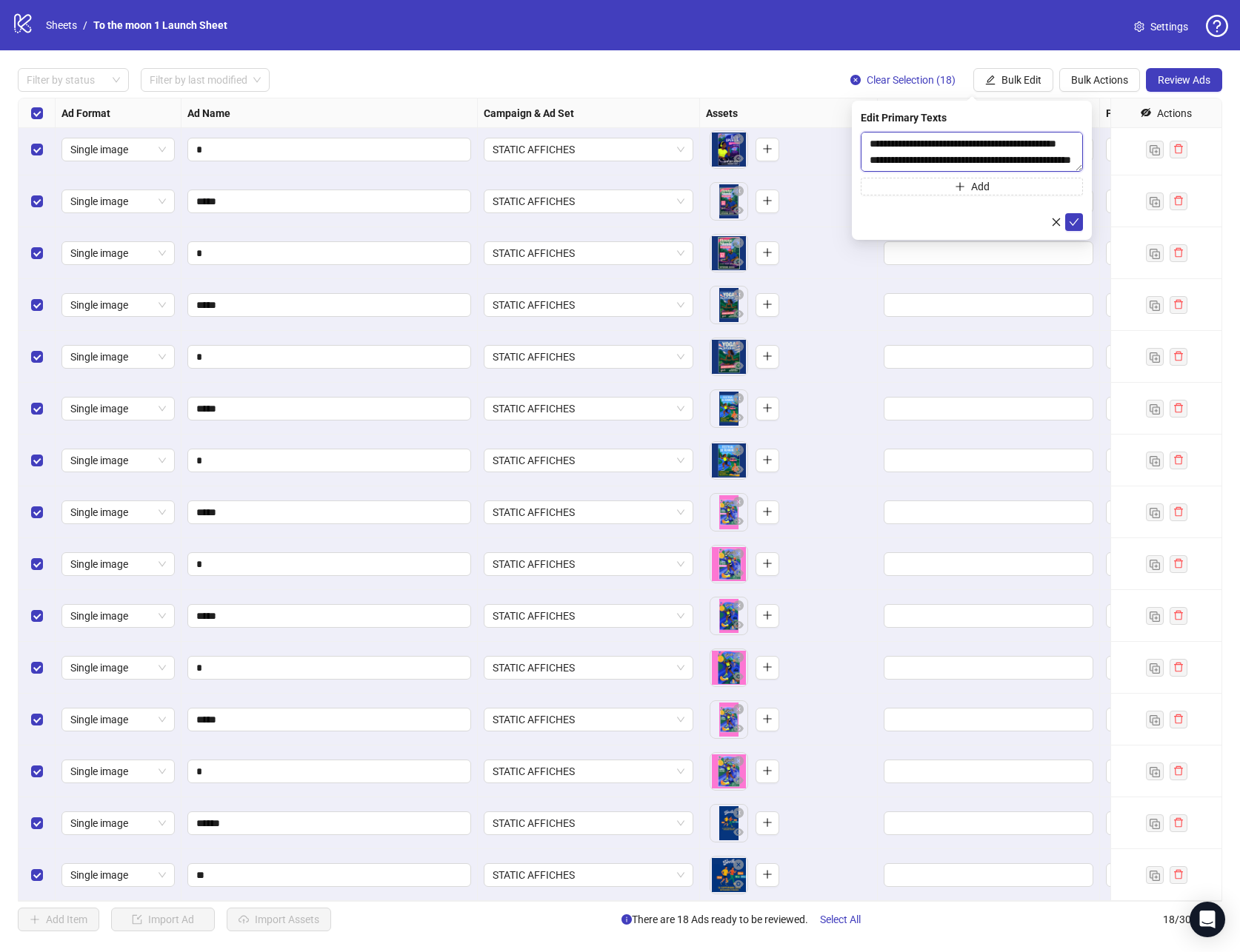
scroll to position [98, 0]
type textarea "**********"
click at [1076, 224] on icon "check" at bounding box center [1074, 222] width 11 height 11
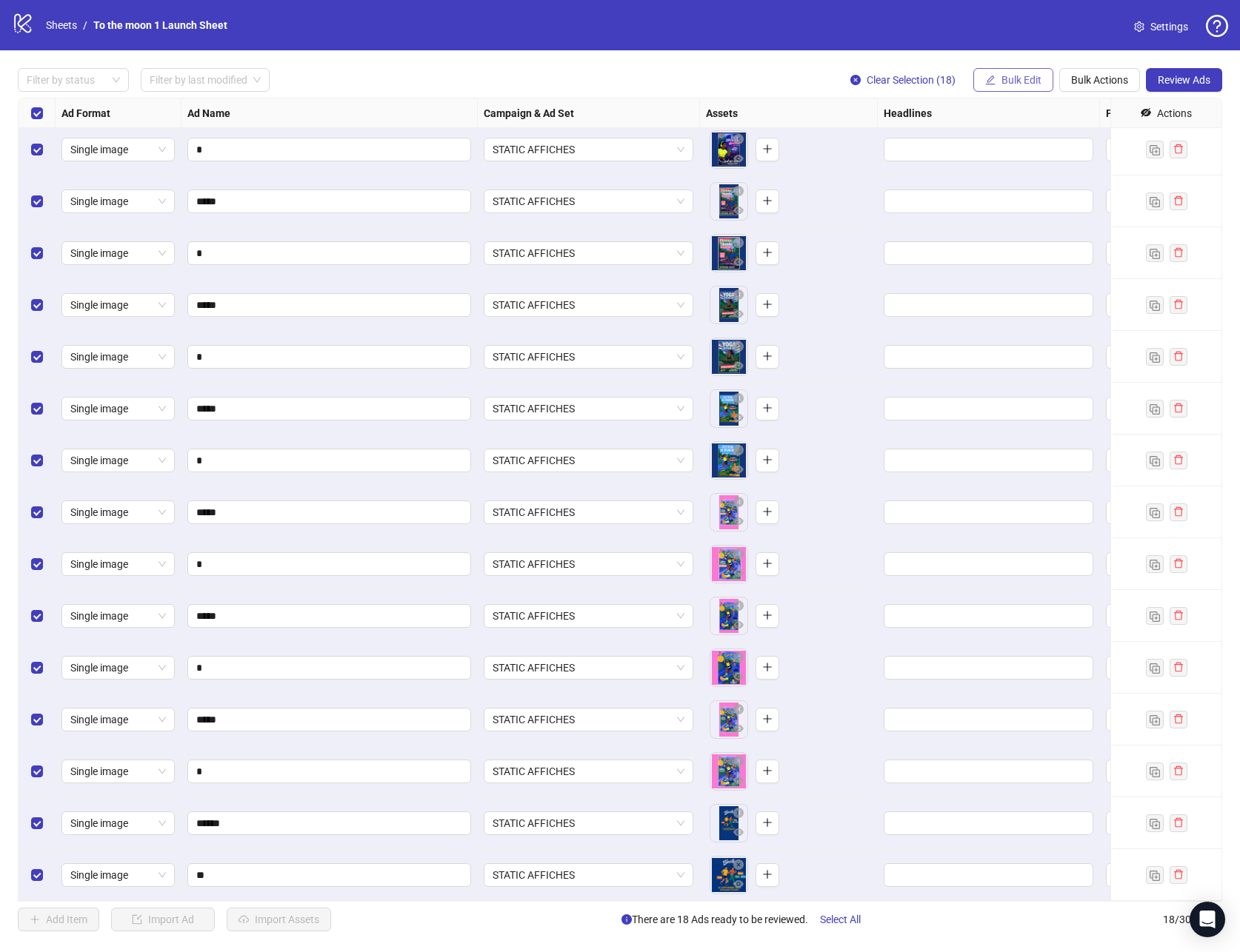
click at [1004, 81] on span "Bulk Edit" at bounding box center [1021, 80] width 40 height 12
click at [1031, 174] on span "Headlines" at bounding box center [1028, 180] width 88 height 16
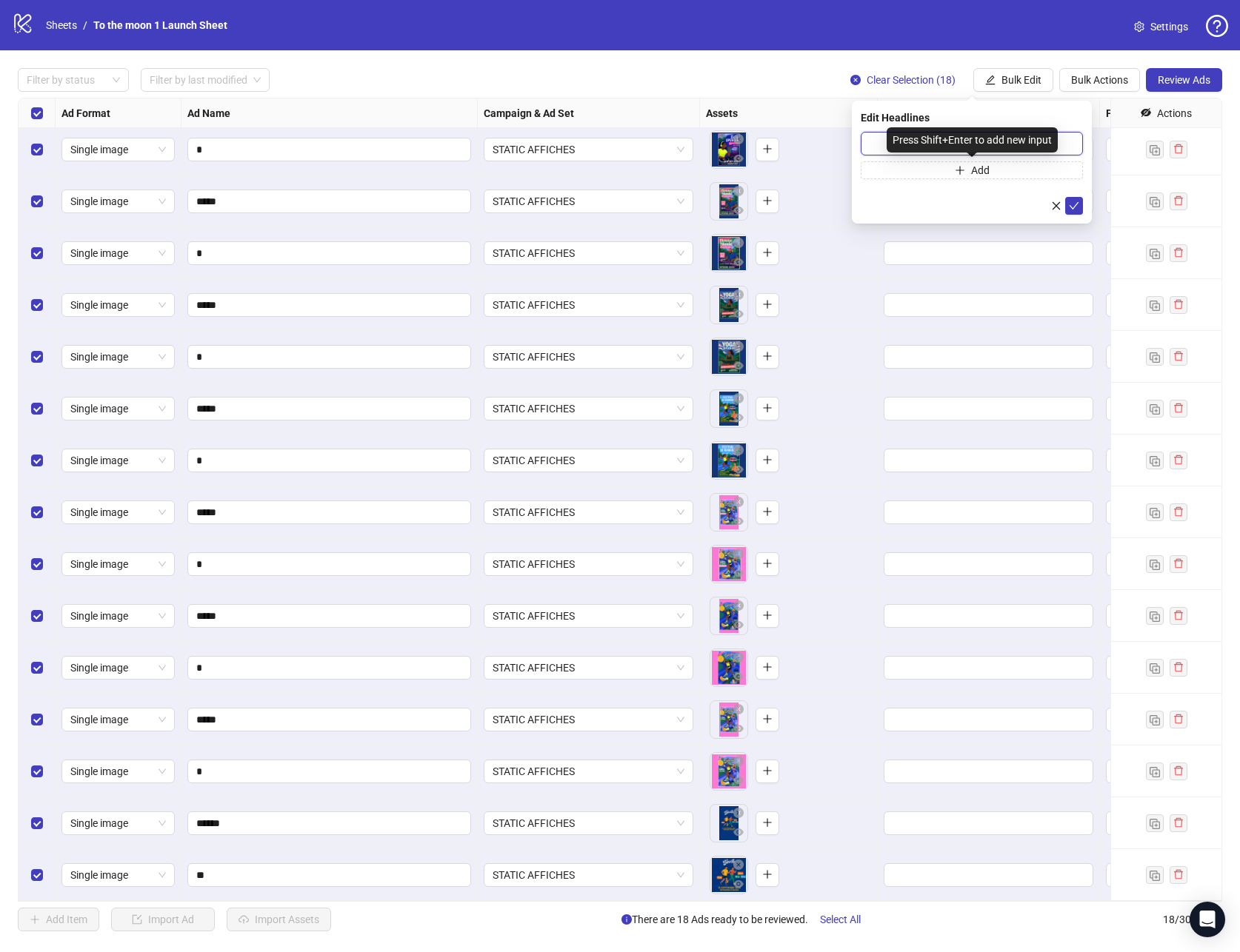
click at [885, 141] on input "text" at bounding box center [972, 143] width 222 height 24
paste input "**********"
type input "**********"
click at [1077, 202] on icon "check" at bounding box center [1074, 206] width 11 height 11
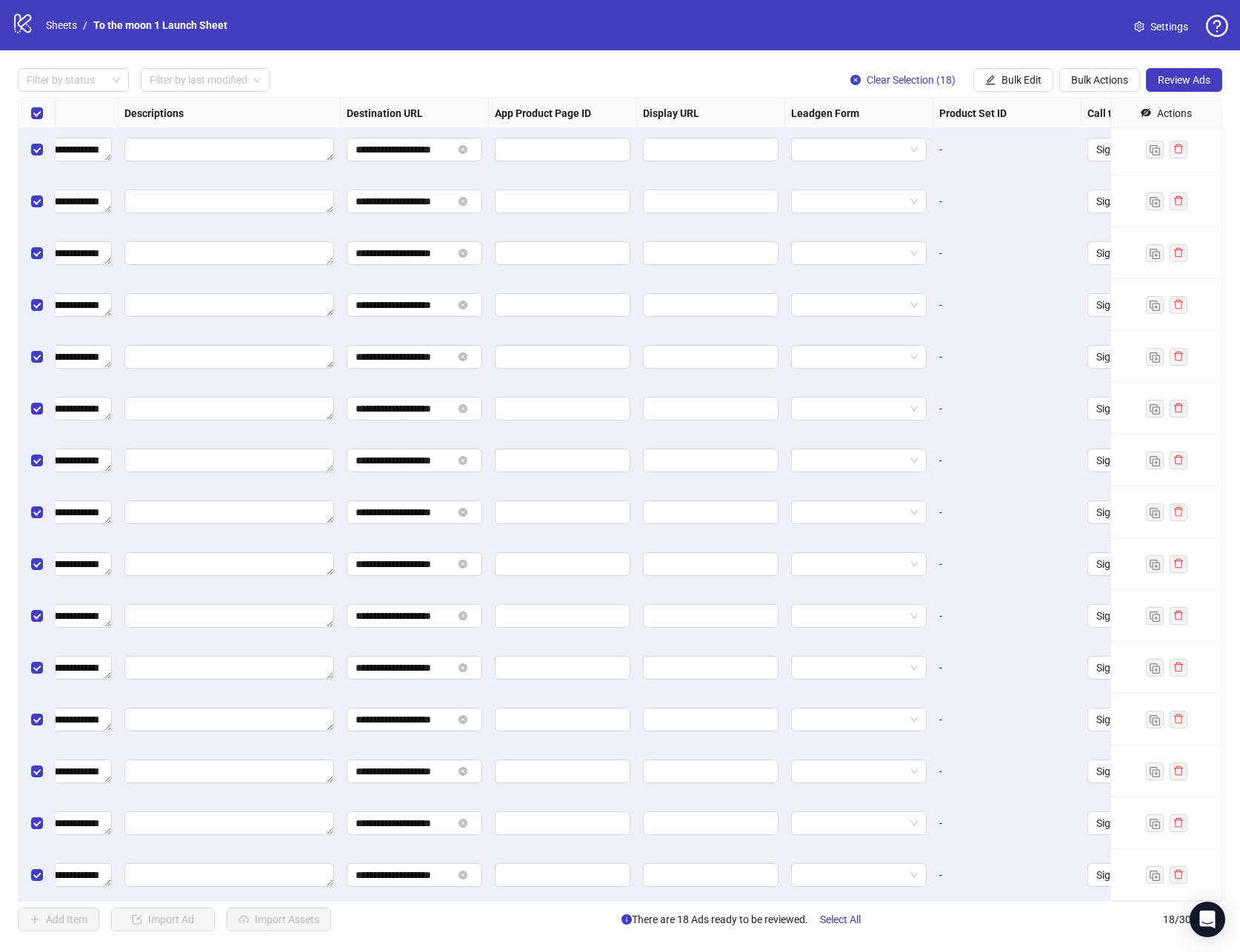
scroll to position [160, 1219]
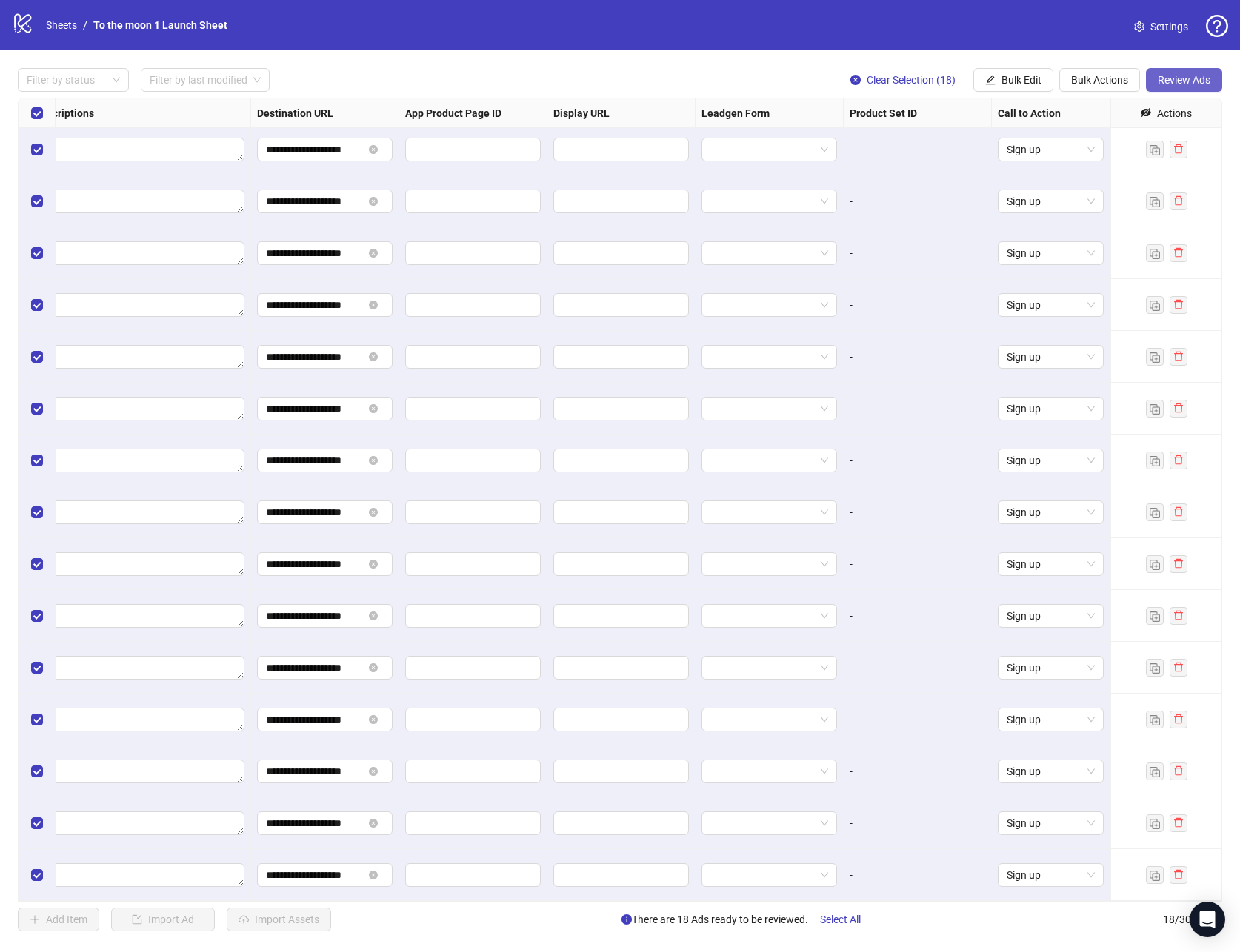
click at [1187, 76] on span "Review Ads" at bounding box center [1184, 80] width 53 height 12
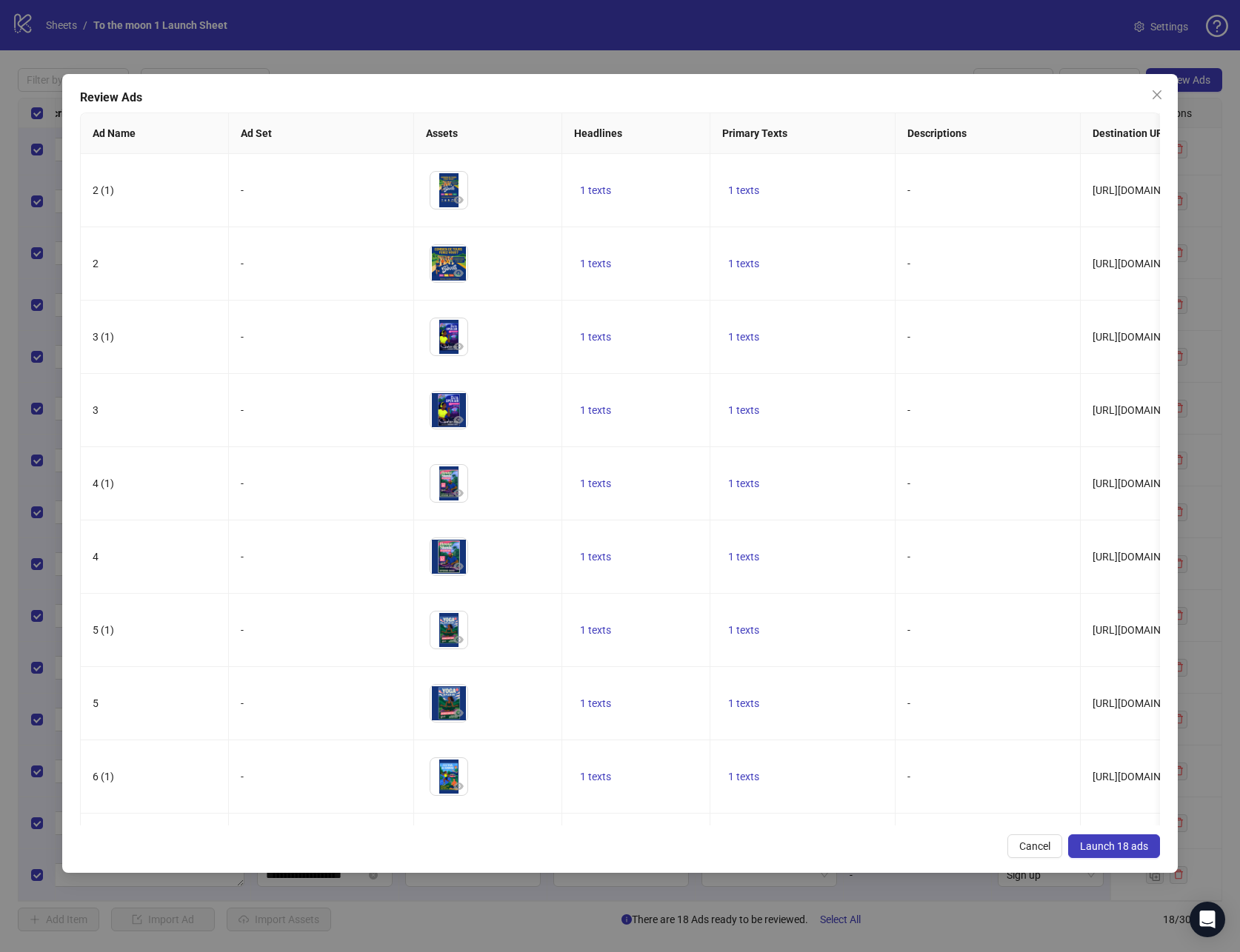
click at [1112, 848] on span "Launch 18 ads" at bounding box center [1114, 846] width 68 height 12
